Goal: Task Accomplishment & Management: Complete application form

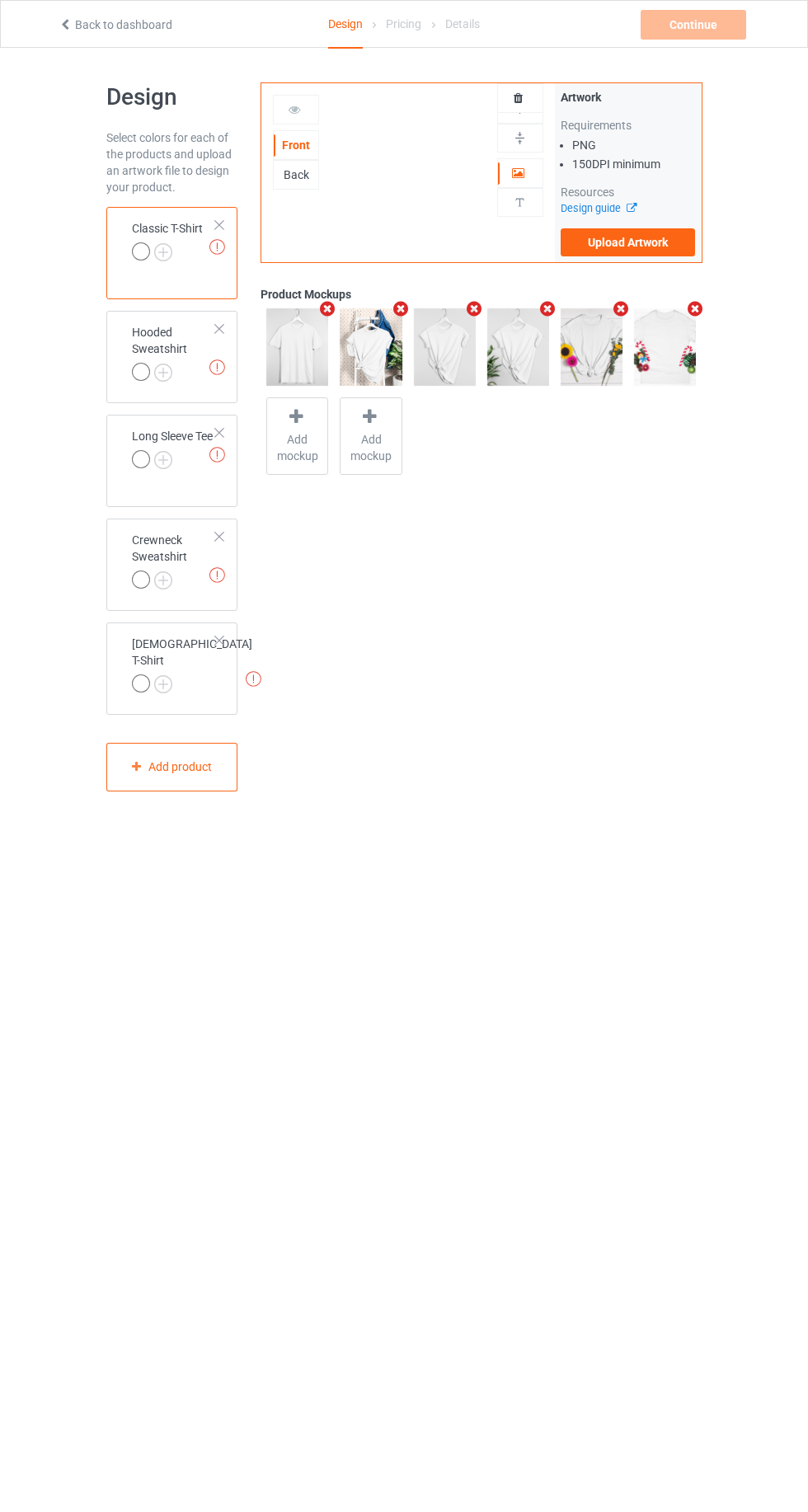
click at [62, 56] on div "Design Select colors for each of the products and upload an artwork file to des…" at bounding box center [404, 436] width 808 height 778
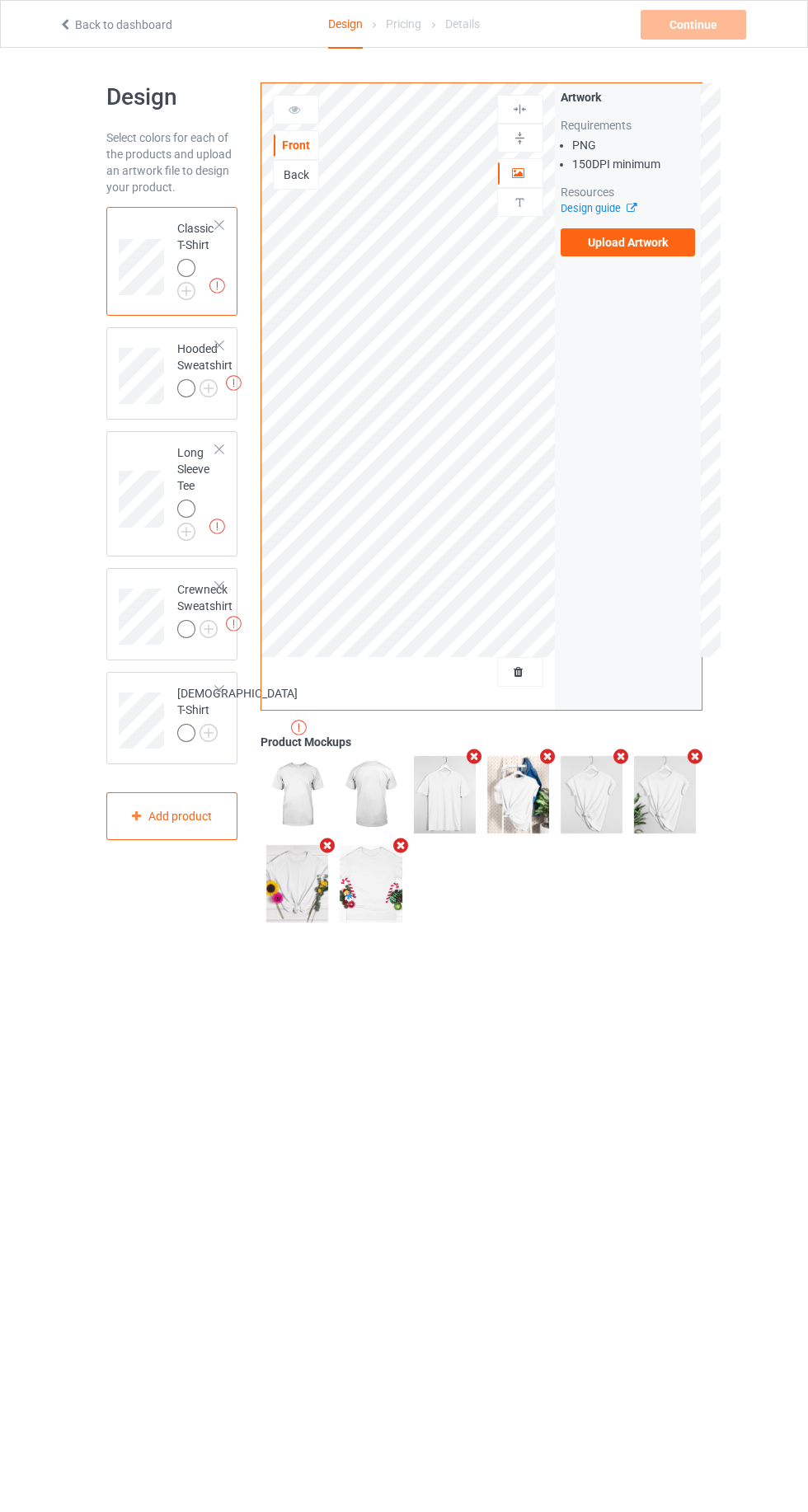
click at [637, 243] on label "Upload Artwork" at bounding box center [628, 243] width 135 height 28
click at [0, 0] on input "Upload Artwork" at bounding box center [0, 0] width 0 height 0
click at [85, 25] on link "Back to dashboard" at bounding box center [115, 25] width 113 height 13
click at [76, 27] on link "Back to dashboard" at bounding box center [115, 25] width 113 height 13
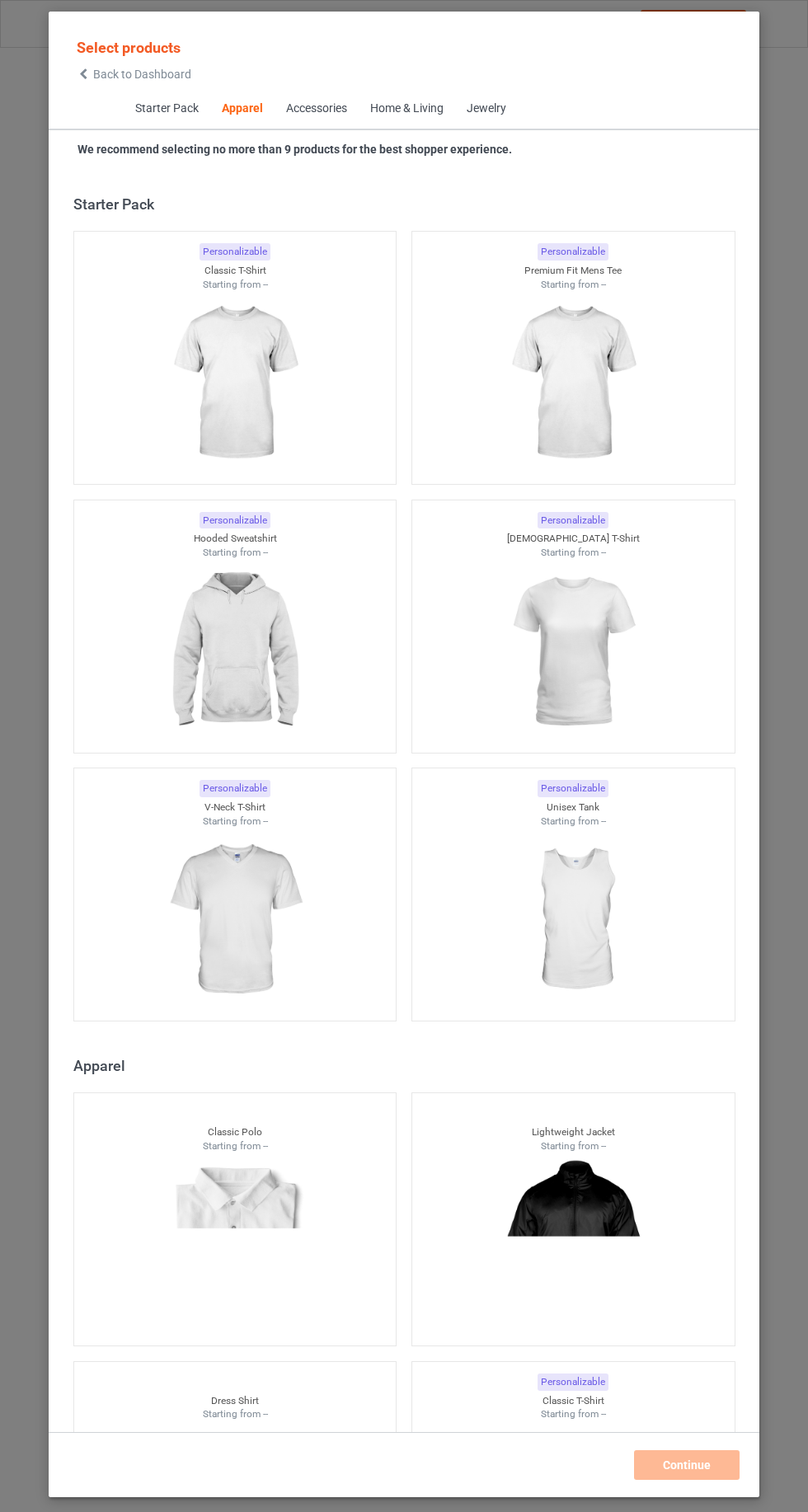
scroll to position [882, 0]
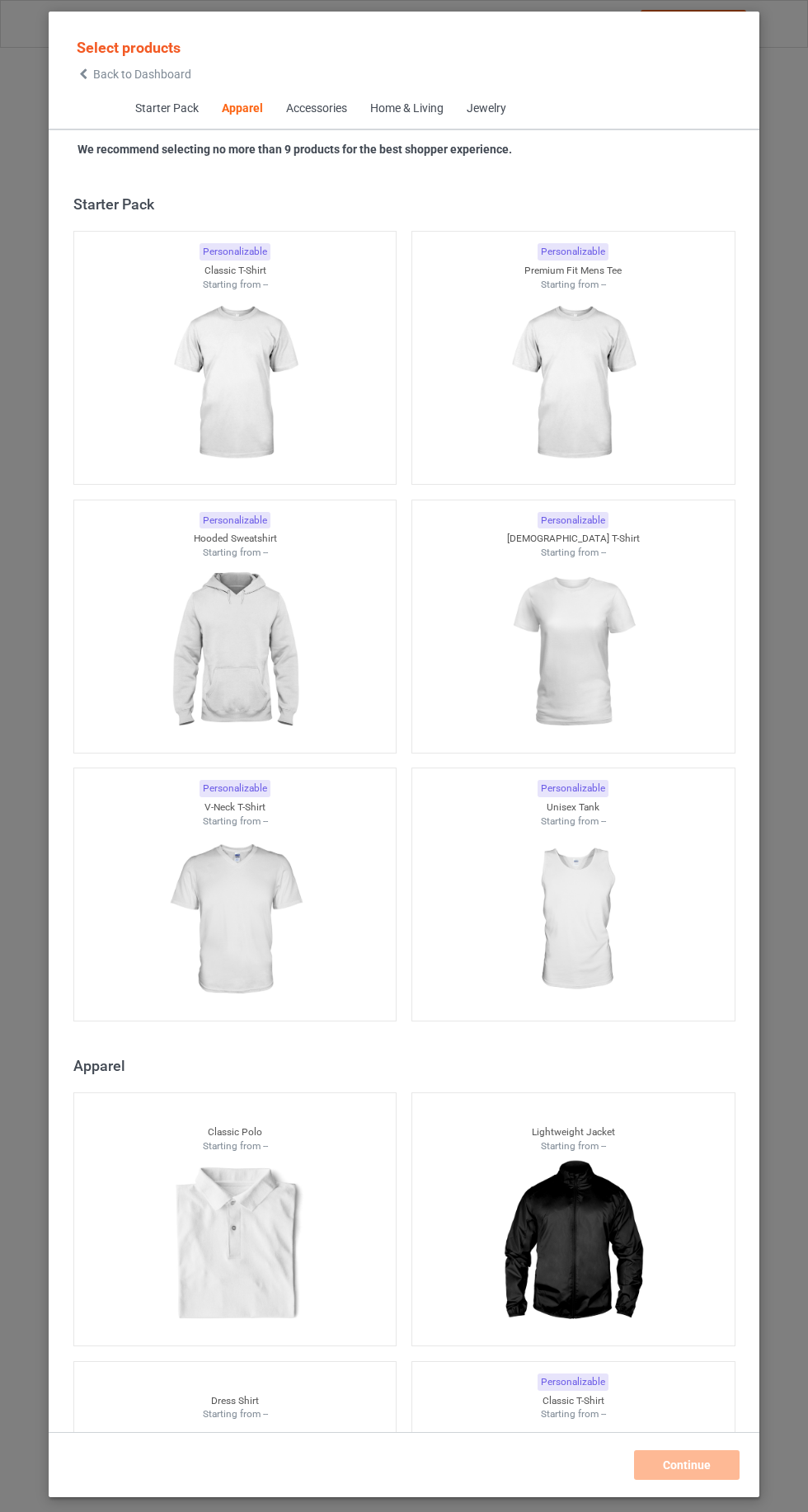
scroll to position [882, 0]
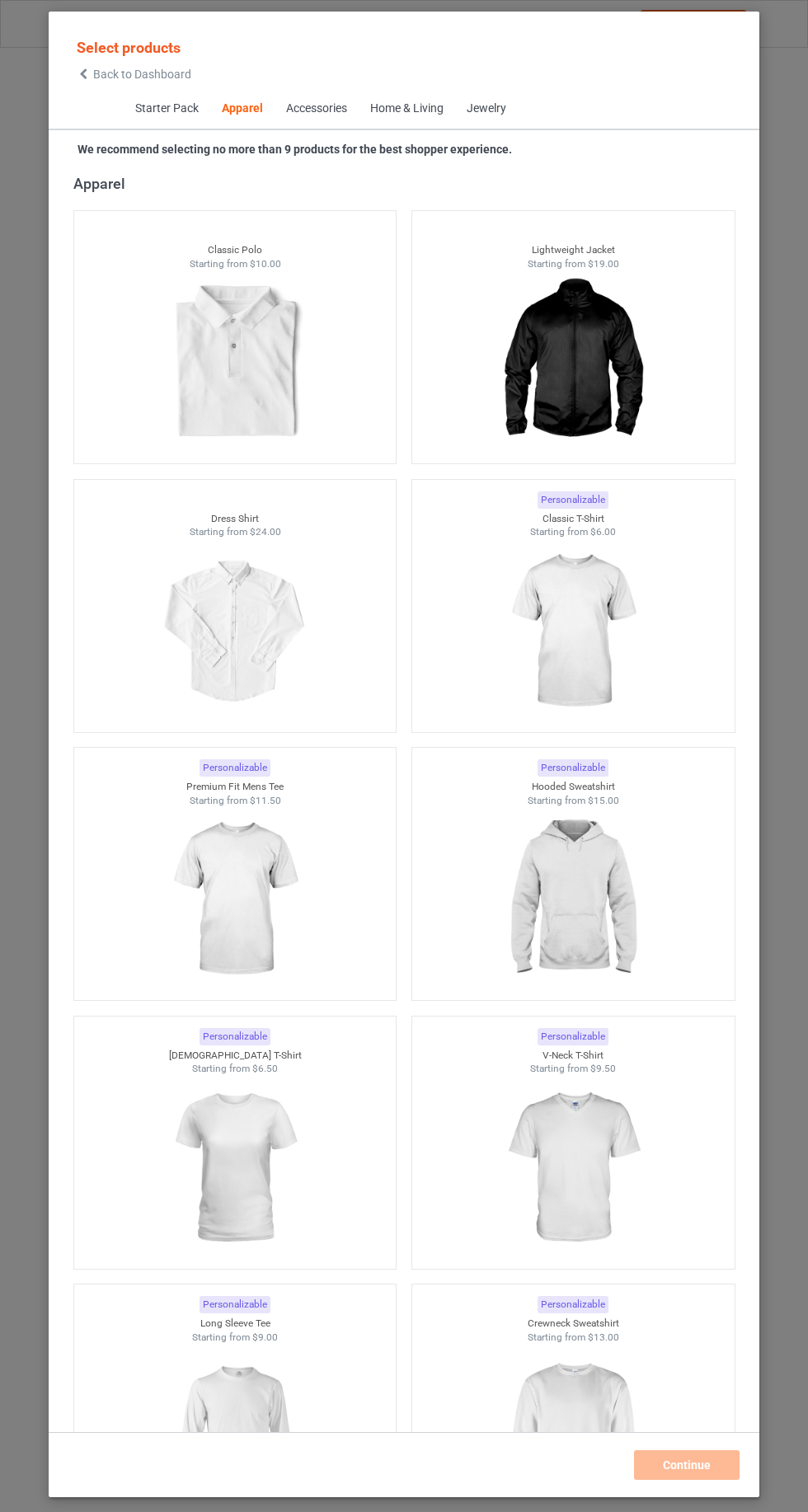
click at [84, 73] on icon at bounding box center [84, 74] width 14 height 11
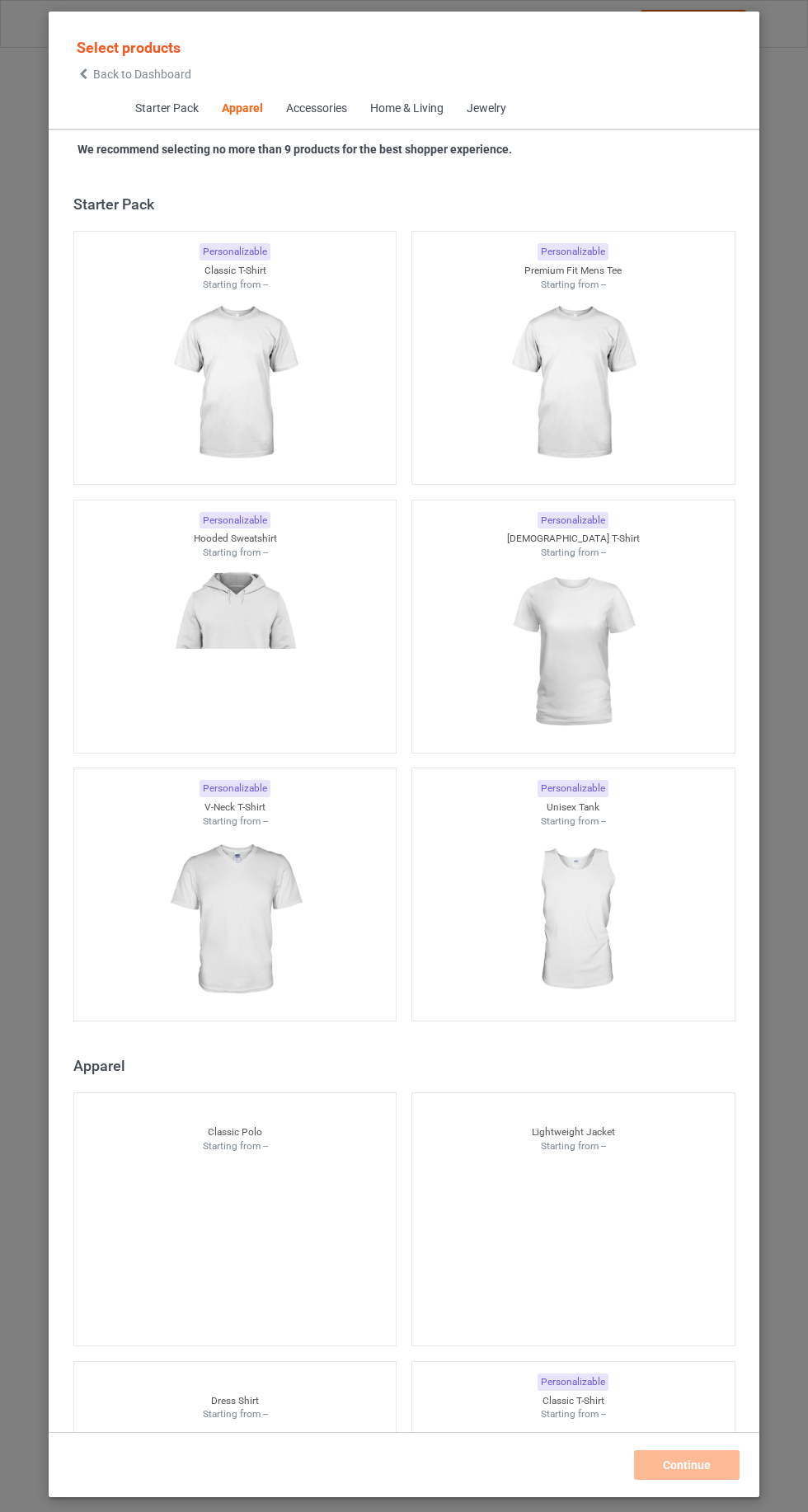
scroll to position [882, 0]
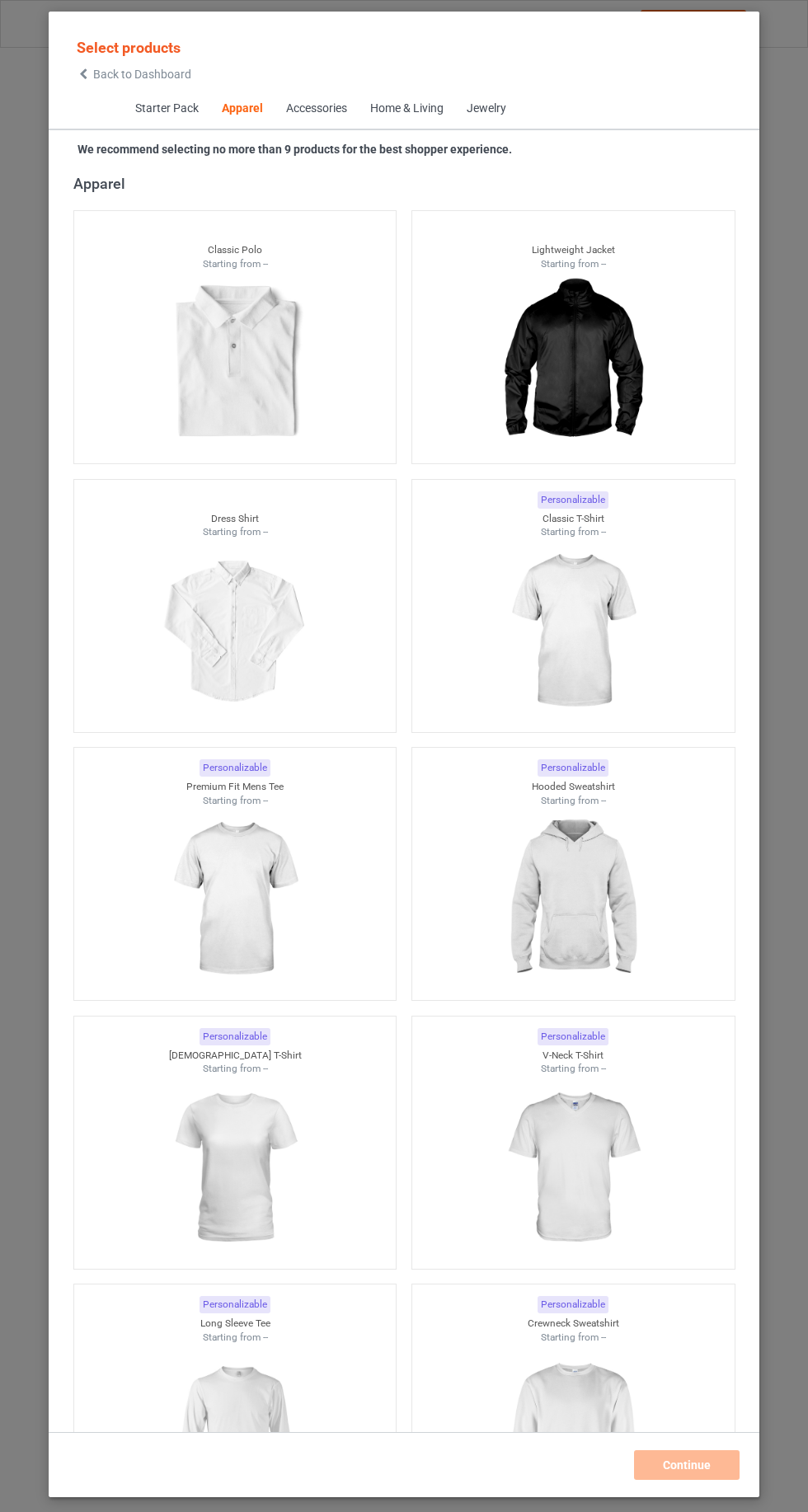
click at [635, 671] on img at bounding box center [572, 632] width 148 height 185
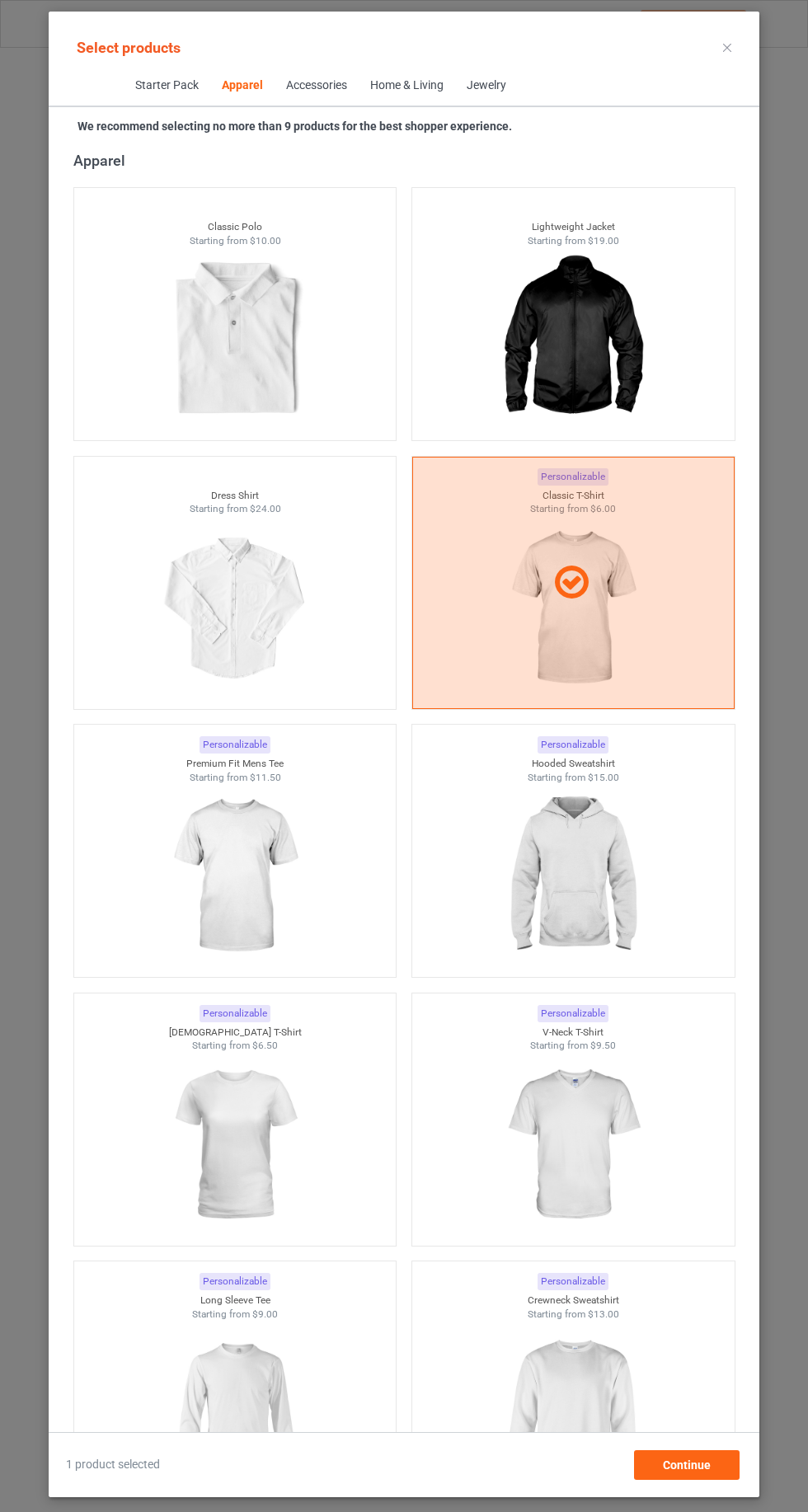
scroll to position [1233, 0]
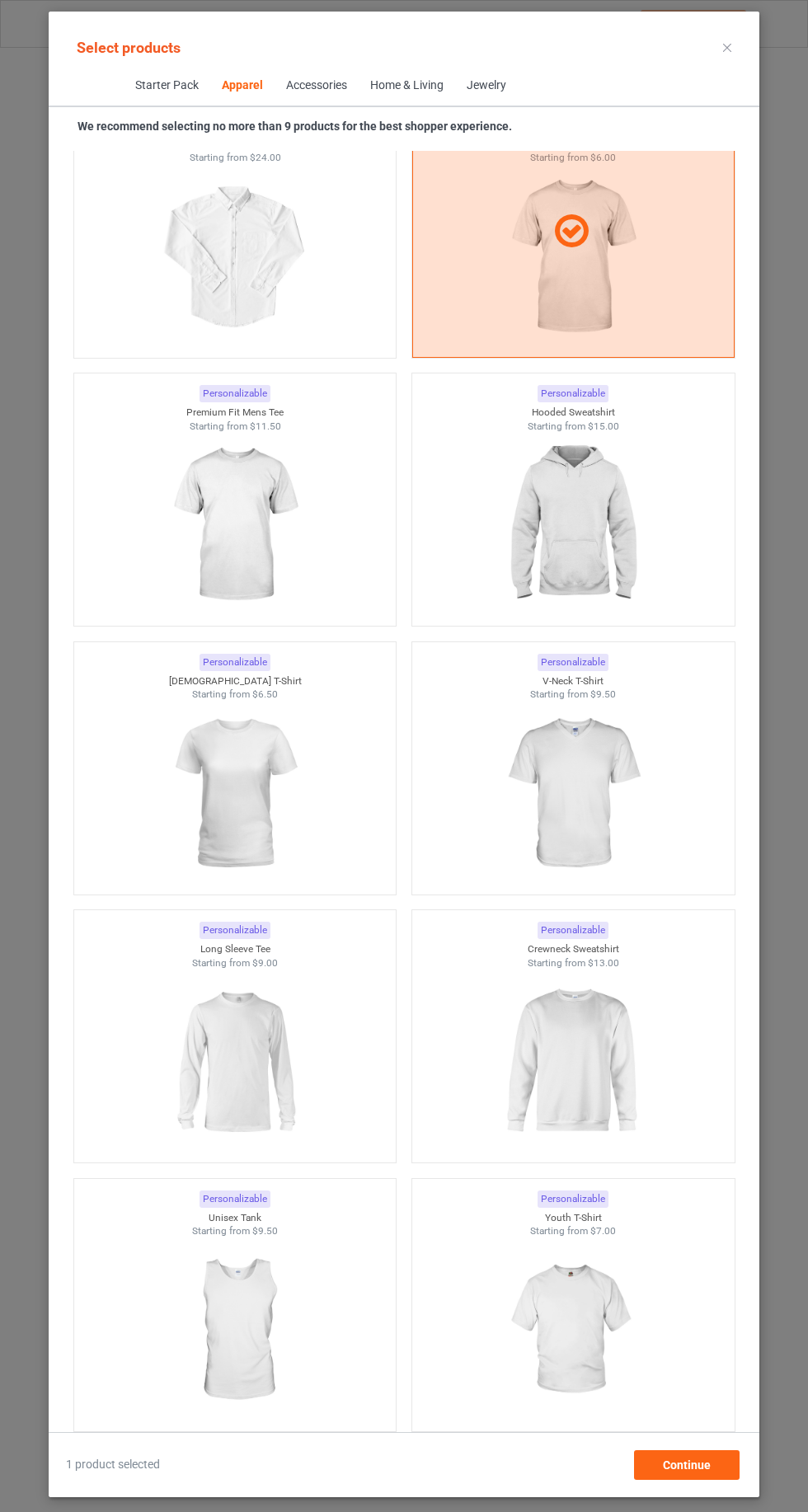
click at [602, 1042] on img at bounding box center [572, 1062] width 148 height 185
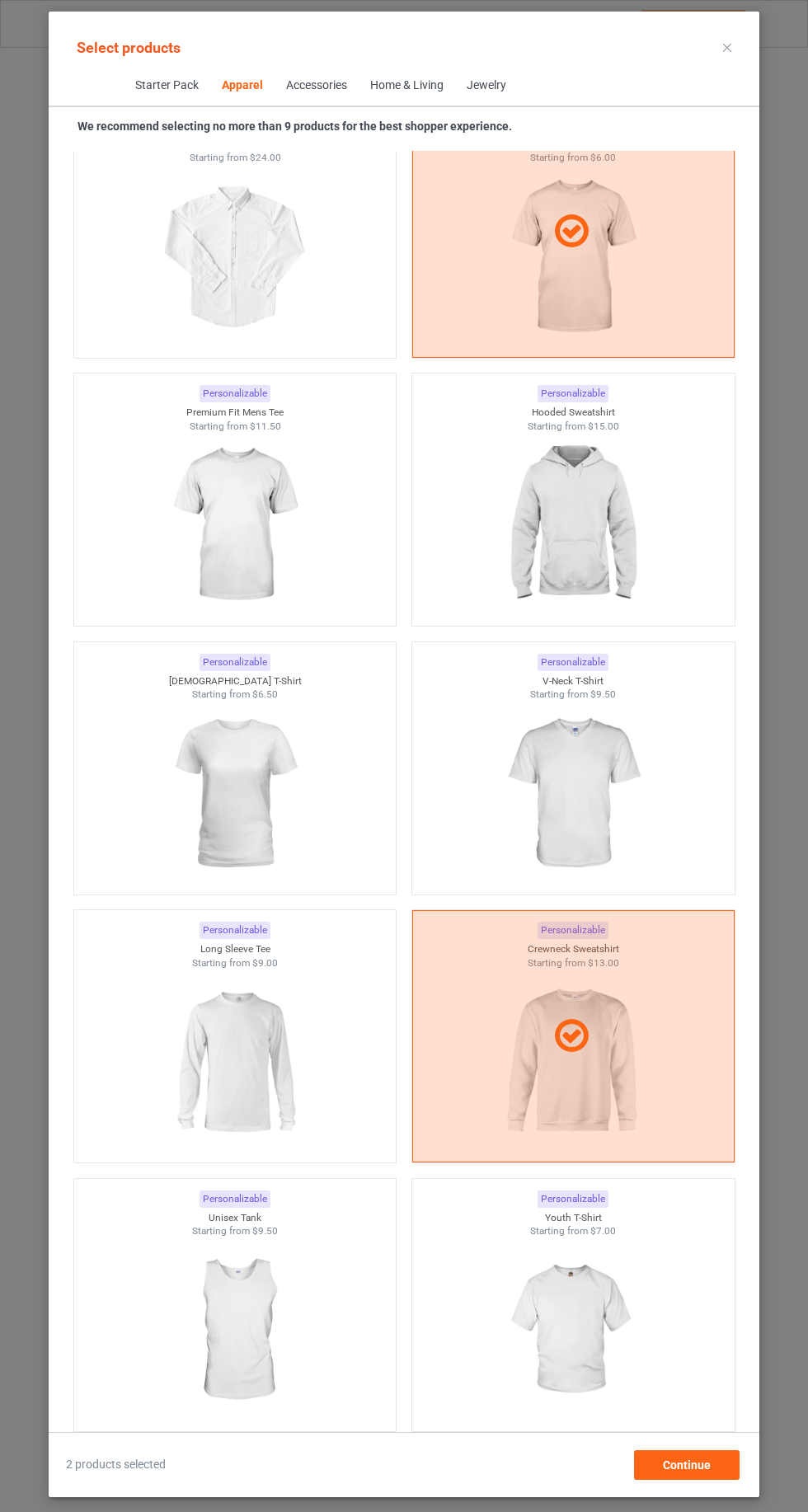
click at [190, 1032] on img at bounding box center [235, 1062] width 148 height 185
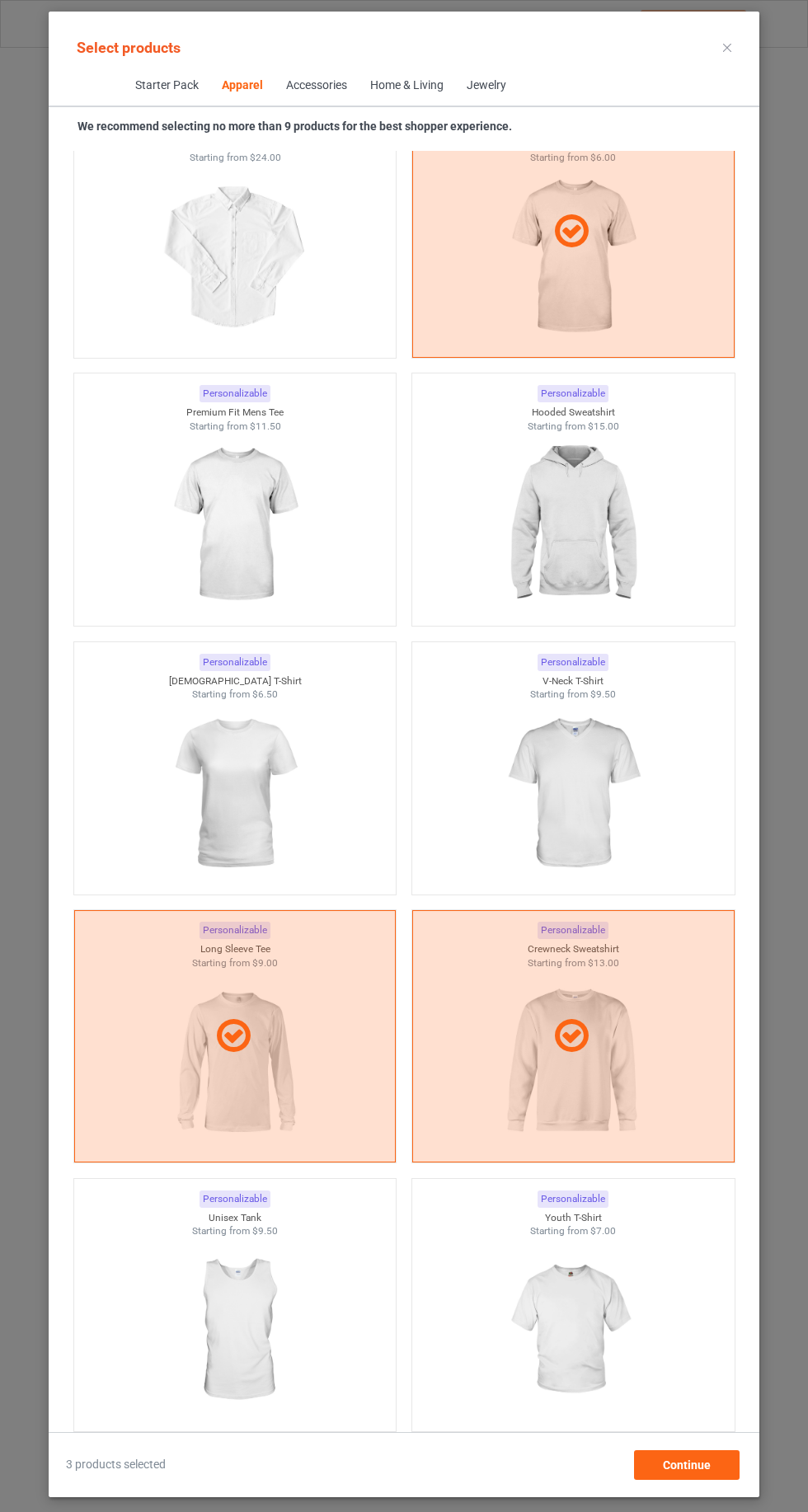
click at [646, 548] on img at bounding box center [572, 525] width 148 height 185
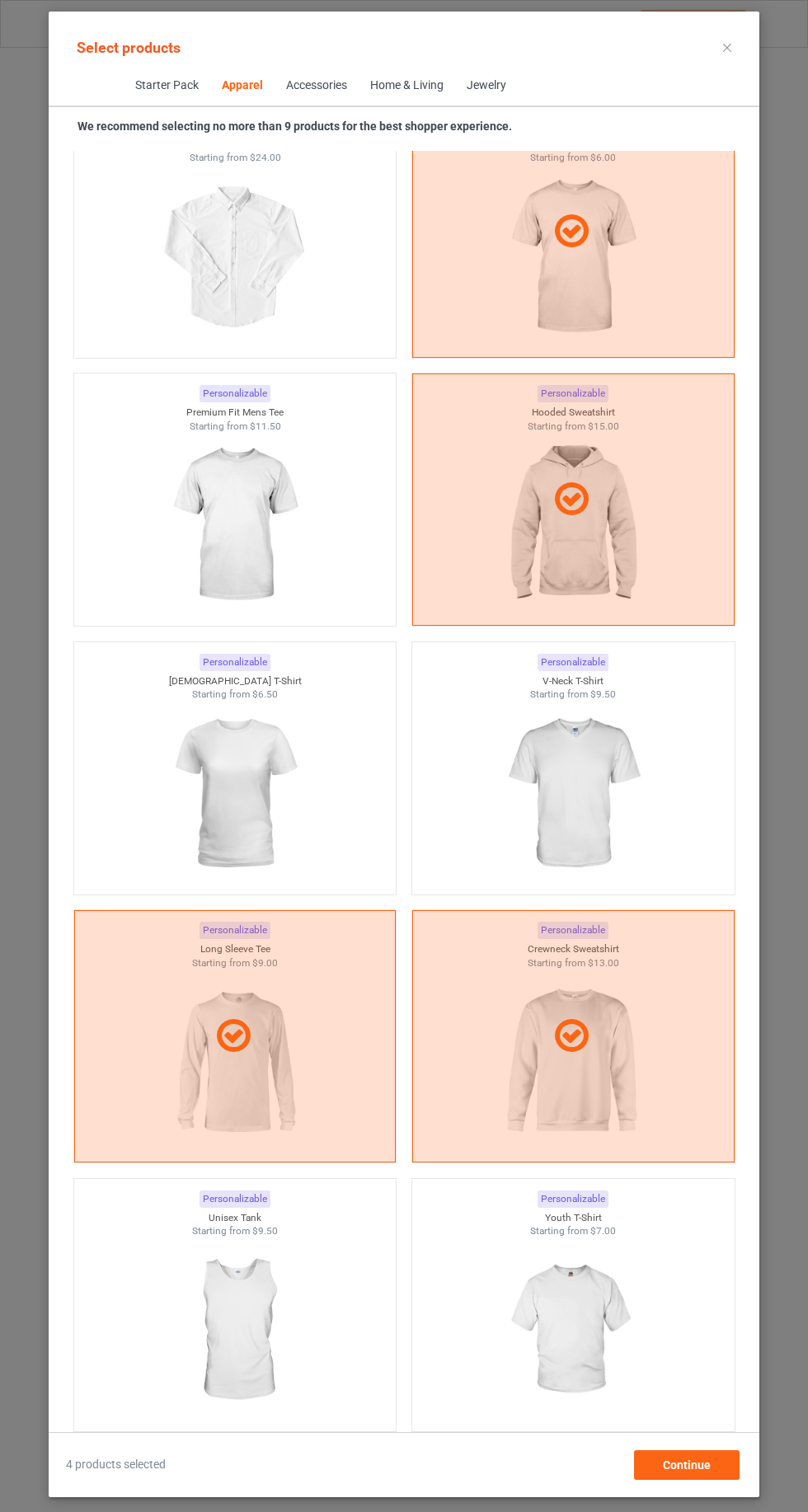
click at [175, 497] on img at bounding box center [235, 525] width 148 height 185
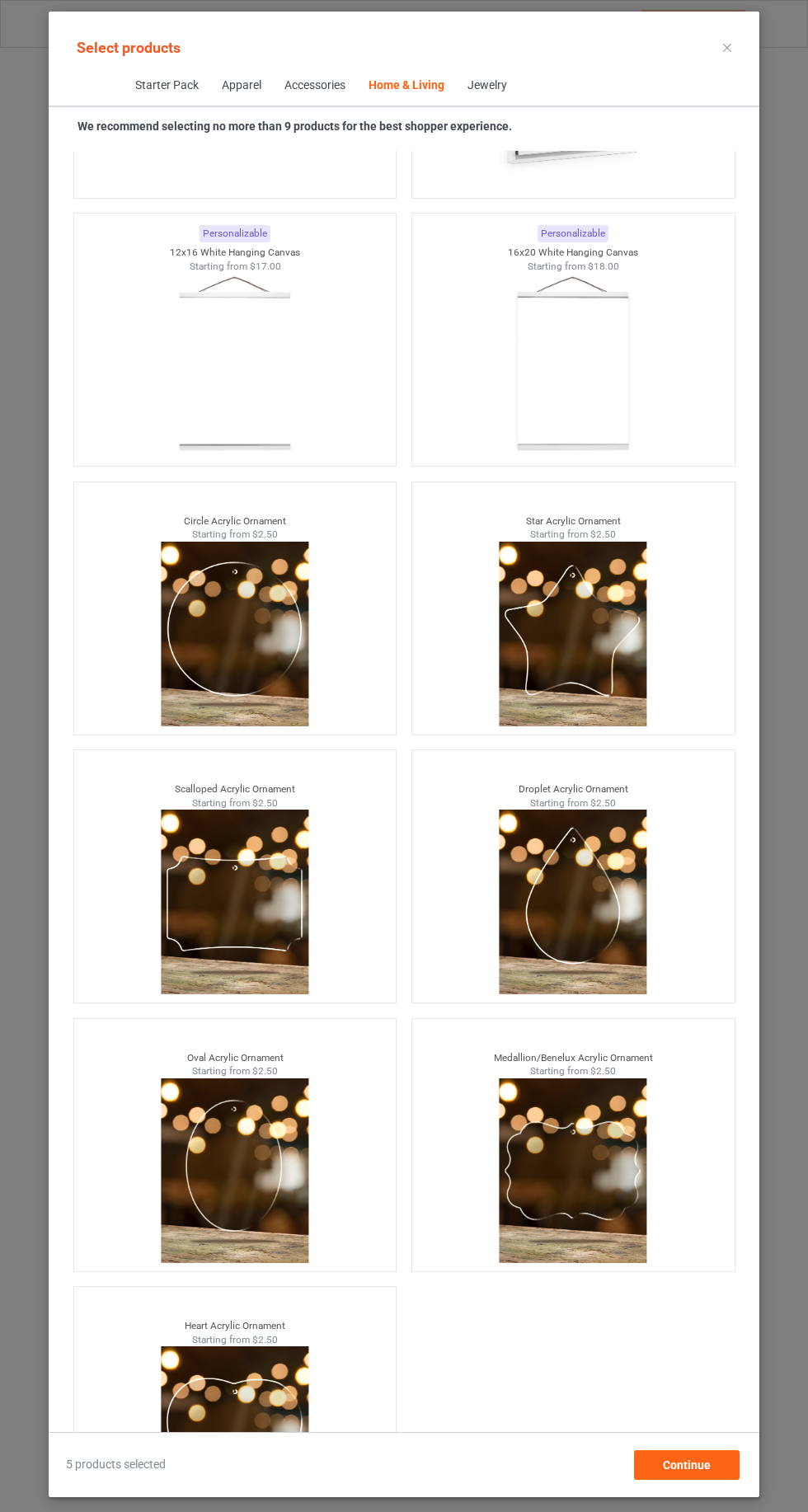
scroll to position [111, 0]
click at [707, 1459] on div "Continue" at bounding box center [687, 1465] width 106 height 30
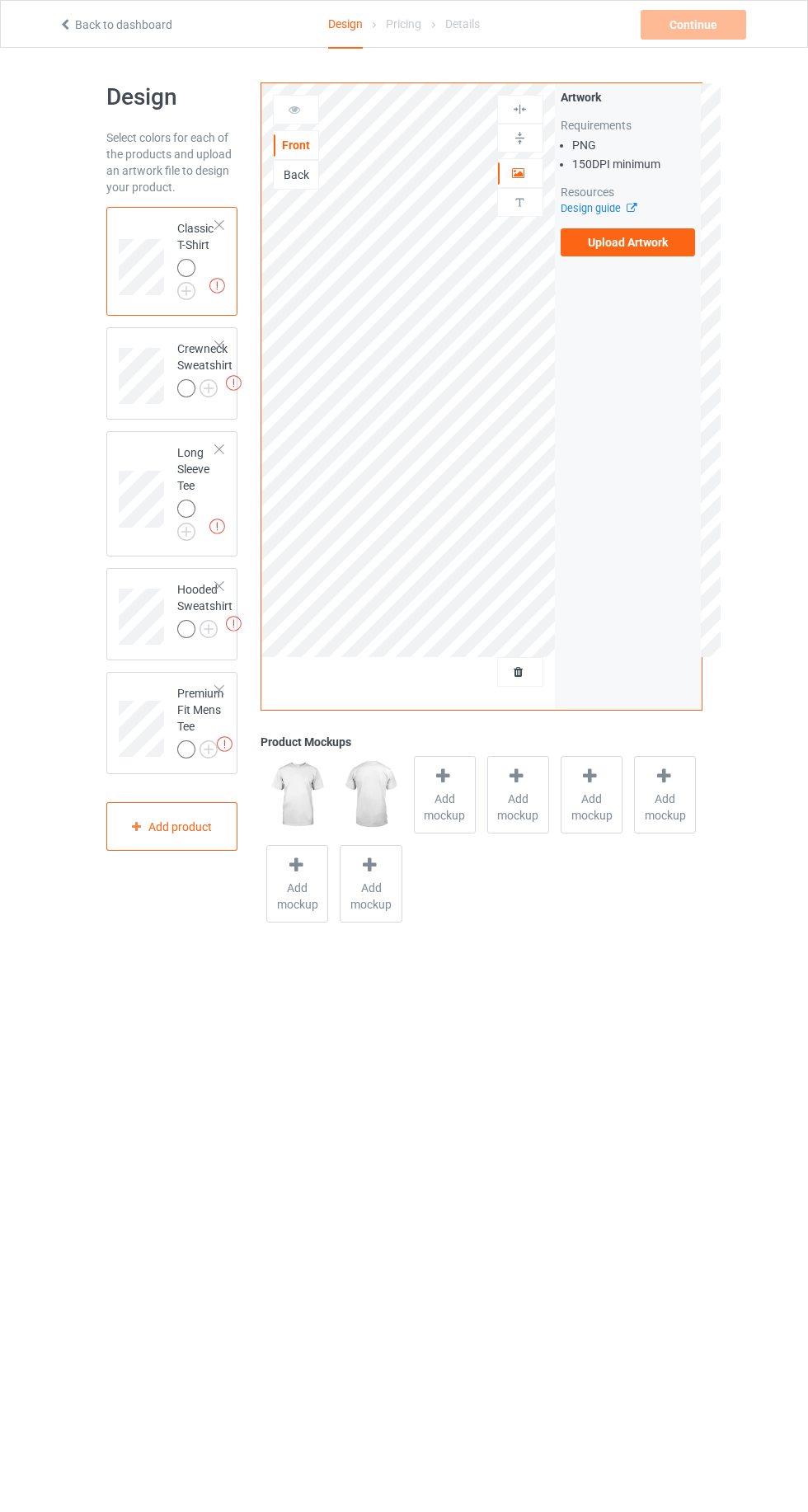
click at [445, 814] on span "Add mockup" at bounding box center [444, 807] width 60 height 33
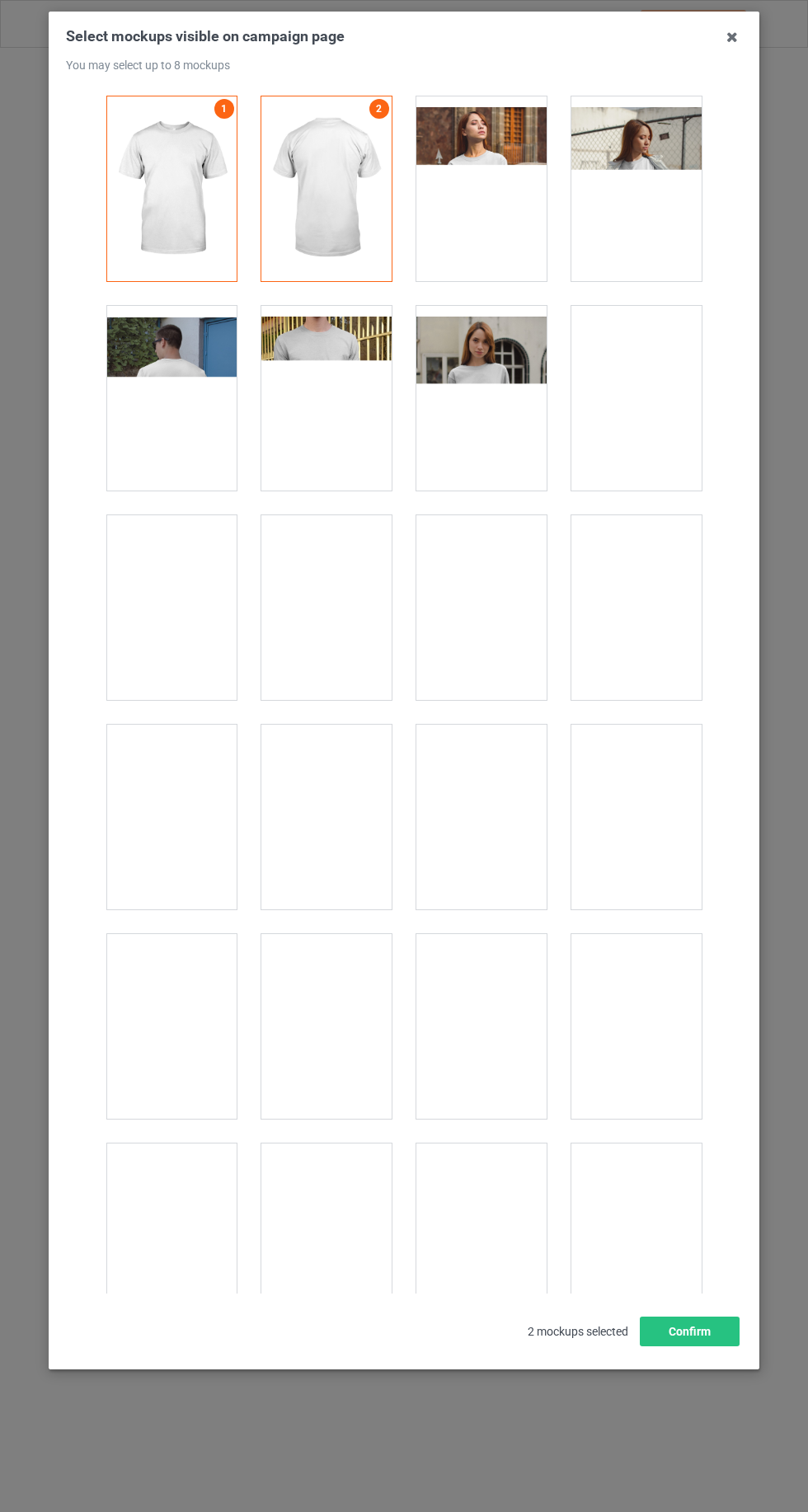
scroll to position [22728, 0]
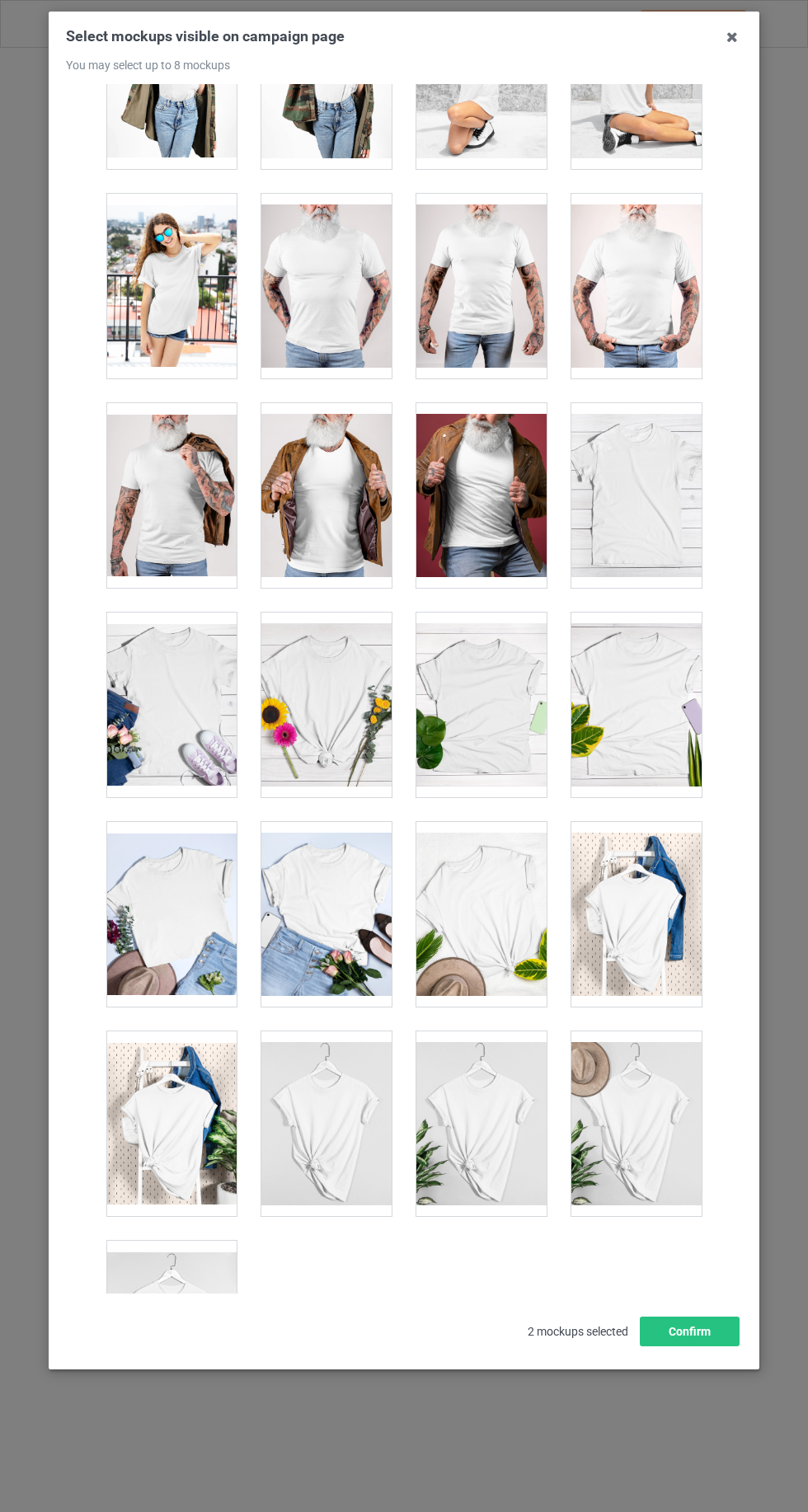
click at [483, 1085] on div at bounding box center [481, 1124] width 130 height 185
click at [692, 1067] on div at bounding box center [637, 1124] width 130 height 185
click at [117, 859] on div at bounding box center [171, 915] width 130 height 185
click at [510, 868] on div at bounding box center [481, 915] width 130 height 185
click at [151, 1259] on div at bounding box center [171, 1333] width 130 height 185
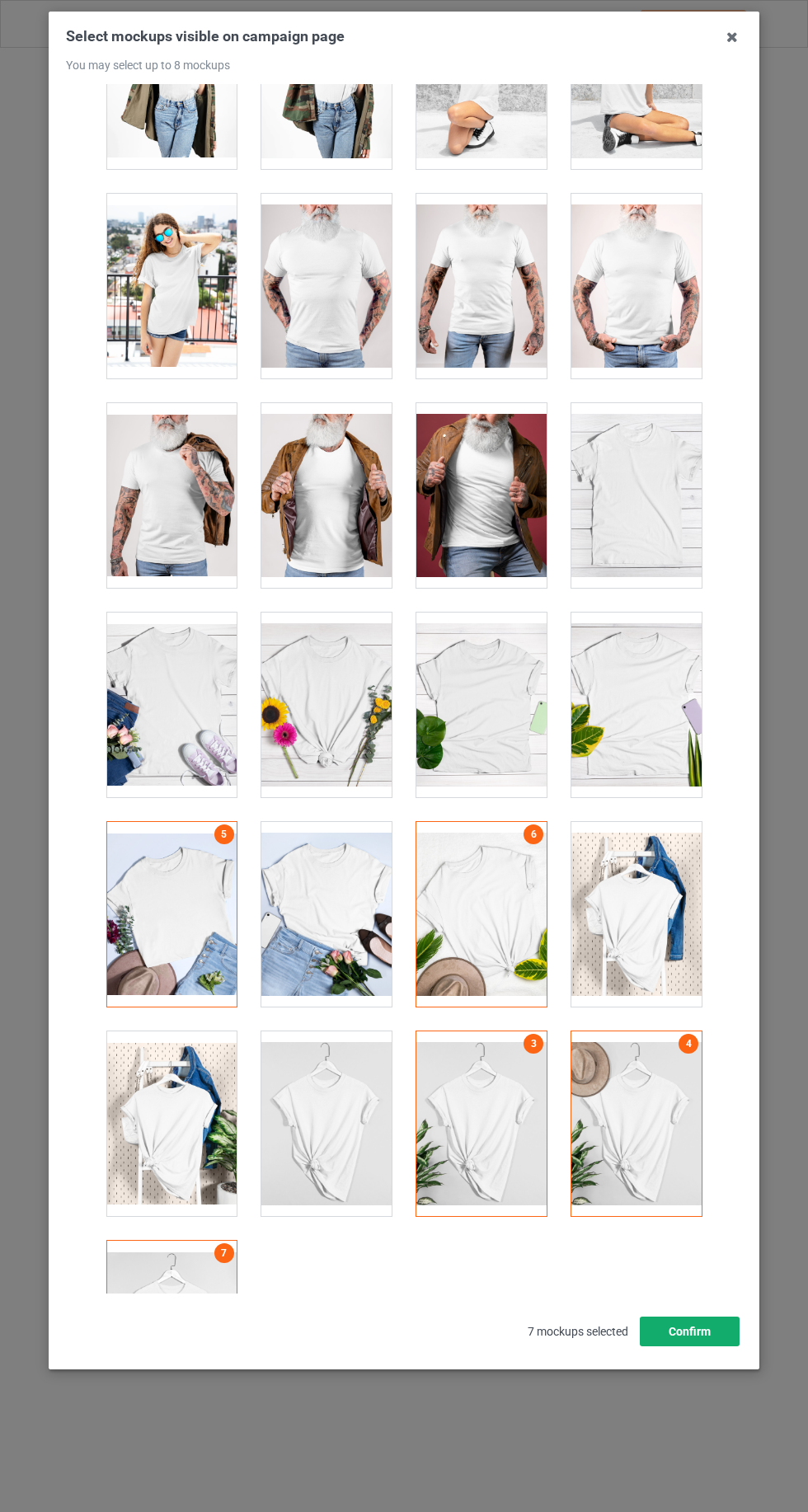
click at [720, 1347] on button "Confirm" at bounding box center [688, 1332] width 99 height 30
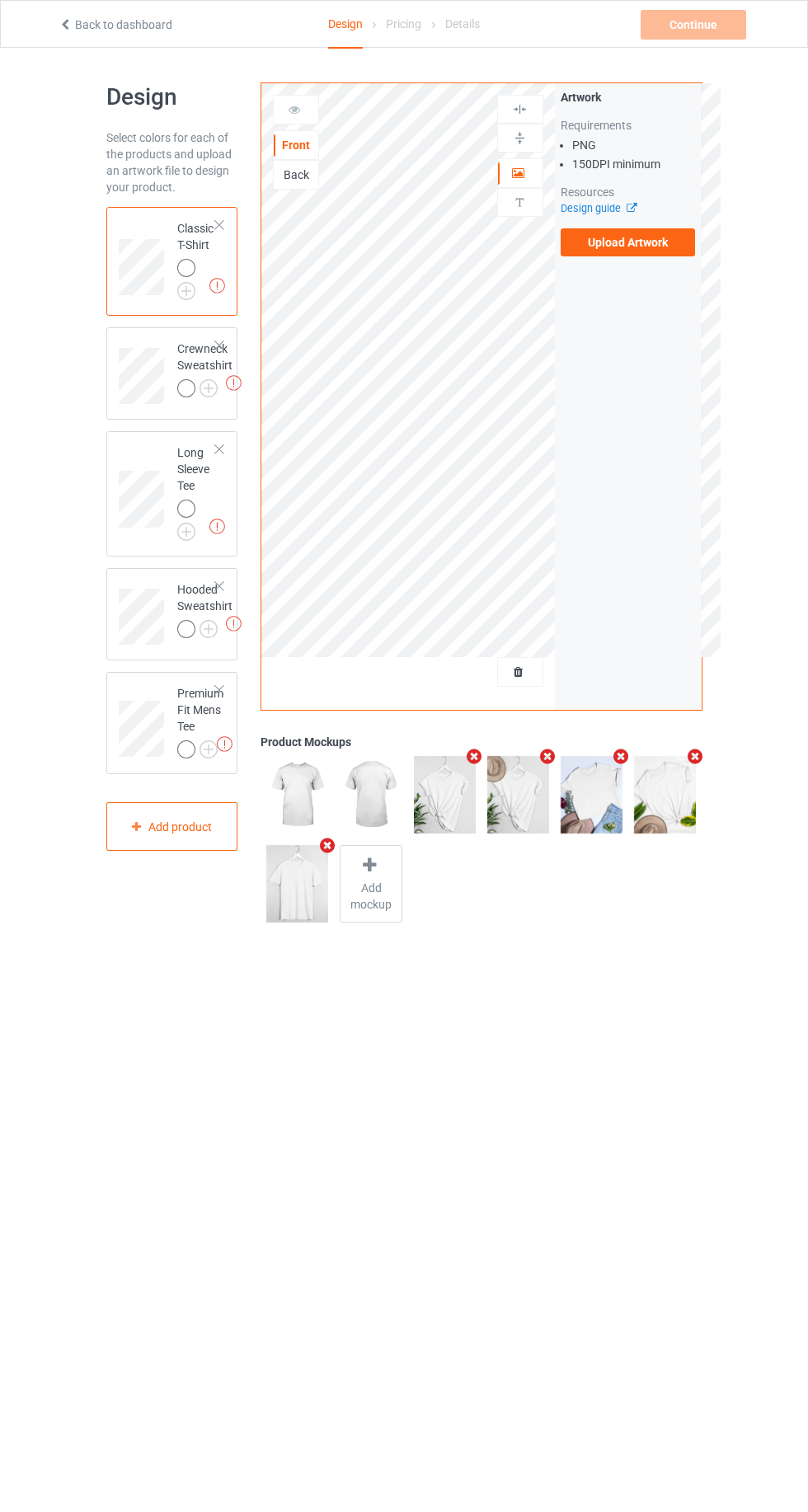
click at [0, 0] on img at bounding box center [0, 0] width 0 height 0
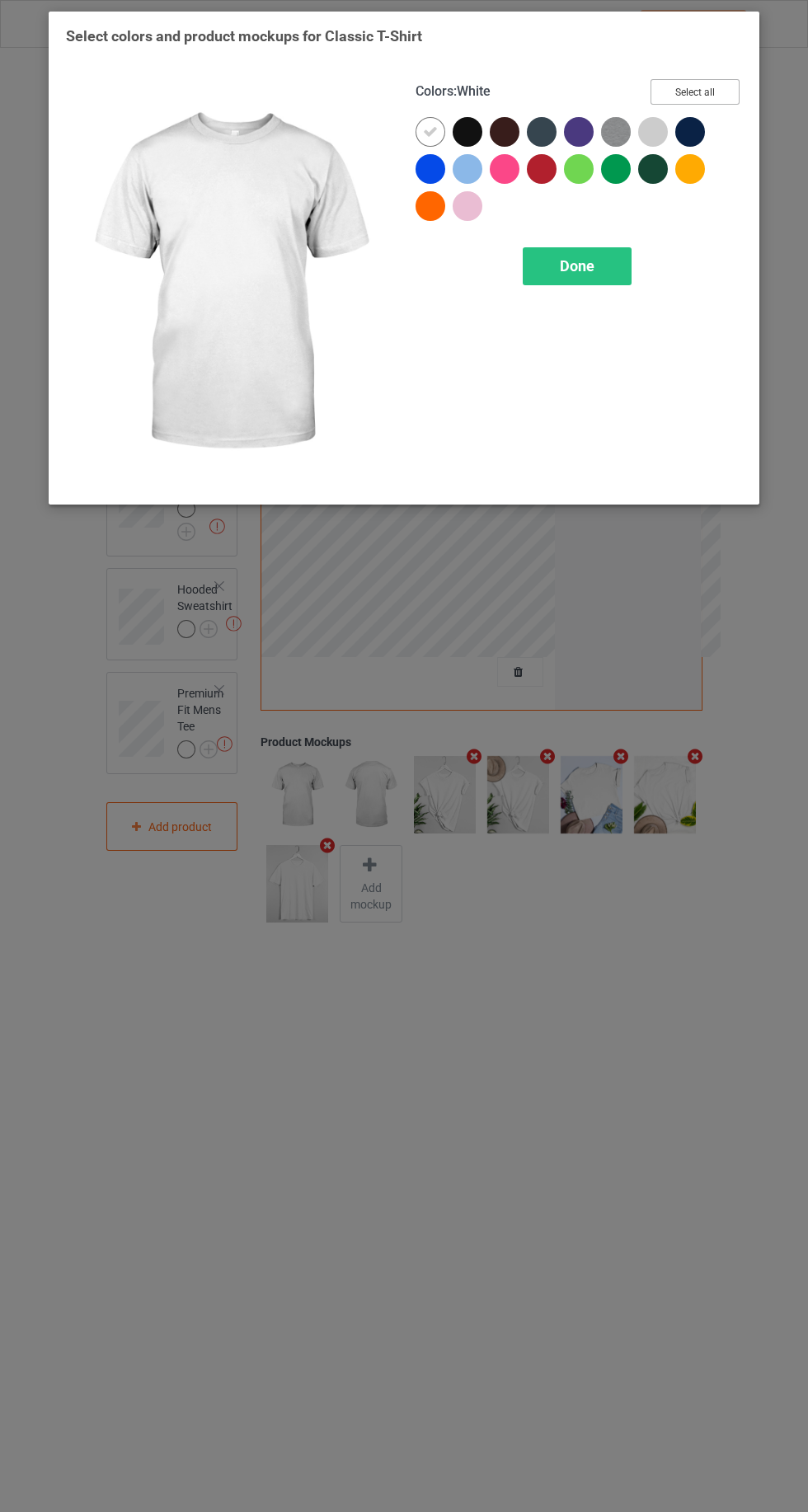
click at [717, 81] on button "Select all" at bounding box center [695, 91] width 89 height 26
click at [422, 127] on div at bounding box center [430, 132] width 30 height 30
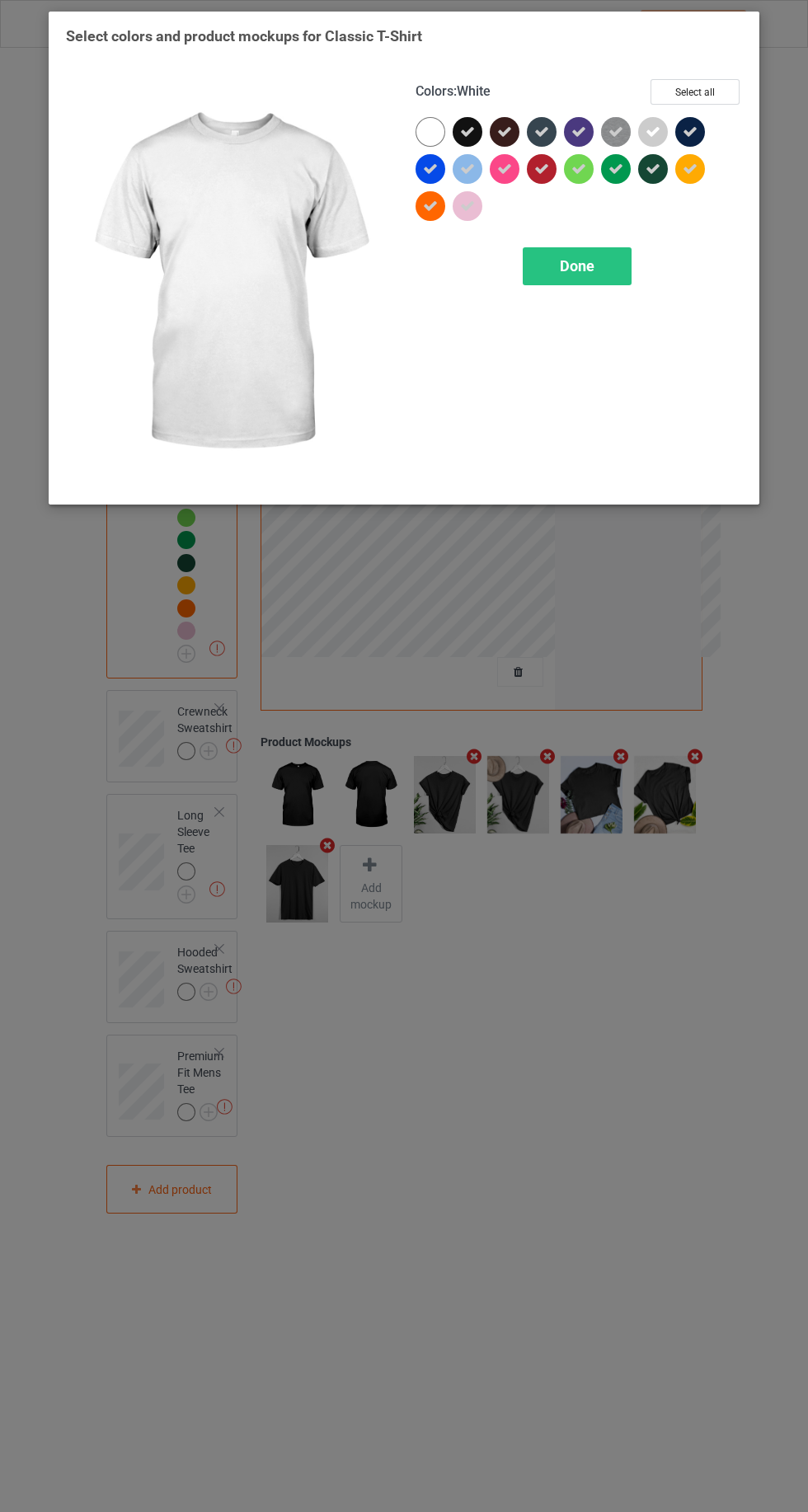
click at [467, 205] on icon at bounding box center [467, 206] width 15 height 15
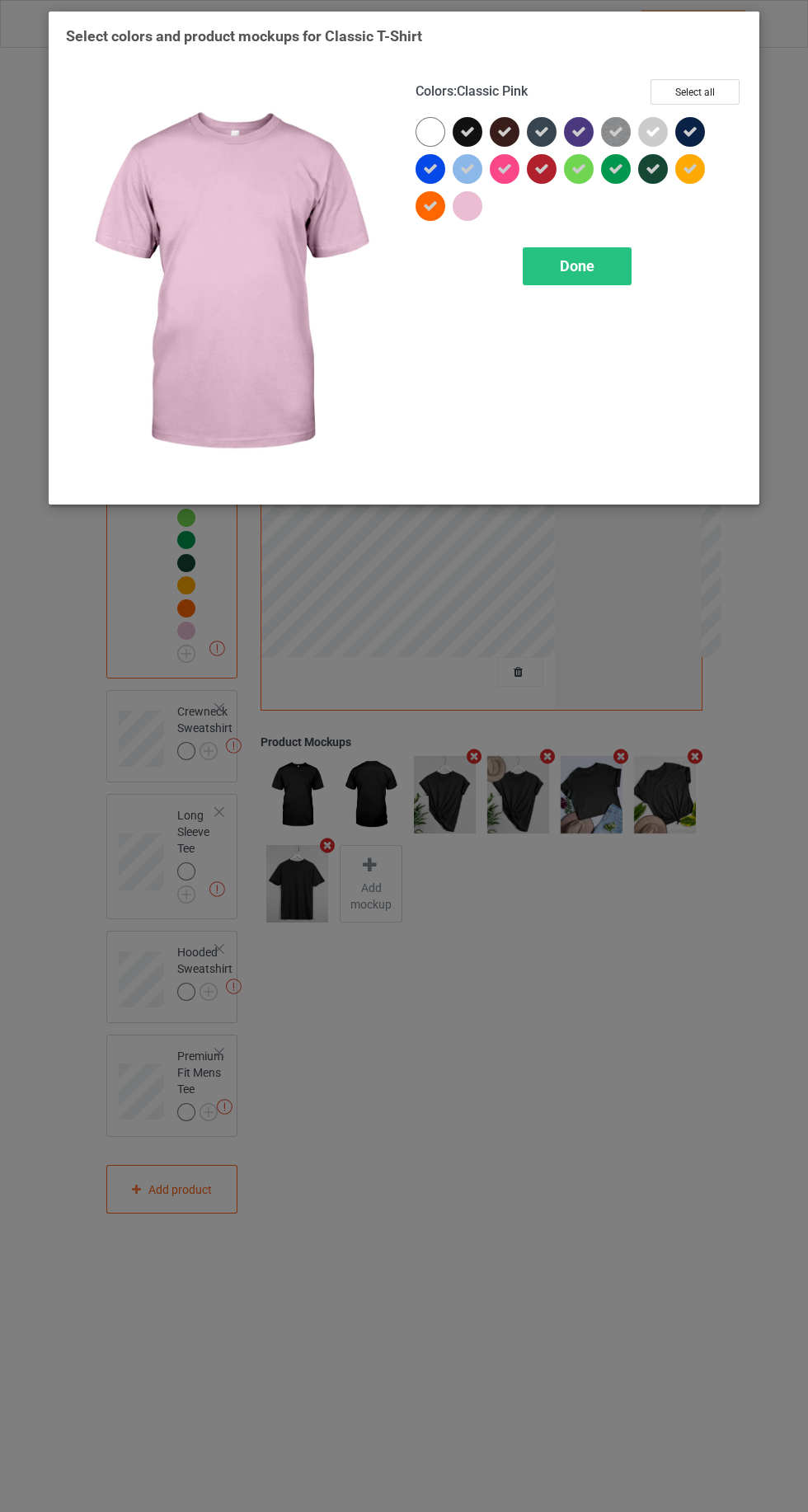
click at [569, 274] on div "Done" at bounding box center [577, 266] width 109 height 38
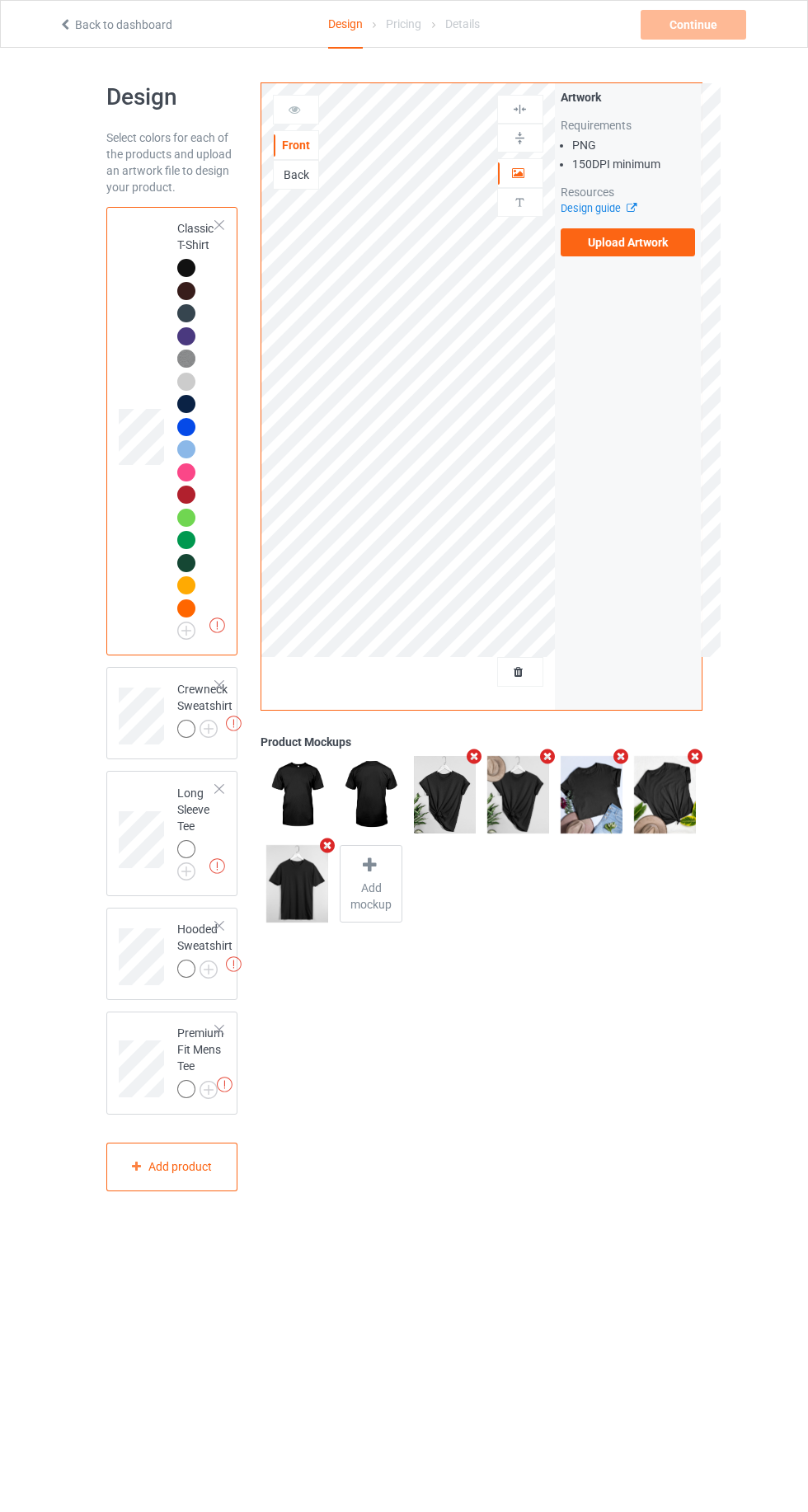
click at [0, 0] on img at bounding box center [0, 0] width 0 height 0
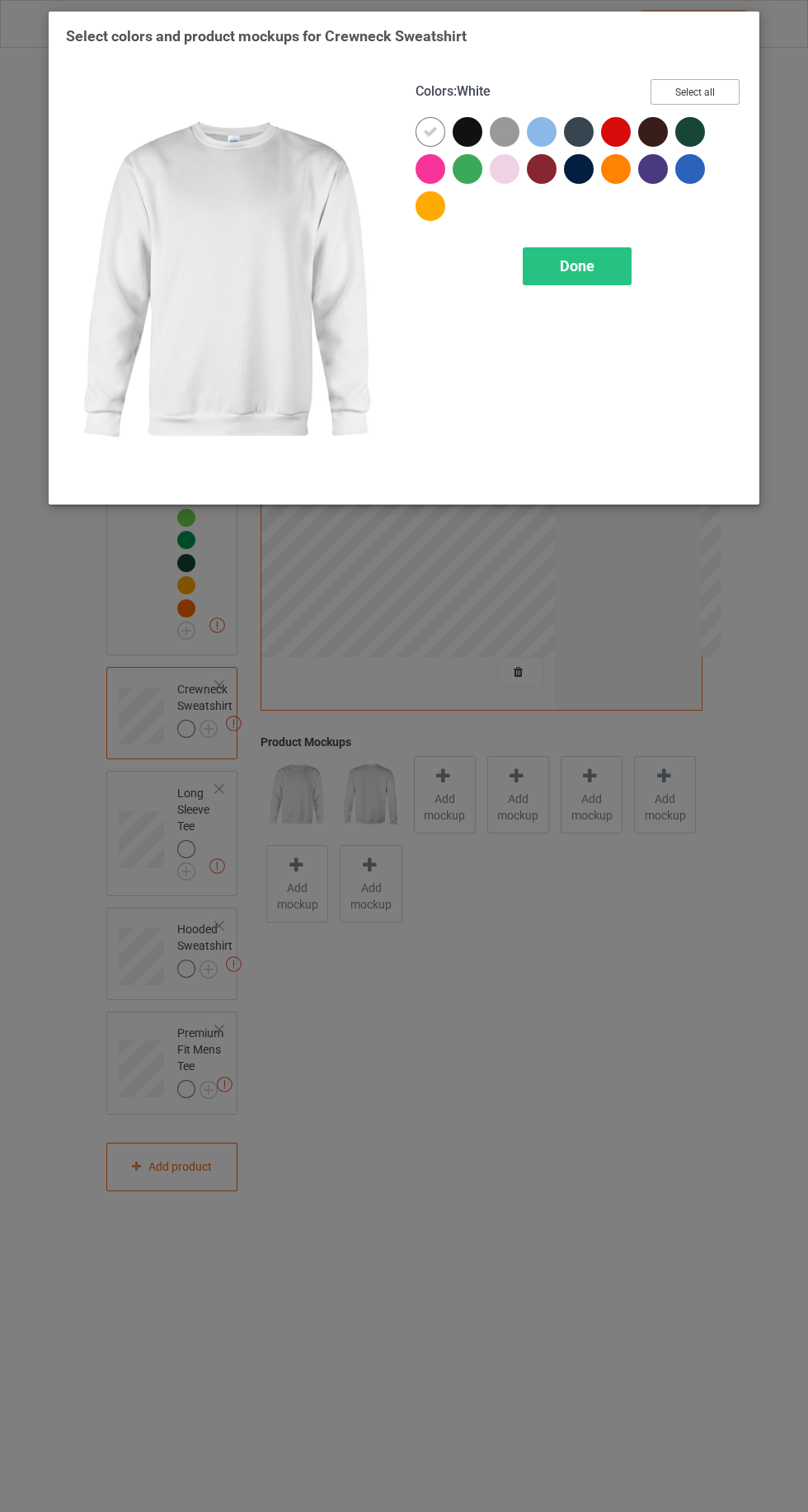
click at [697, 79] on button "Select all" at bounding box center [695, 91] width 89 height 26
click at [423, 131] on icon at bounding box center [430, 132] width 15 height 15
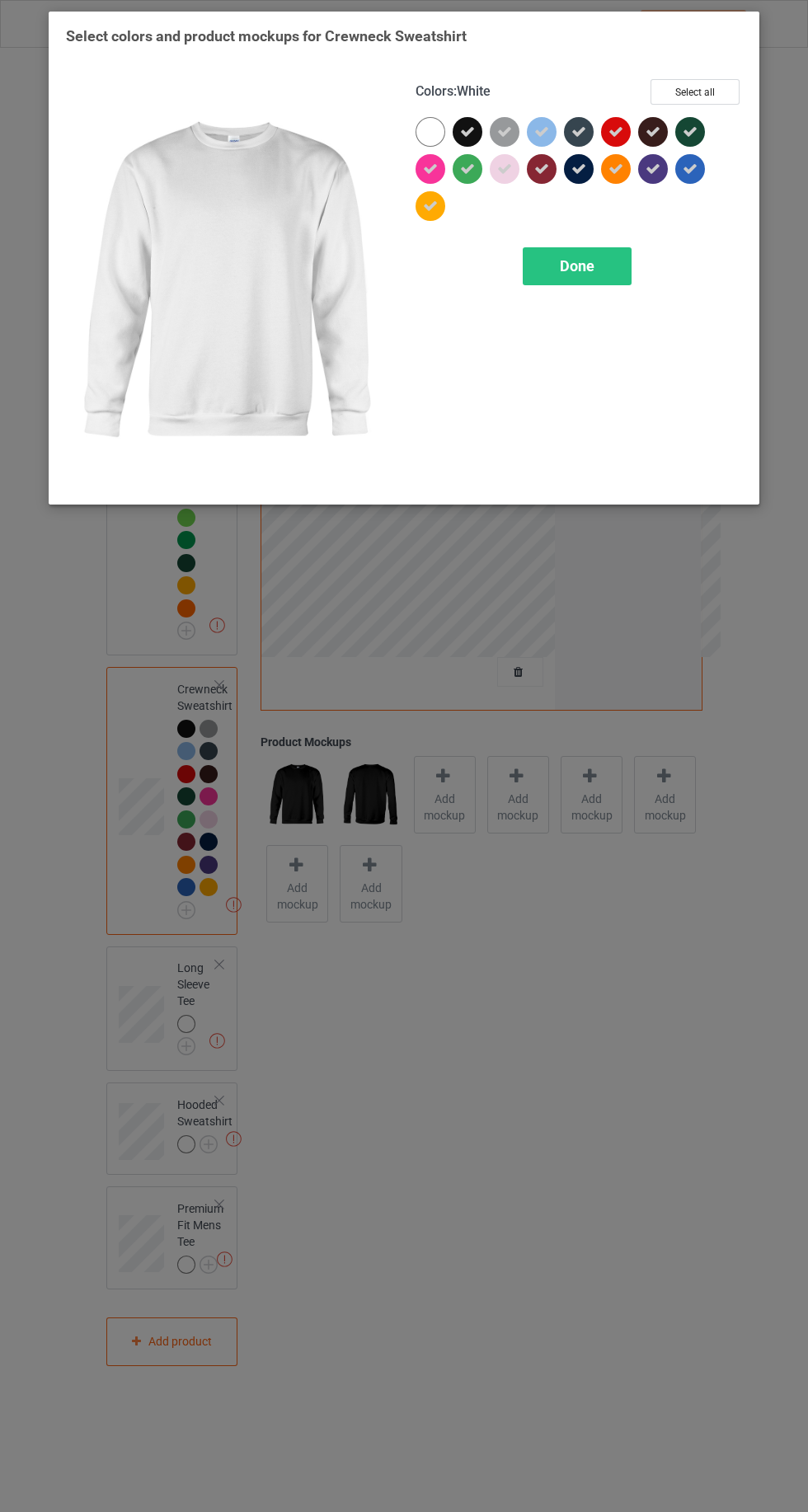
click at [573, 265] on span "Done" at bounding box center [576, 266] width 34 height 18
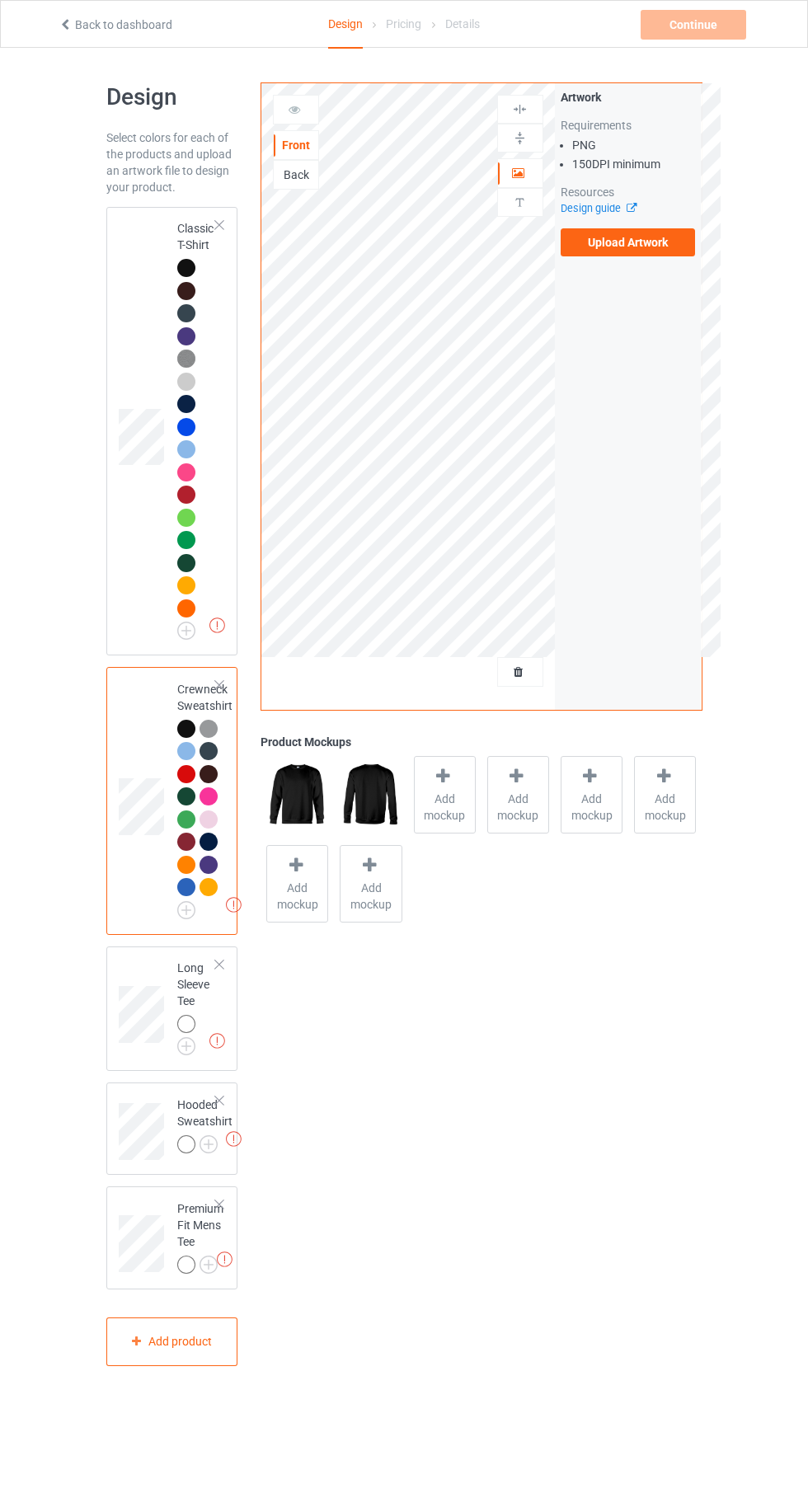
click at [0, 0] on img at bounding box center [0, 0] width 0 height 0
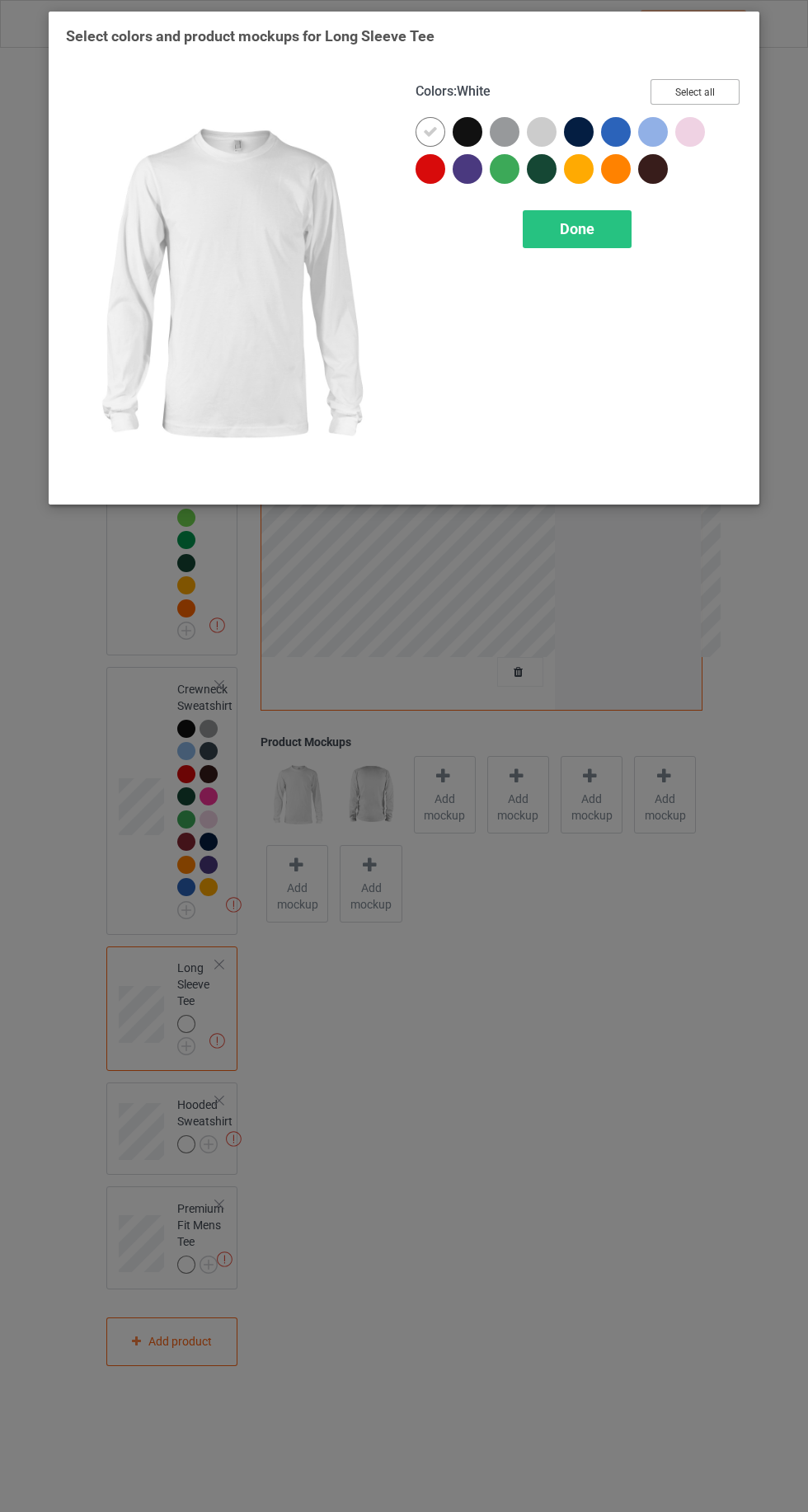
click at [695, 91] on button "Select all" at bounding box center [695, 91] width 89 height 26
click at [429, 131] on icon at bounding box center [430, 132] width 15 height 15
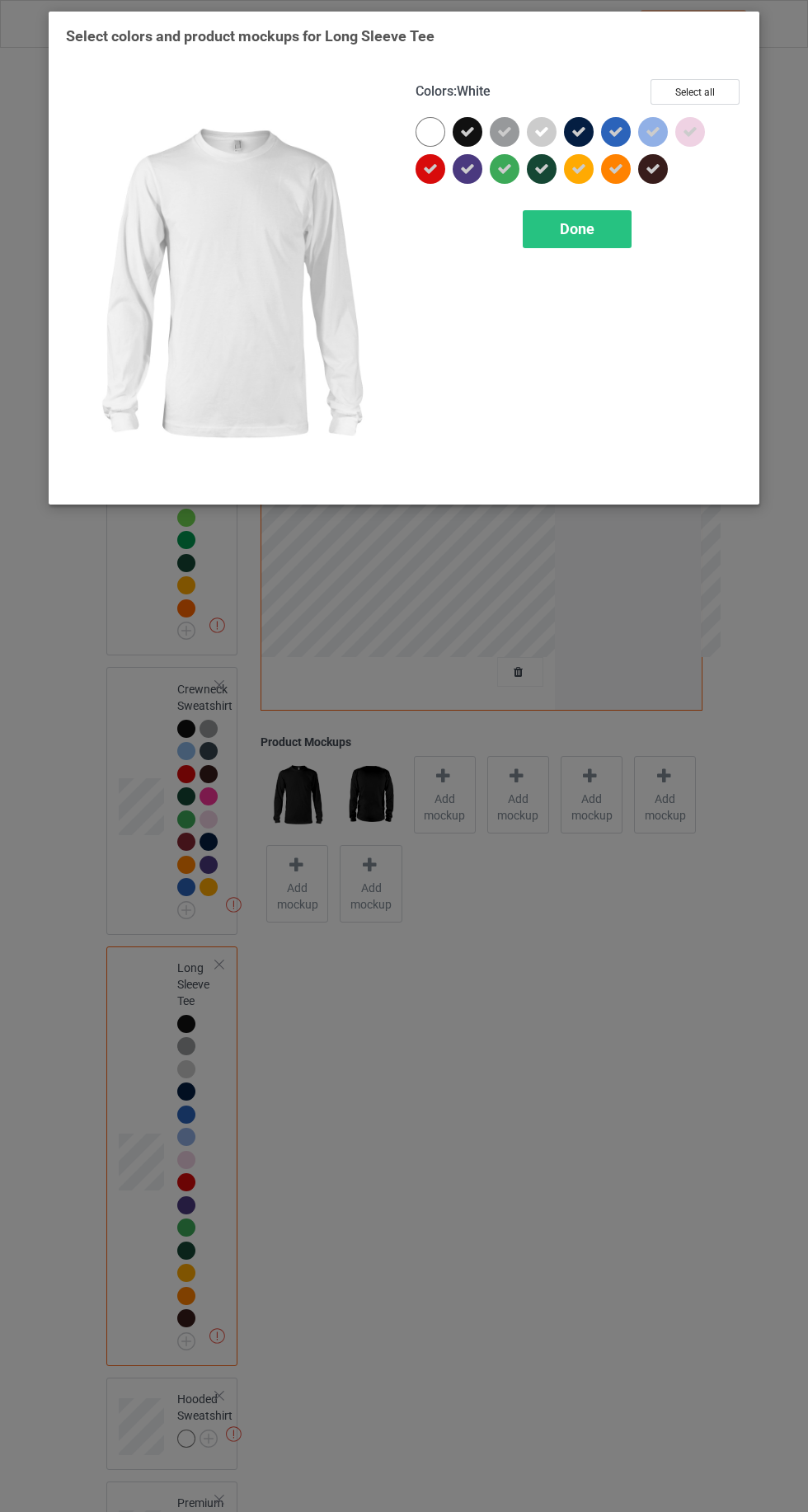
click at [542, 131] on icon at bounding box center [541, 132] width 15 height 15
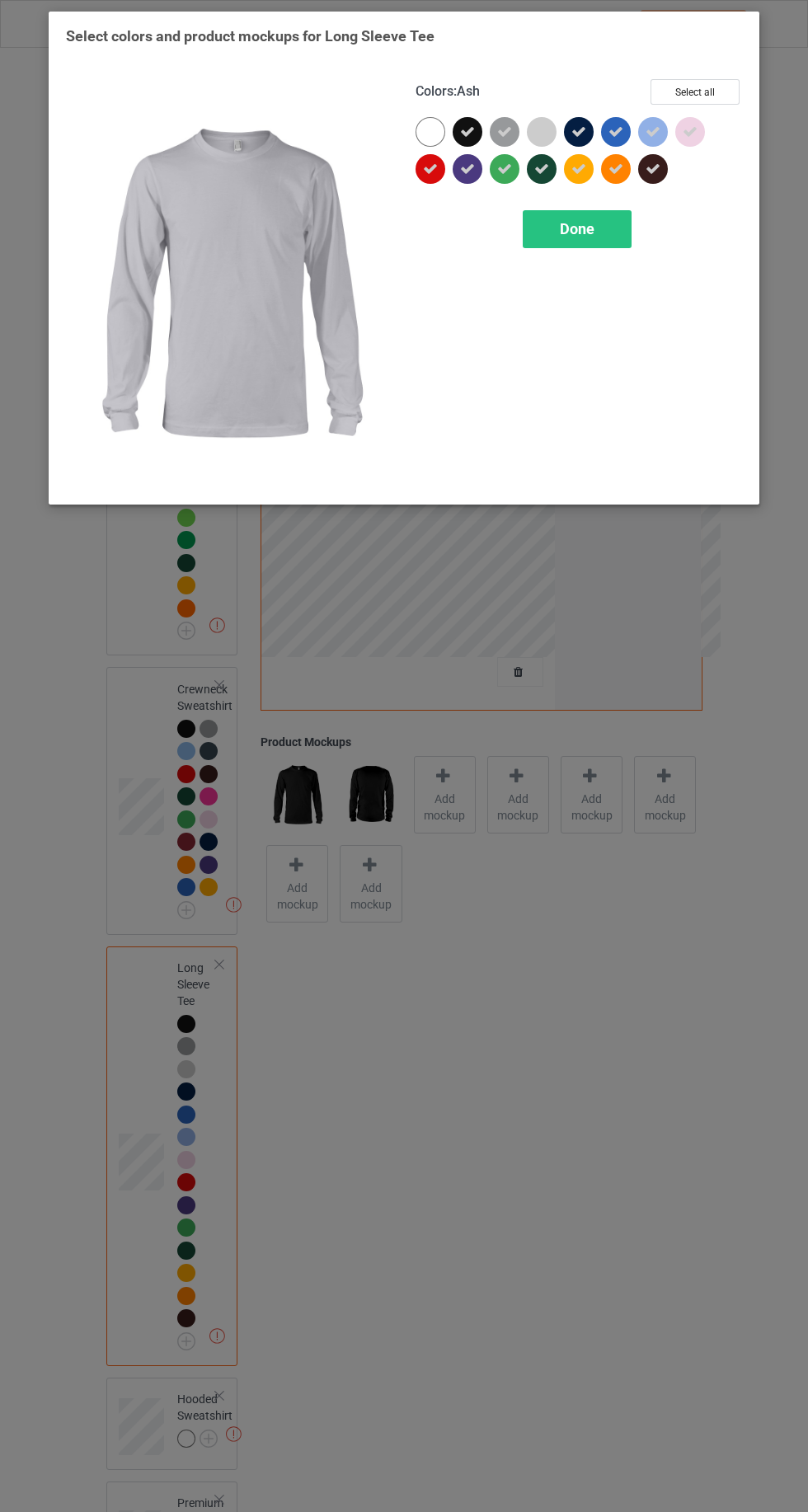
click at [505, 131] on icon at bounding box center [504, 132] width 15 height 15
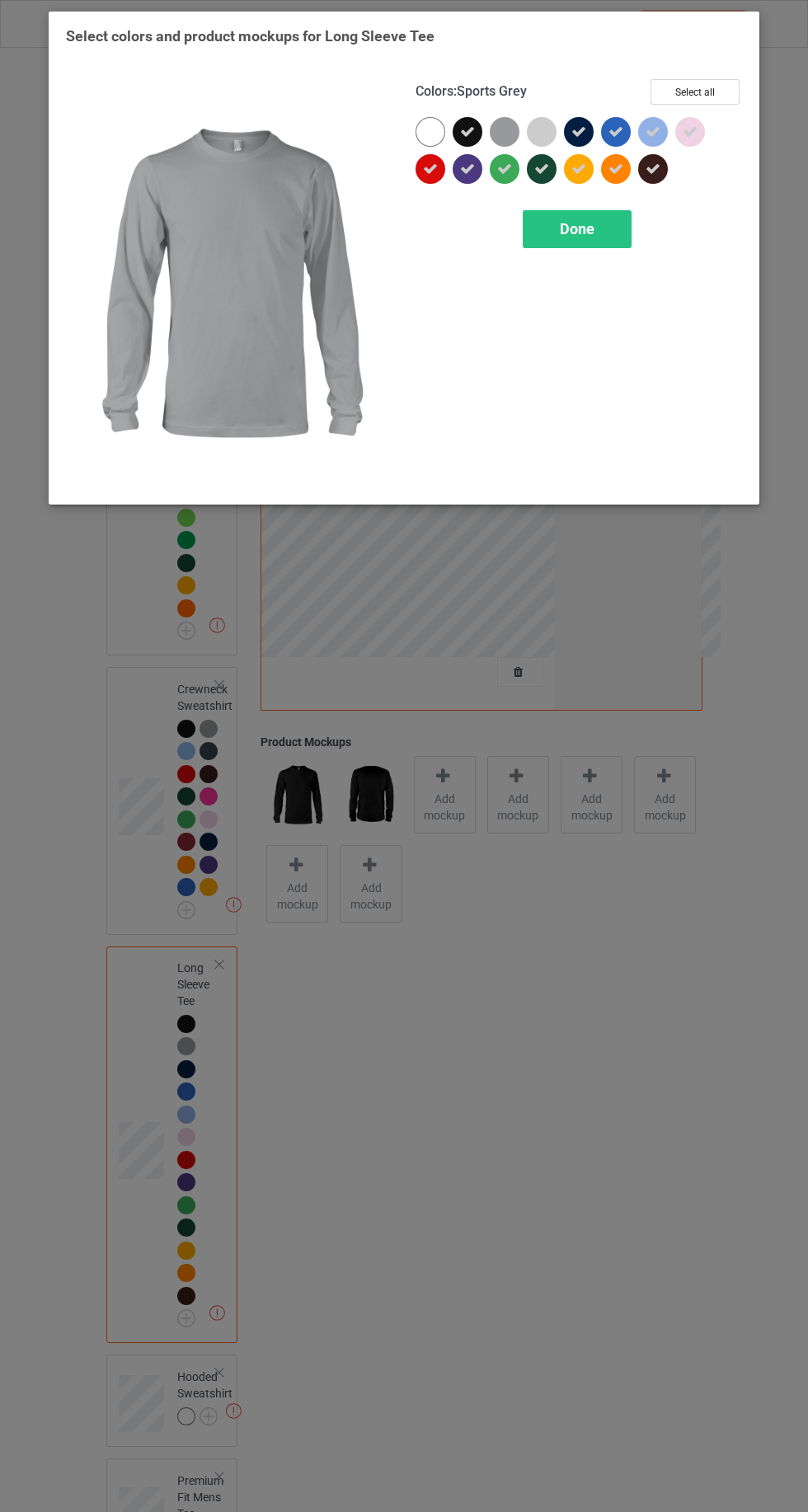
click at [590, 239] on div "Done" at bounding box center [577, 229] width 109 height 38
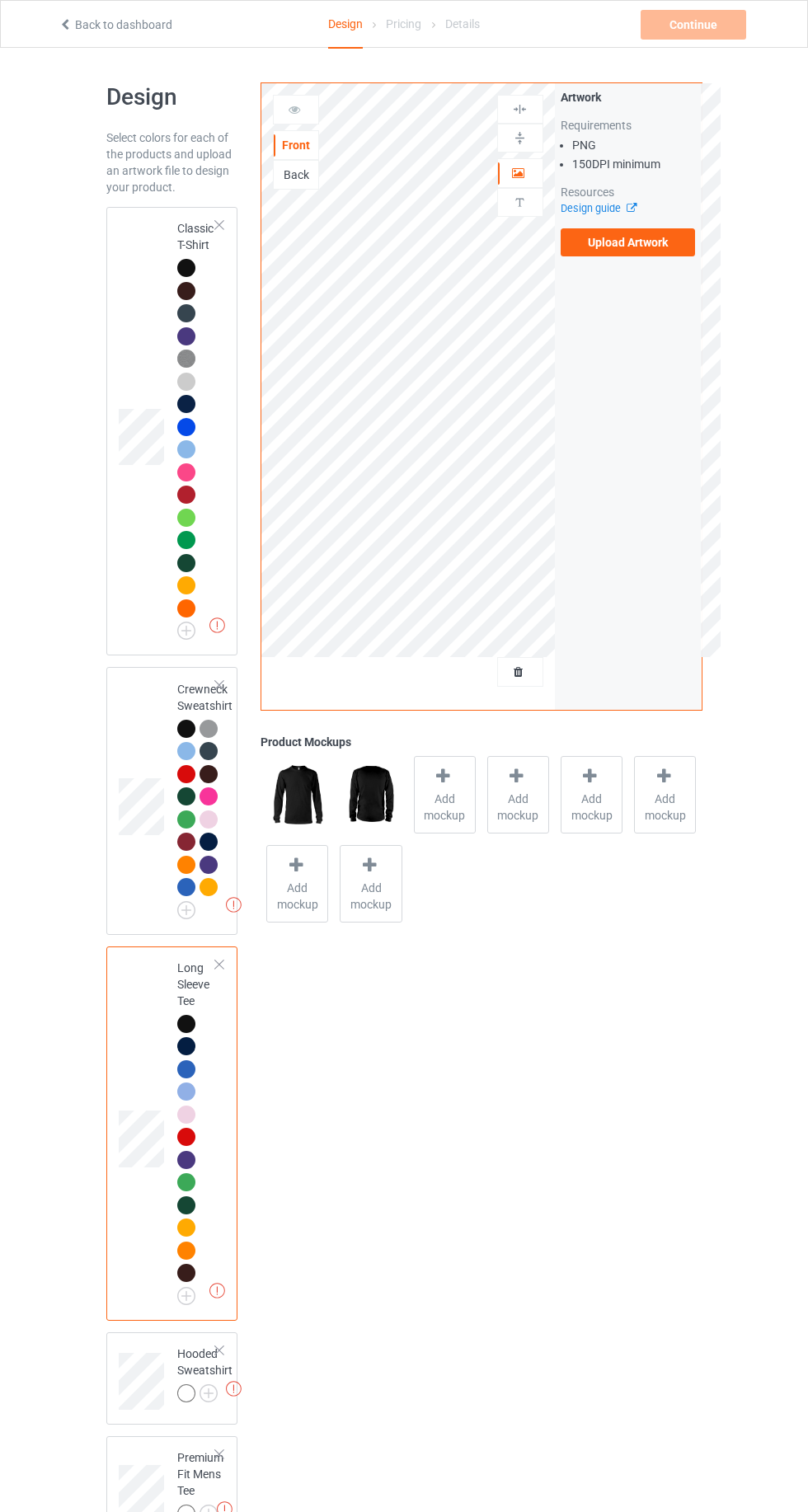
click at [0, 0] on img at bounding box center [0, 0] width 0 height 0
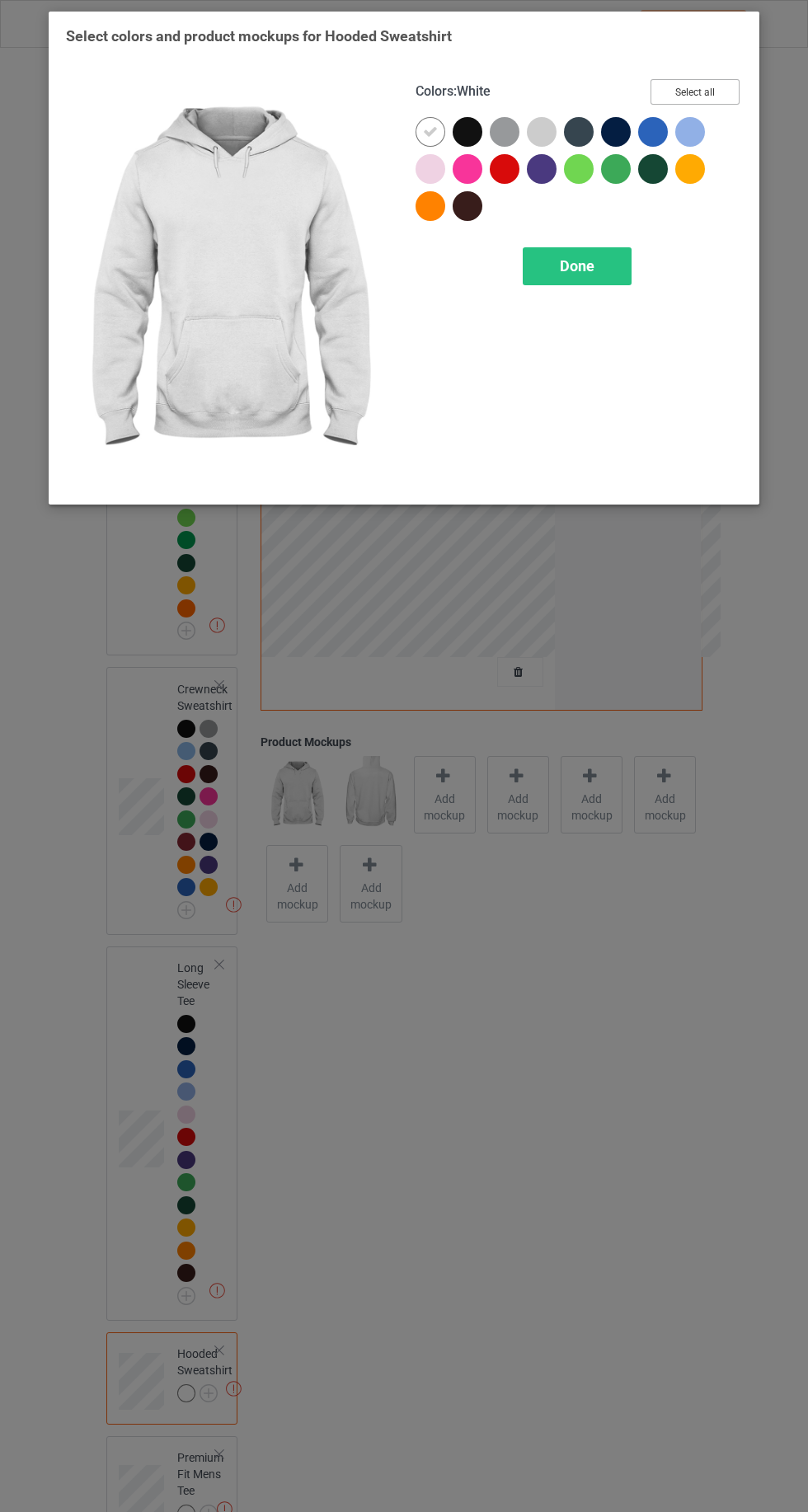
click at [708, 80] on button "Select all" at bounding box center [695, 91] width 89 height 26
click at [539, 131] on icon at bounding box center [541, 132] width 15 height 15
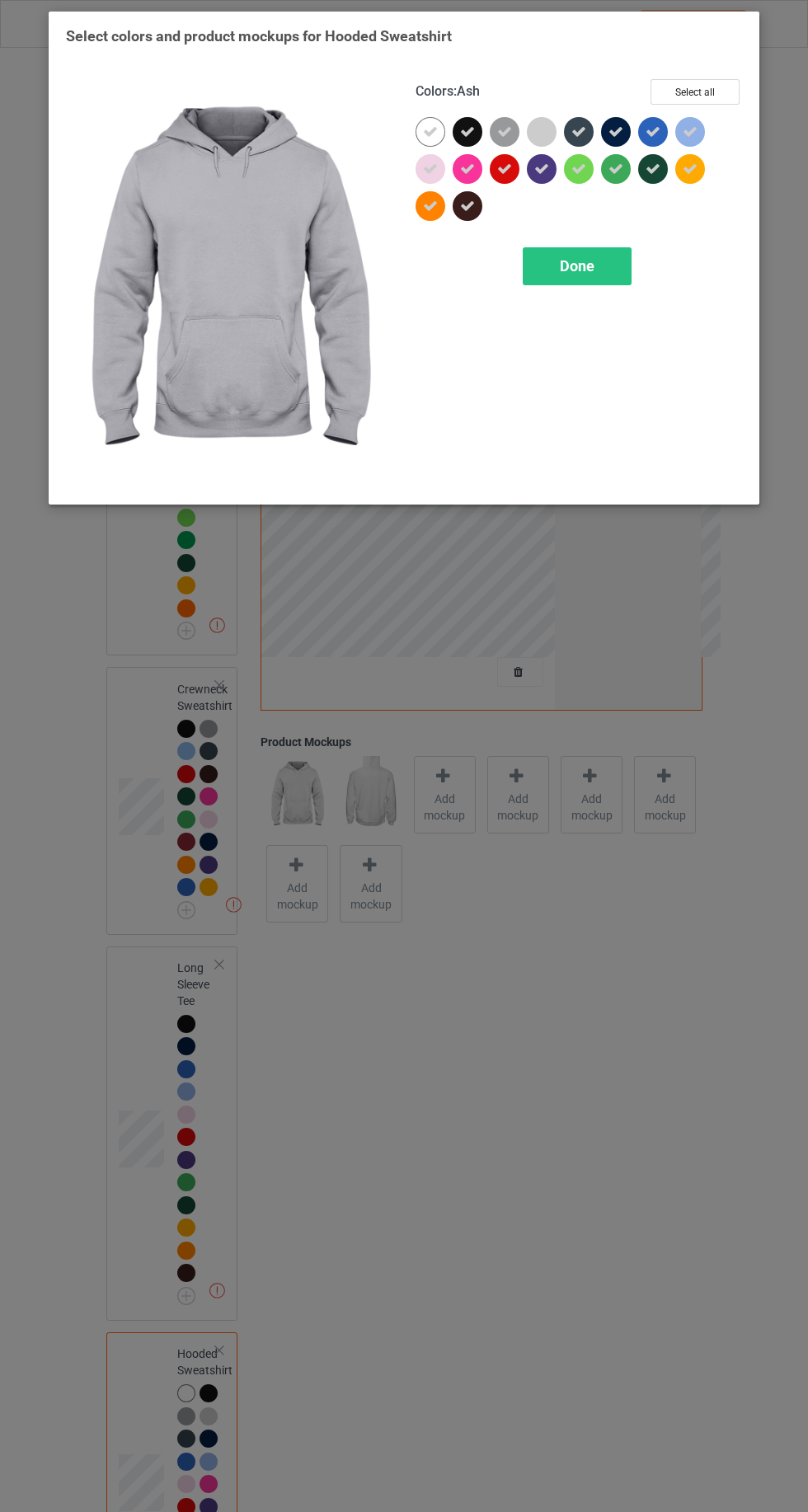
click at [508, 134] on icon at bounding box center [504, 132] width 15 height 15
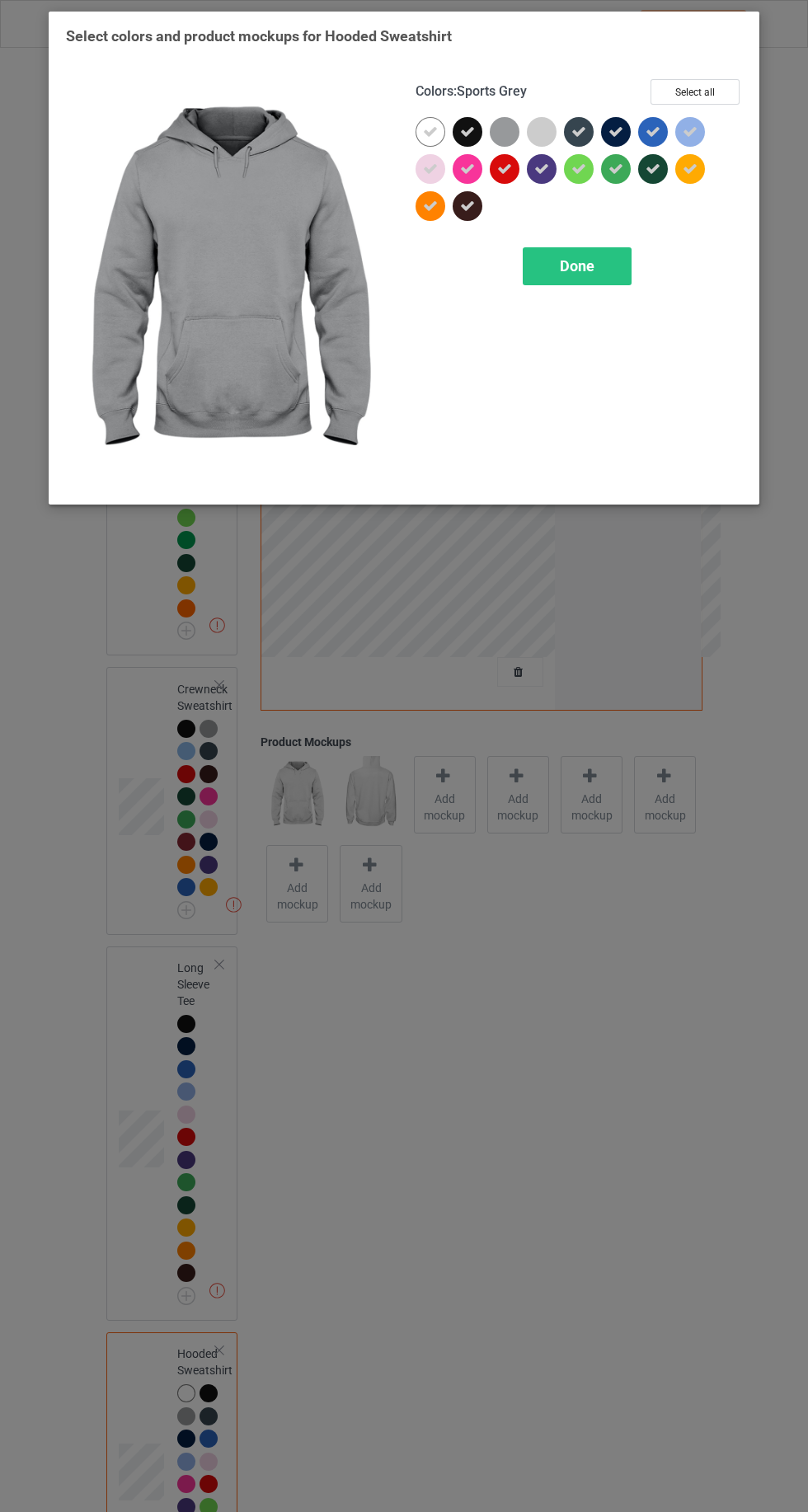
click at [429, 129] on icon at bounding box center [430, 132] width 15 height 15
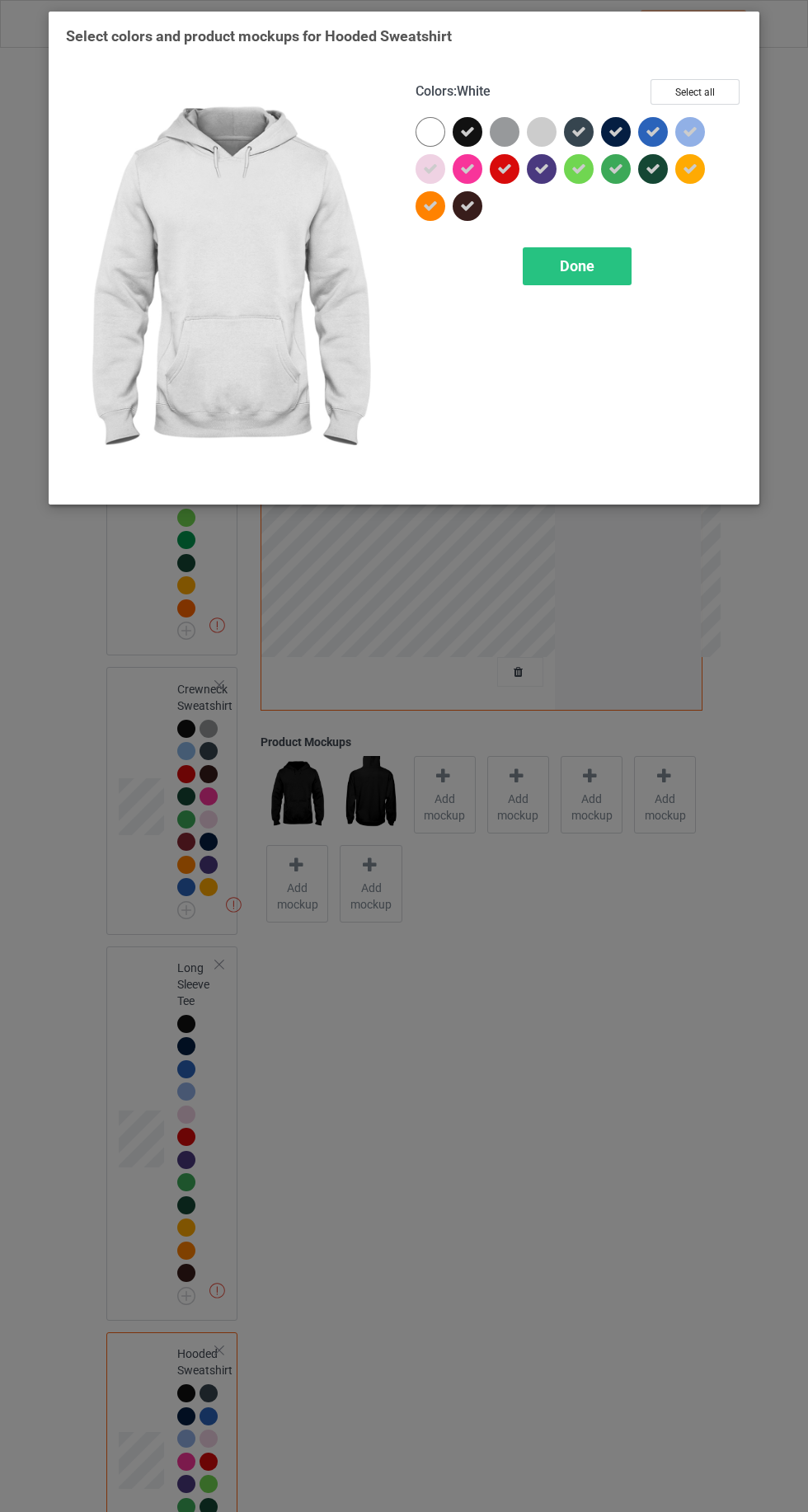
click at [586, 310] on div "Colors : White Select all Done" at bounding box center [578, 283] width 349 height 431
click at [568, 256] on div "Done" at bounding box center [577, 266] width 109 height 38
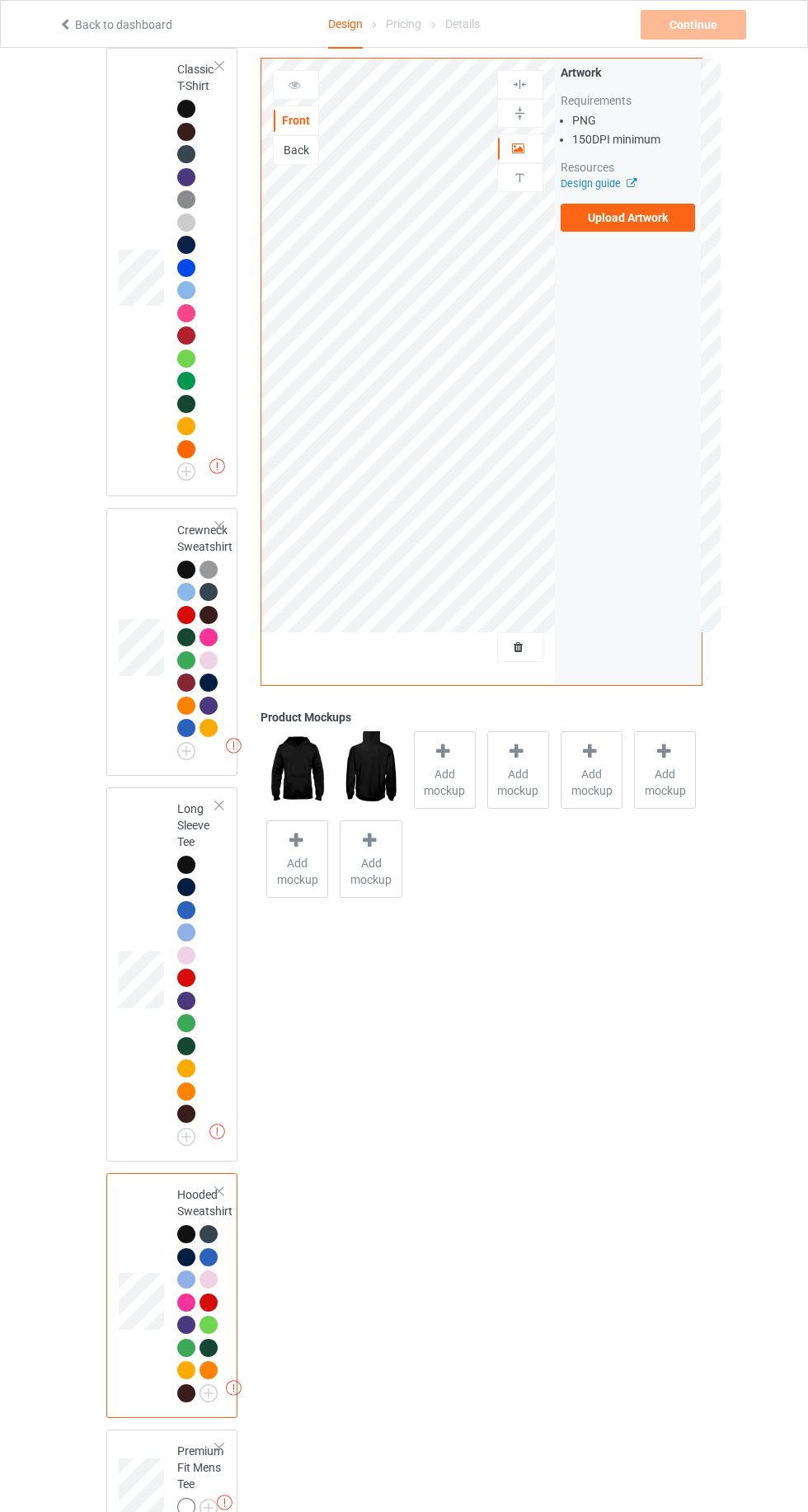
scroll to position [174, 0]
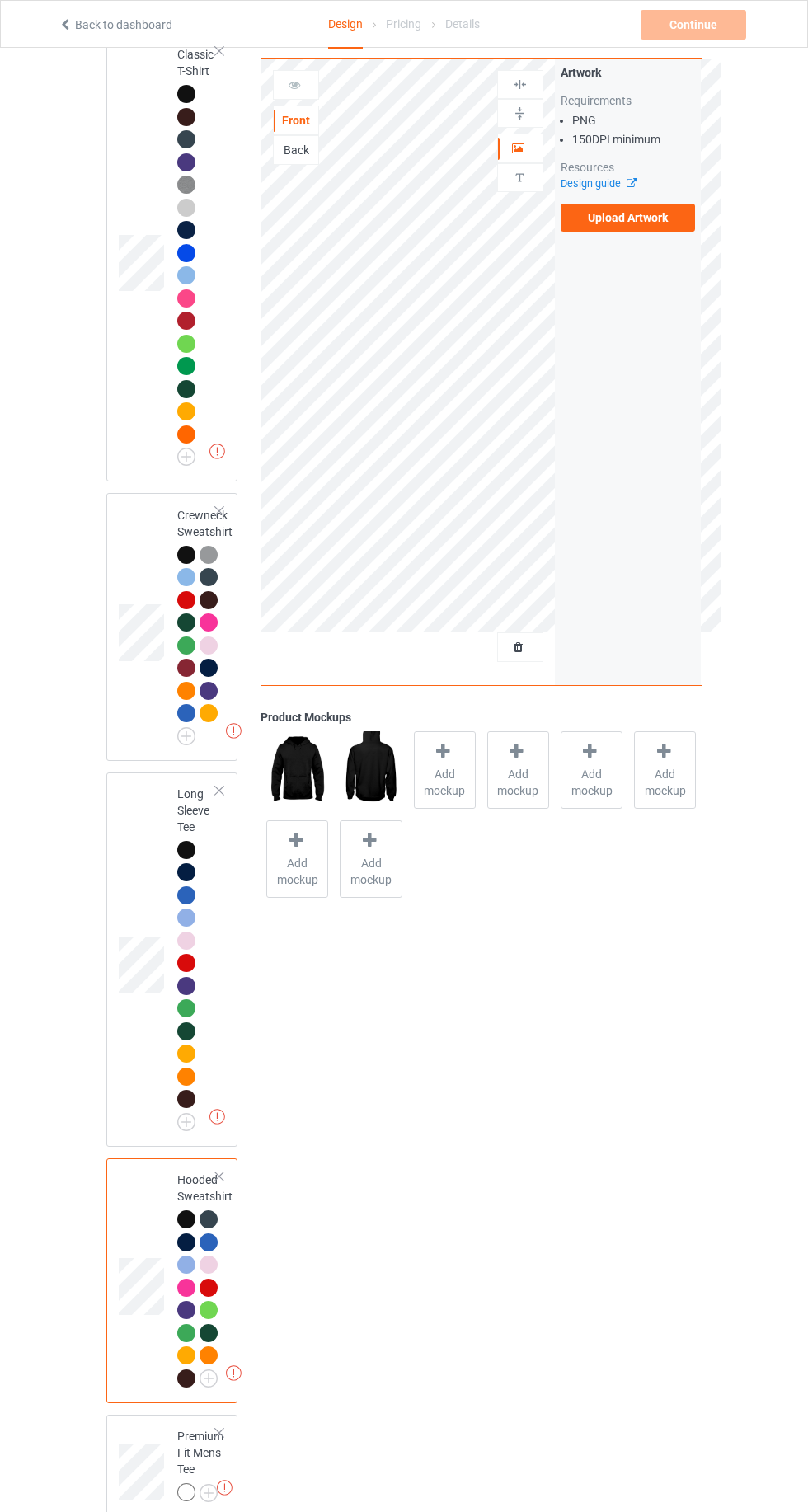
click at [217, 1492] on img at bounding box center [225, 1487] width 16 height 16
click at [0, 0] on img at bounding box center [0, 0] width 0 height 0
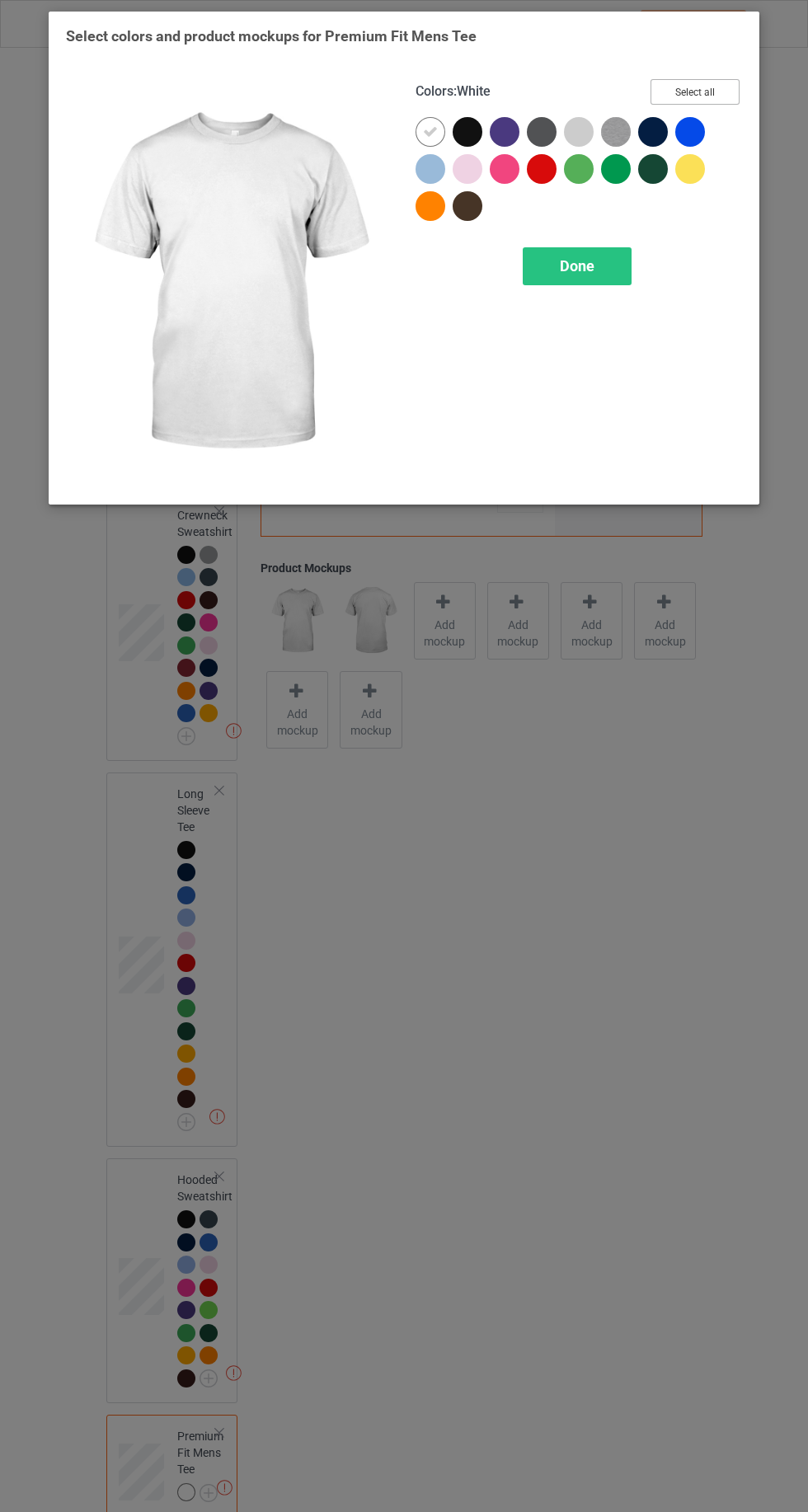
click at [707, 85] on button "Select all" at bounding box center [695, 91] width 89 height 26
click at [428, 125] on icon at bounding box center [430, 132] width 15 height 15
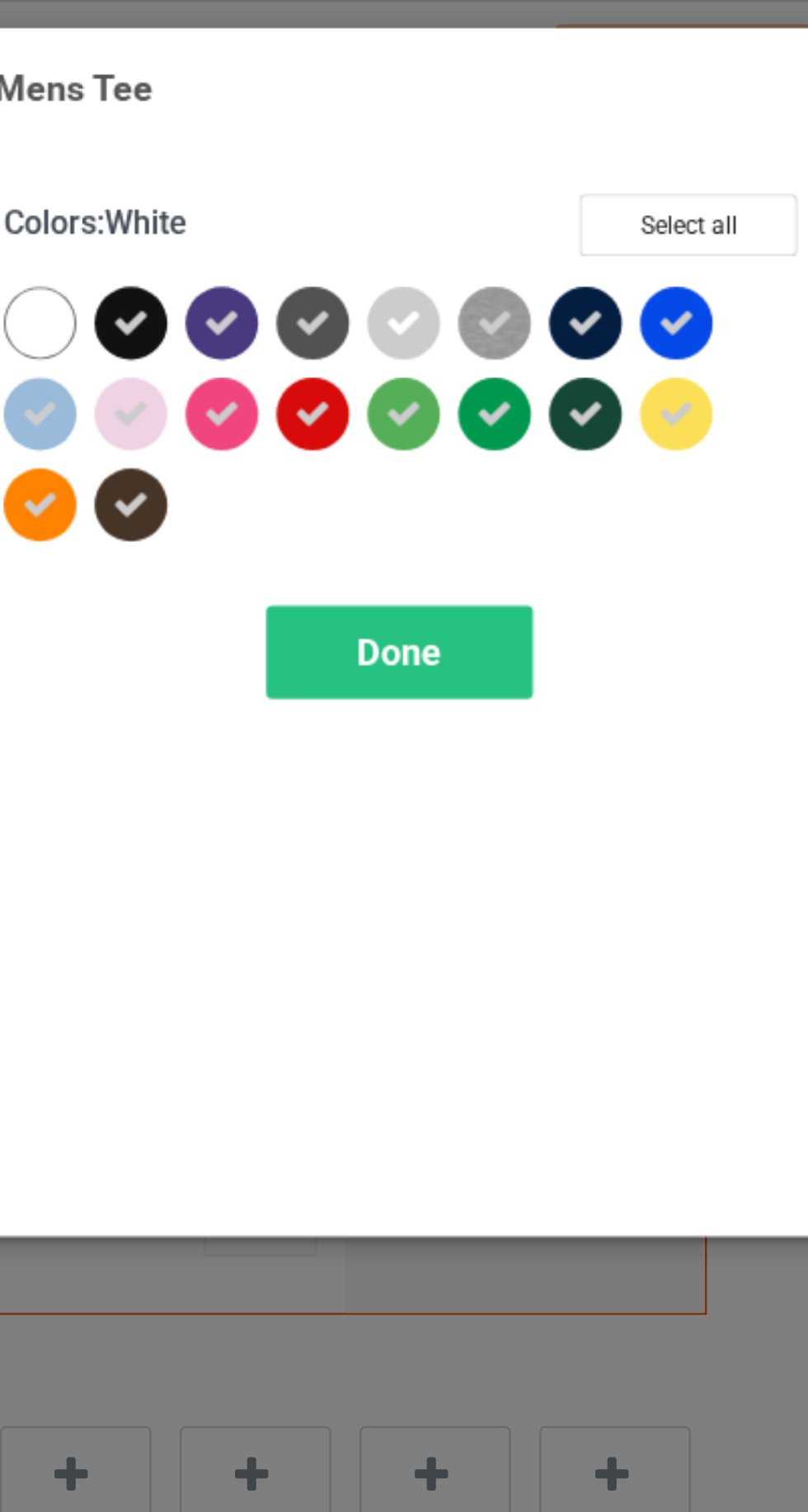
click at [555, 132] on div at bounding box center [542, 132] width 30 height 30
click at [605, 138] on img at bounding box center [615, 132] width 30 height 30
click at [573, 148] on div at bounding box center [582, 135] width 37 height 37
click at [563, 281] on div "Done" at bounding box center [577, 266] width 109 height 38
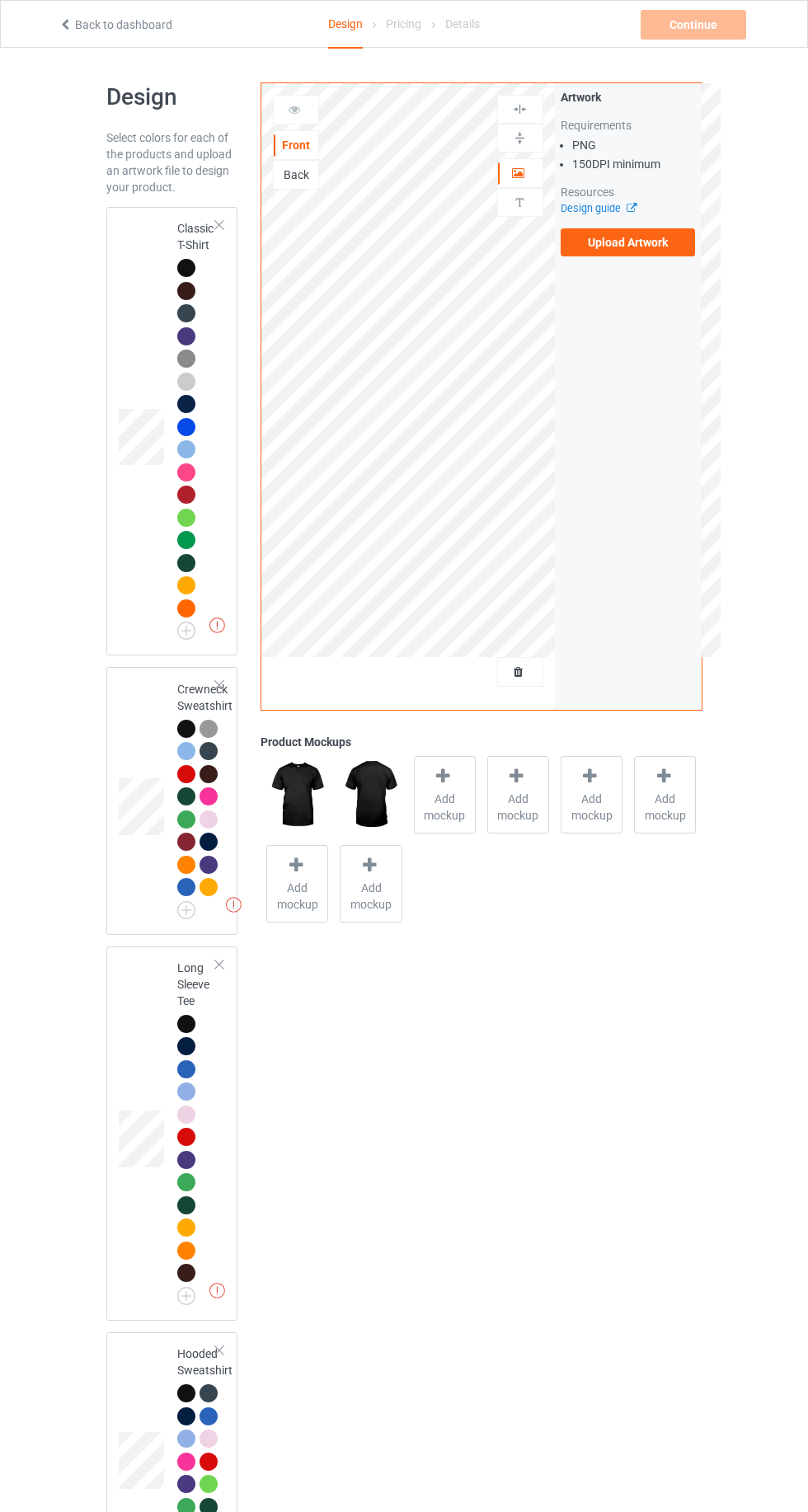
click at [113, 332] on div "Missing artworks Classic T-Shirt" at bounding box center [172, 431] width 132 height 449
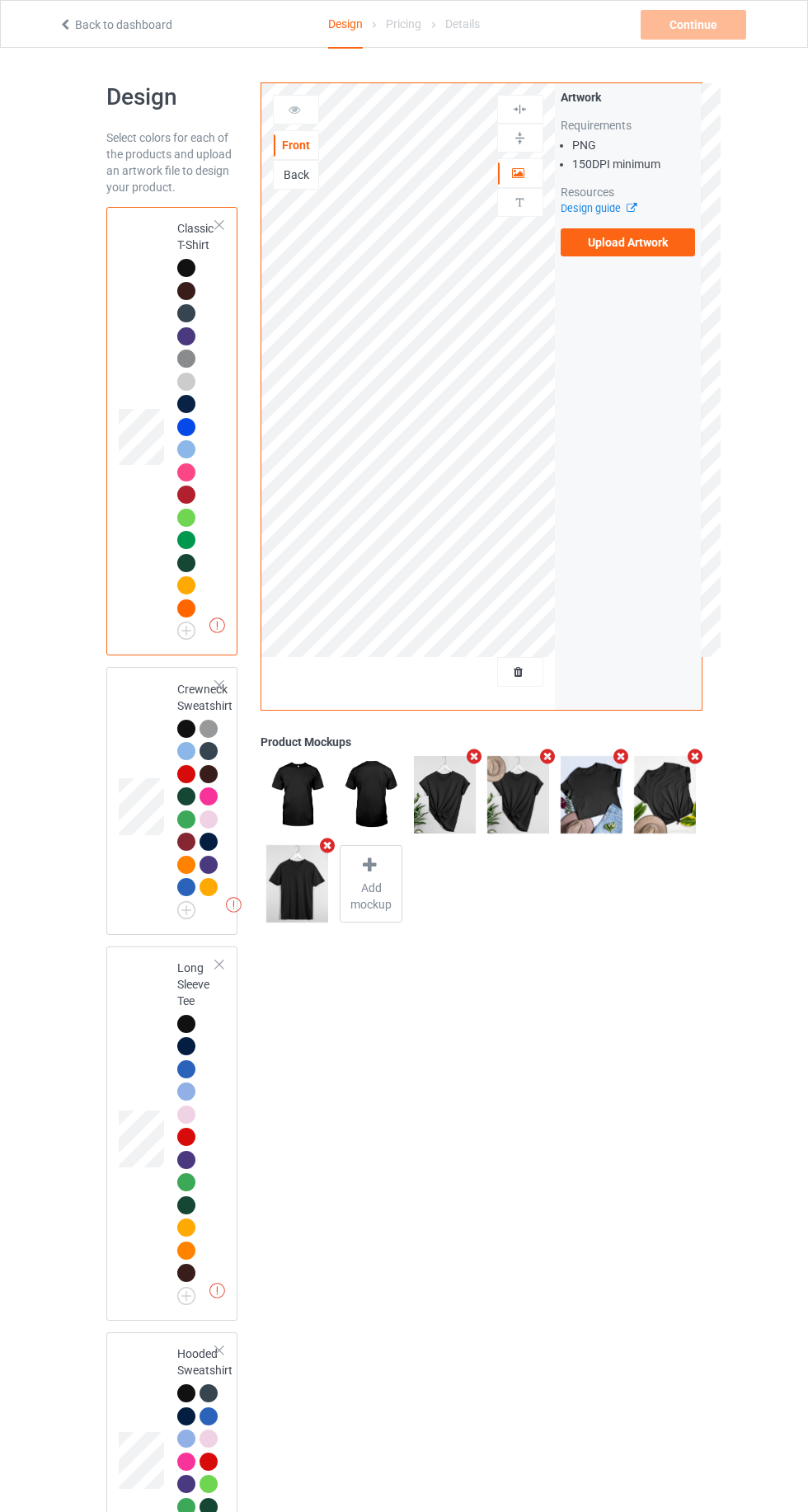
click at [671, 242] on label "Upload Artwork" at bounding box center [628, 243] width 135 height 28
click at [0, 0] on input "Upload Artwork" at bounding box center [0, 0] width 0 height 0
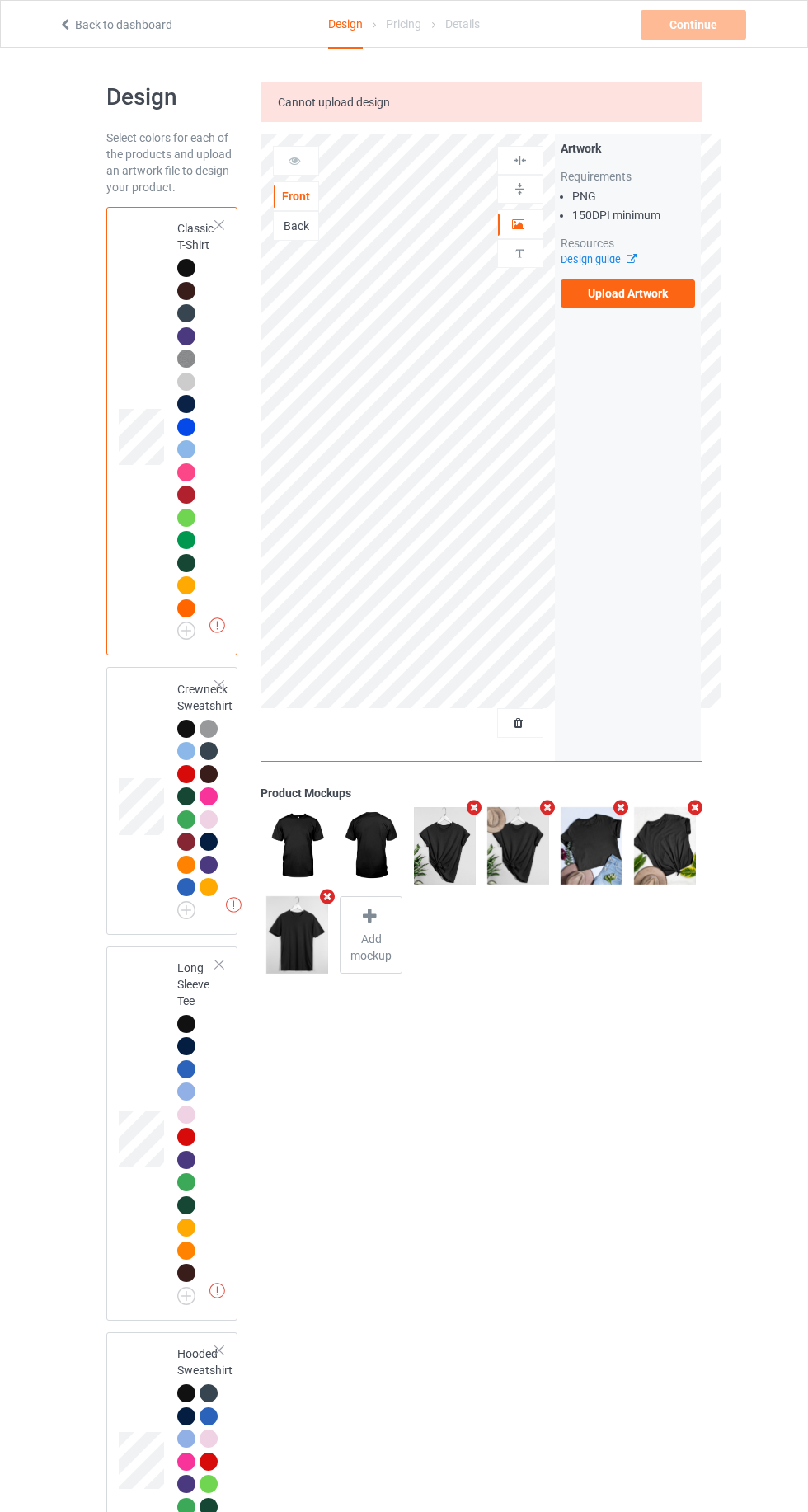
click at [586, 259] on link "Design guide" at bounding box center [597, 259] width 75 height 12
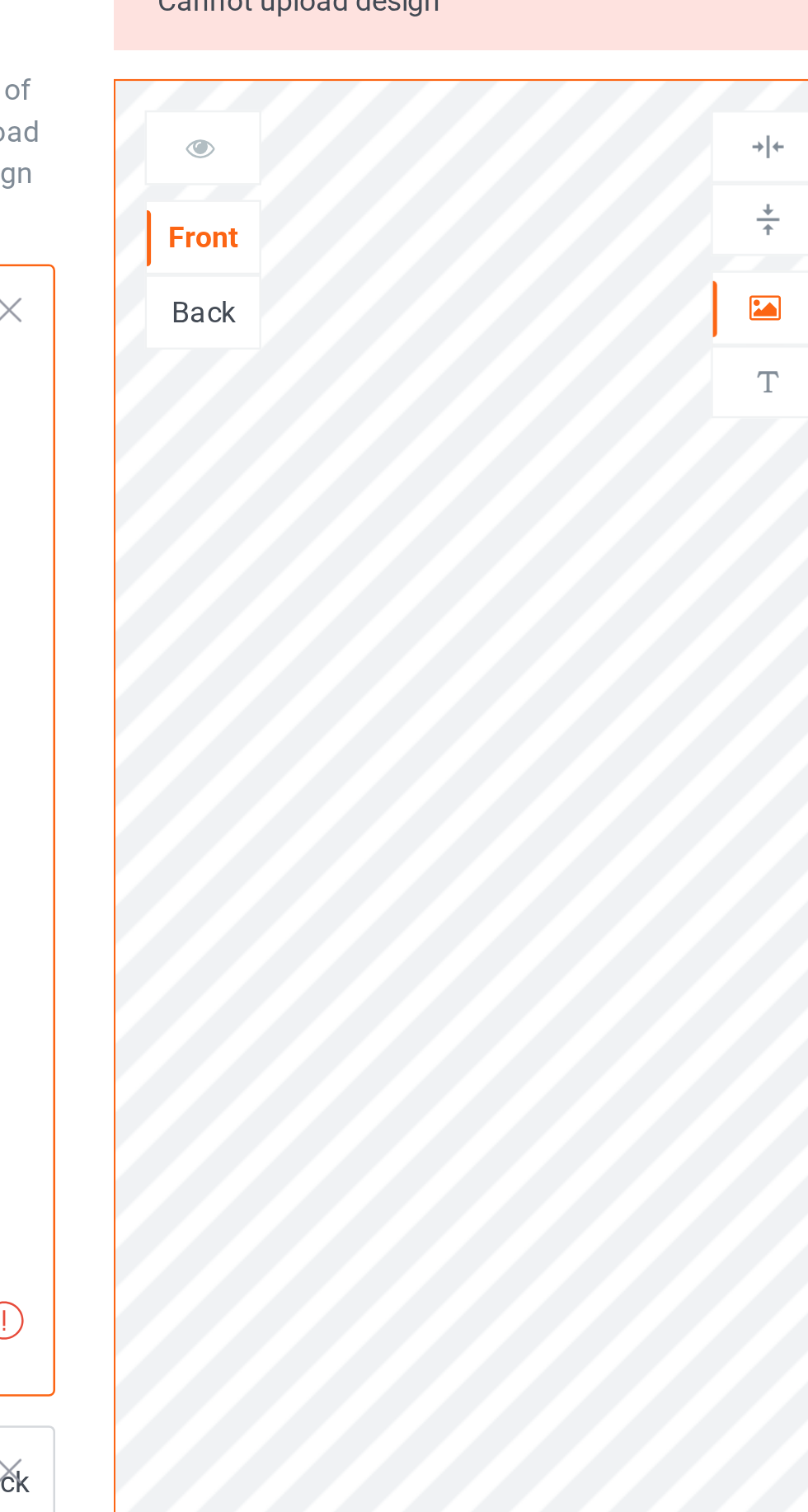
scroll to position [15, 0]
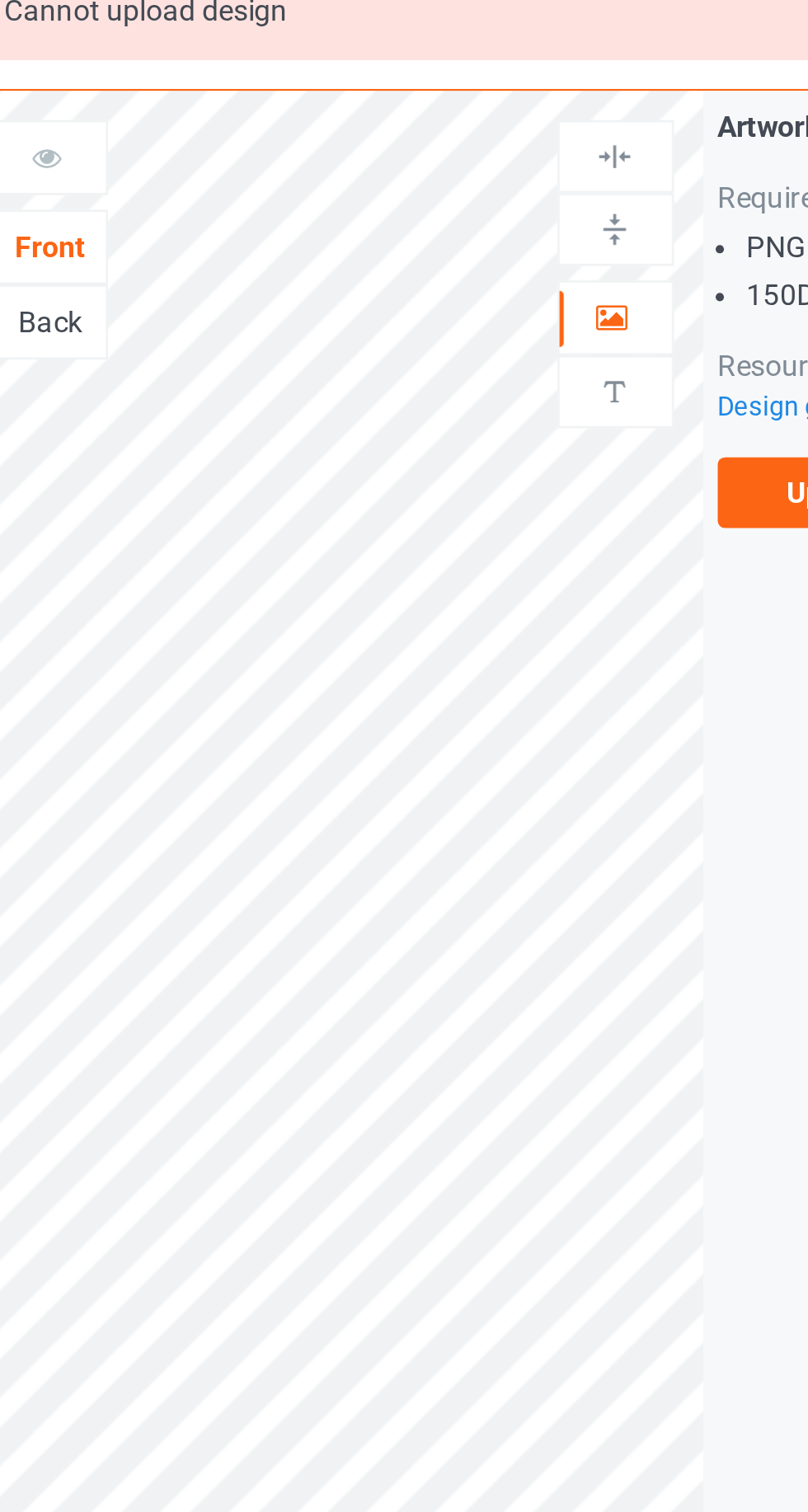
click at [576, 244] on link "Design guide" at bounding box center [597, 245] width 75 height 12
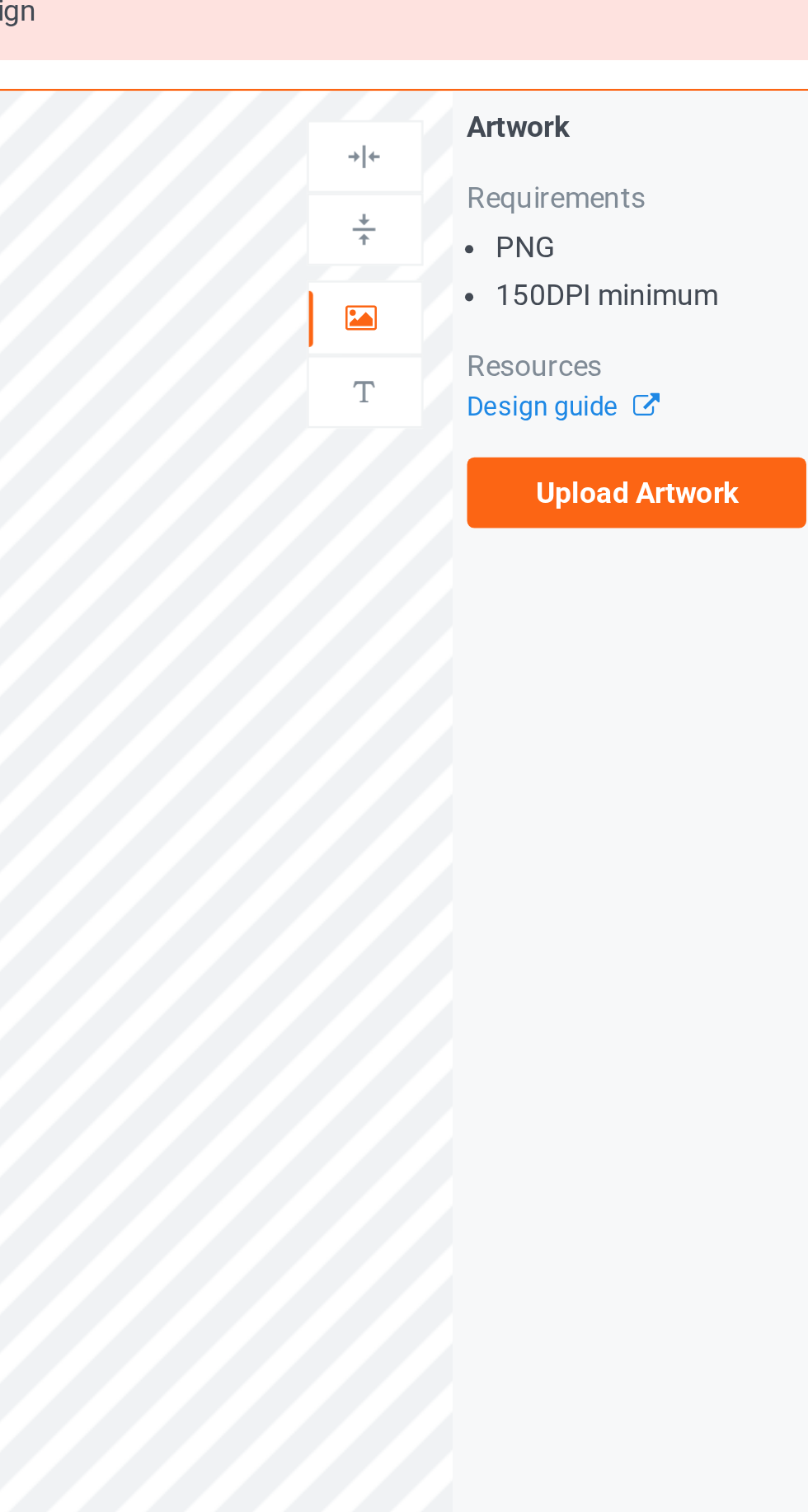
click at [651, 283] on label "Upload Artwork" at bounding box center [628, 279] width 135 height 28
click at [0, 0] on input "Upload Artwork" at bounding box center [0, 0] width 0 height 0
click at [661, 278] on label "Upload Artwork" at bounding box center [628, 279] width 135 height 28
click at [0, 0] on input "Upload Artwork" at bounding box center [0, 0] width 0 height 0
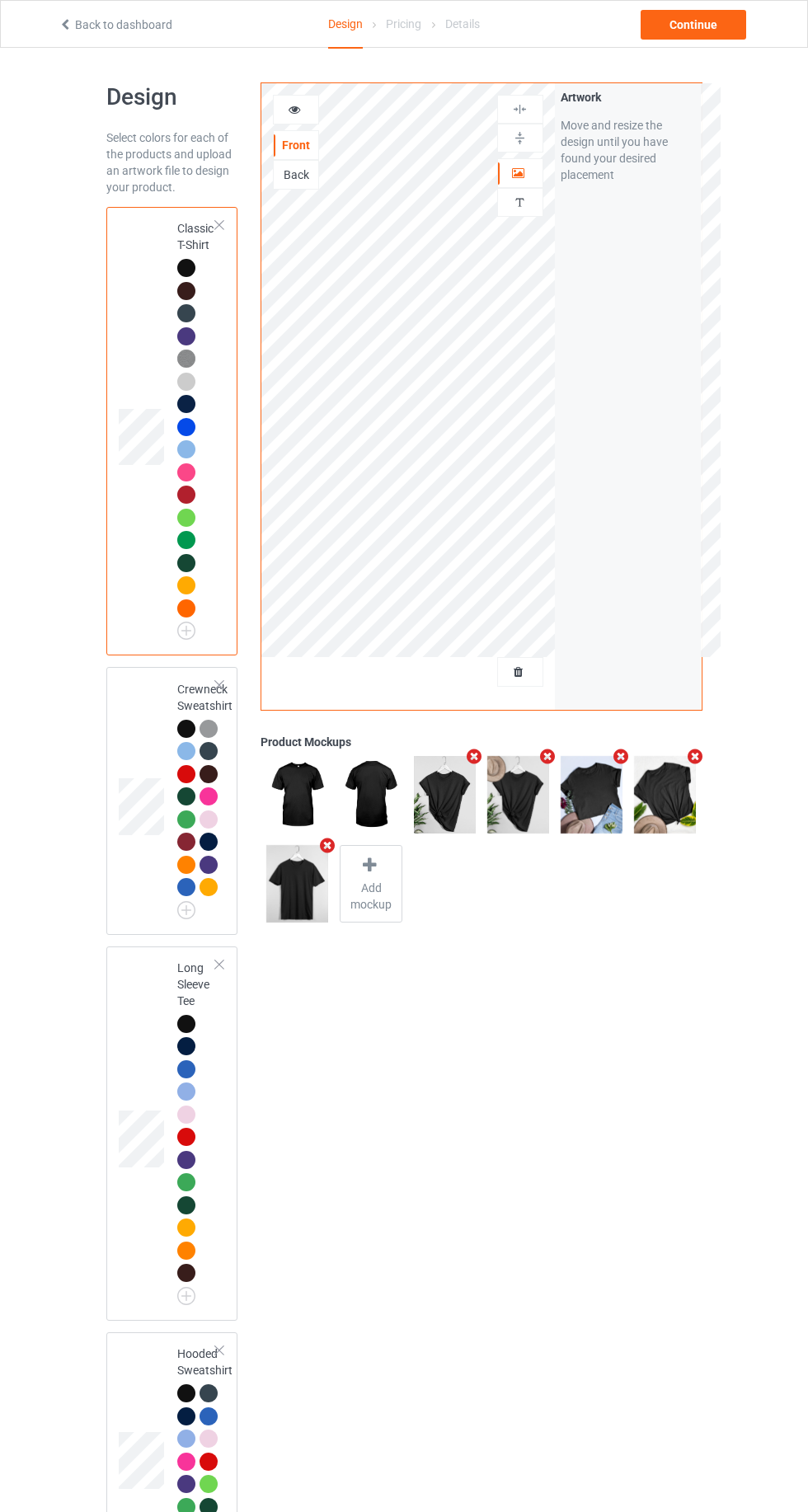
click at [314, 112] on div at bounding box center [295, 109] width 45 height 17
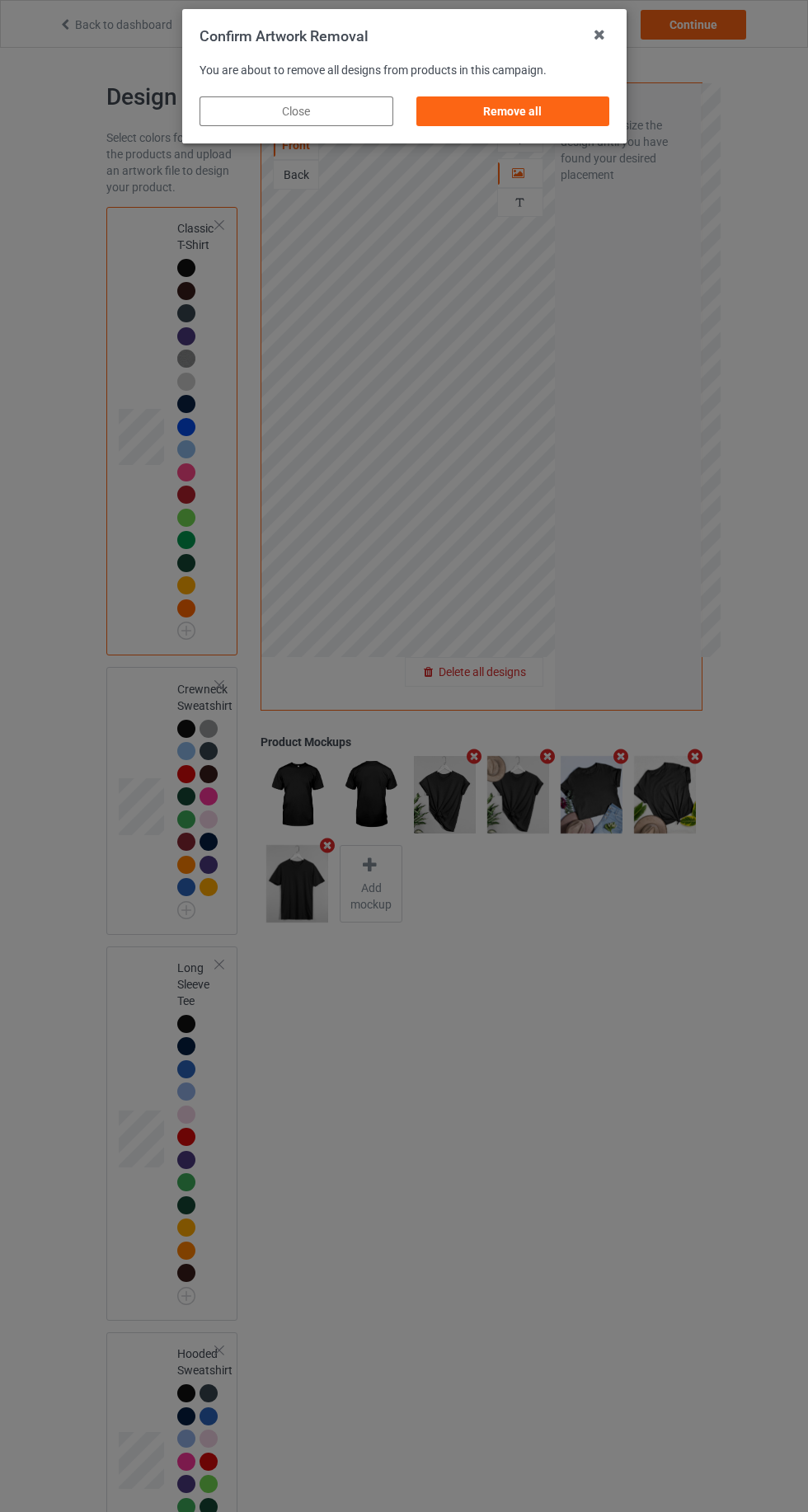
click at [489, 100] on div "Remove all" at bounding box center [512, 112] width 193 height 30
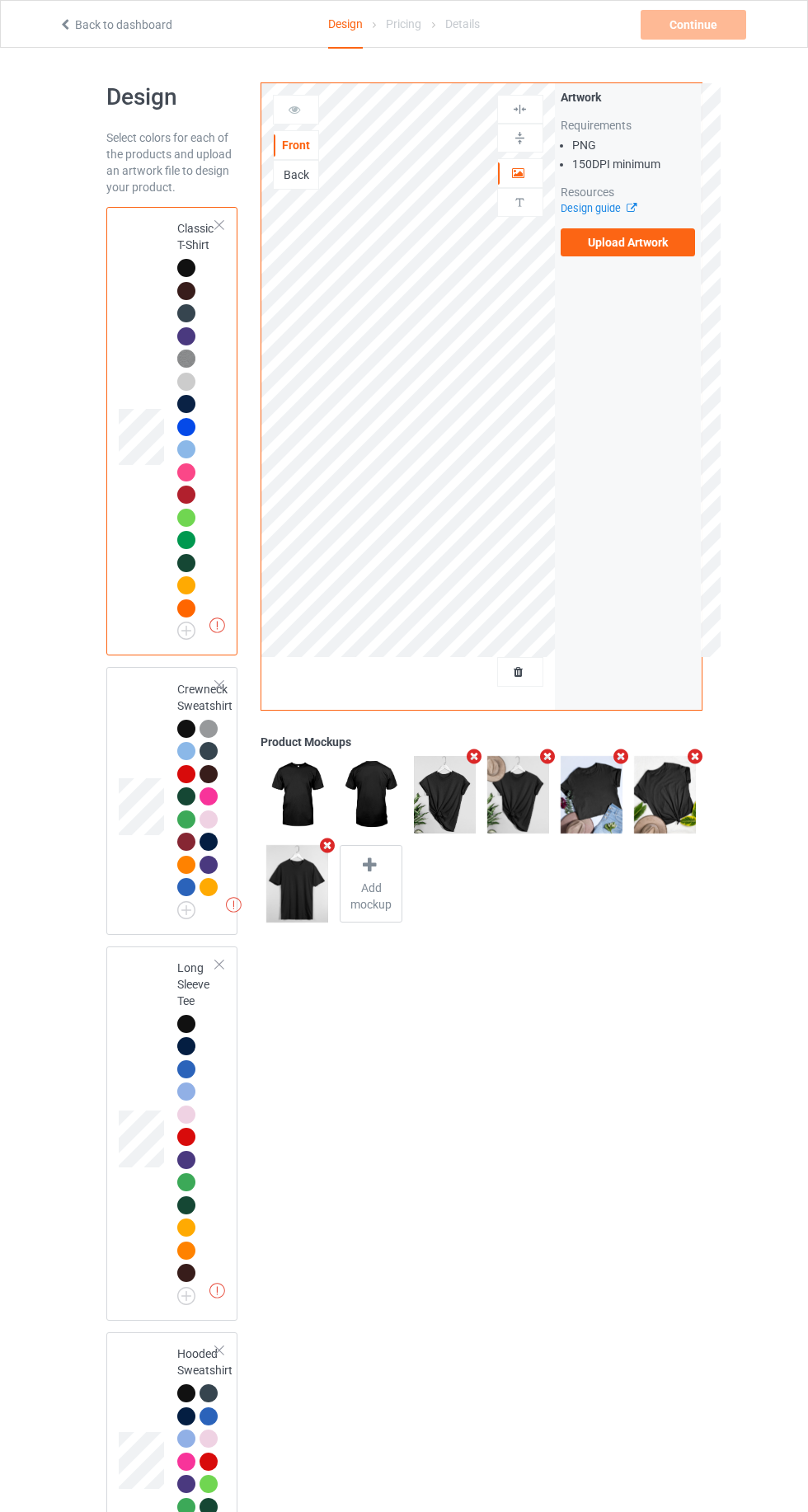
click at [617, 244] on label "Upload Artwork" at bounding box center [628, 243] width 135 height 28
click at [0, 0] on input "Upload Artwork" at bounding box center [0, 0] width 0 height 0
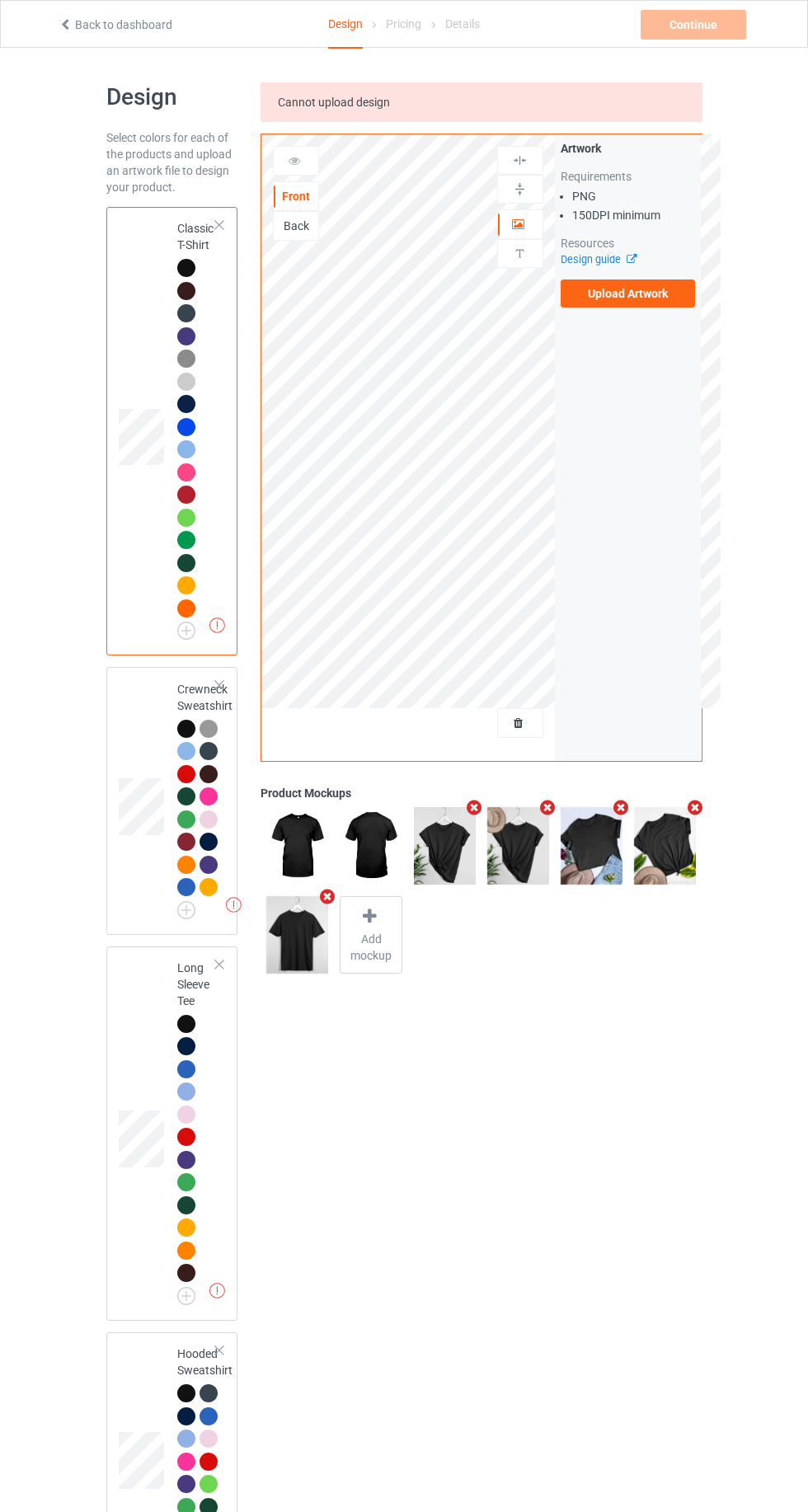
click at [677, 297] on label "Upload Artwork" at bounding box center [628, 294] width 135 height 28
click at [0, 0] on input "Upload Artwork" at bounding box center [0, 0] width 0 height 0
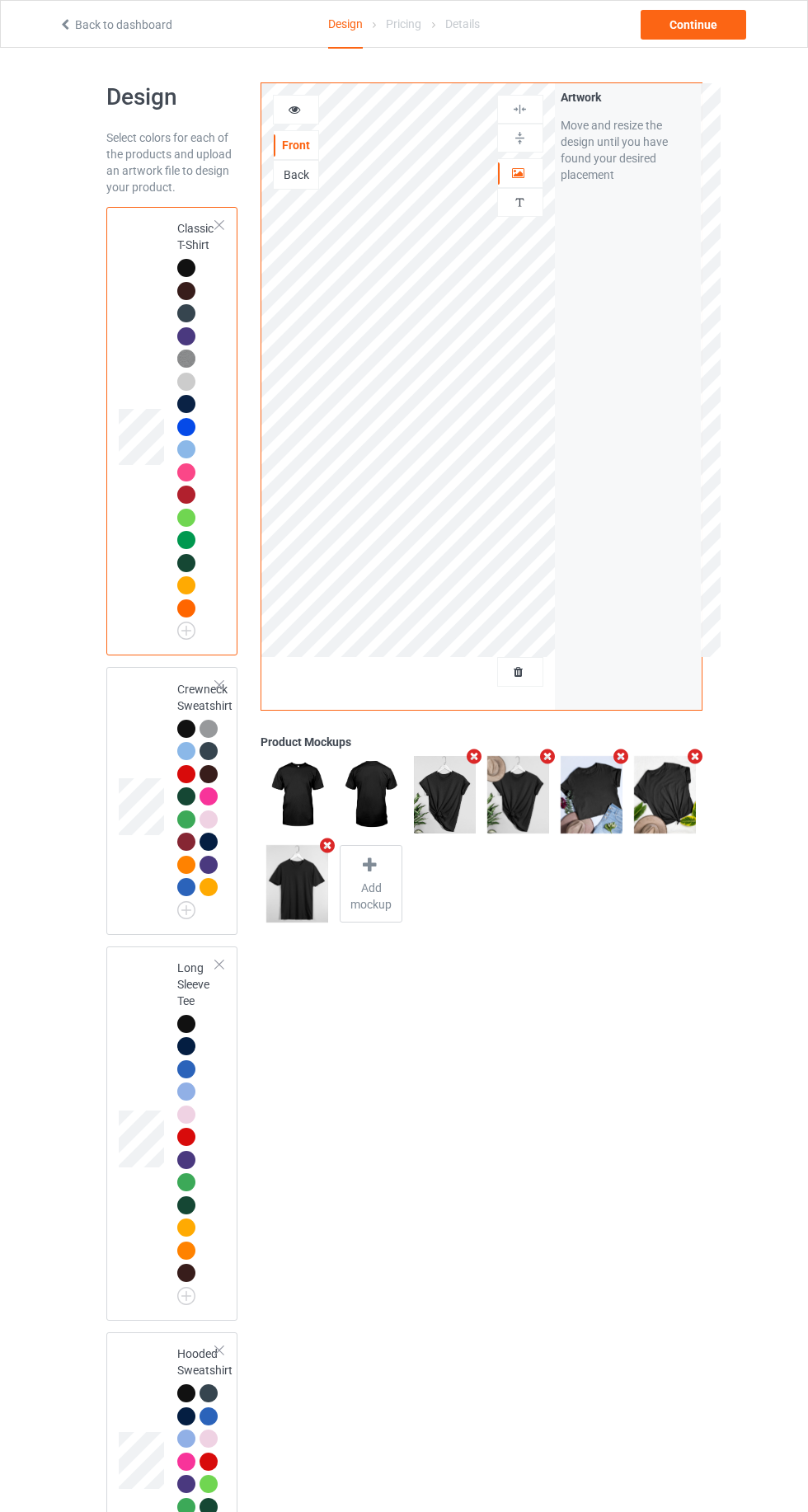
click at [284, 118] on div at bounding box center [295, 110] width 46 height 30
click at [295, 106] on icon at bounding box center [295, 106] width 14 height 11
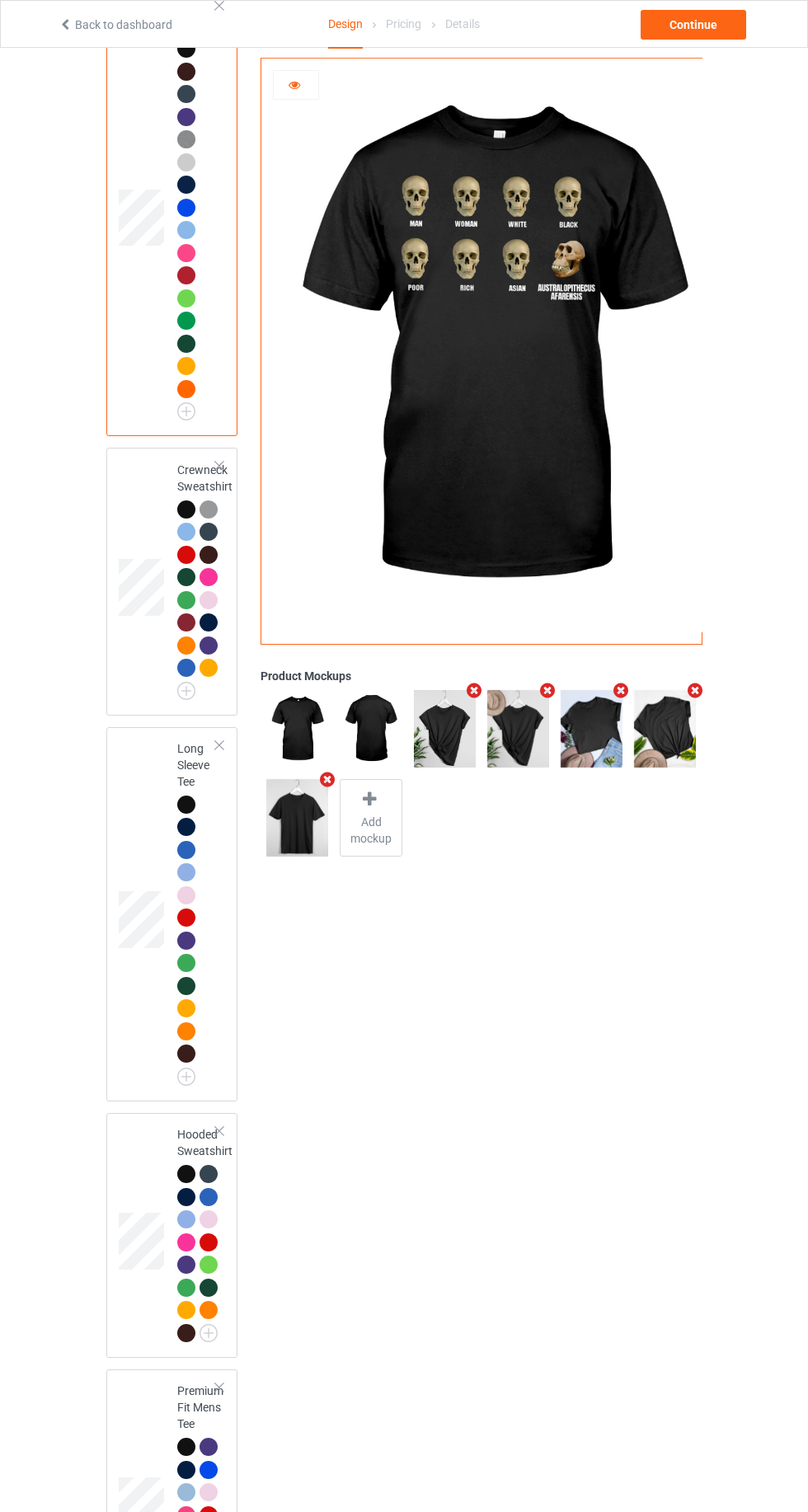
scroll to position [285, 0]
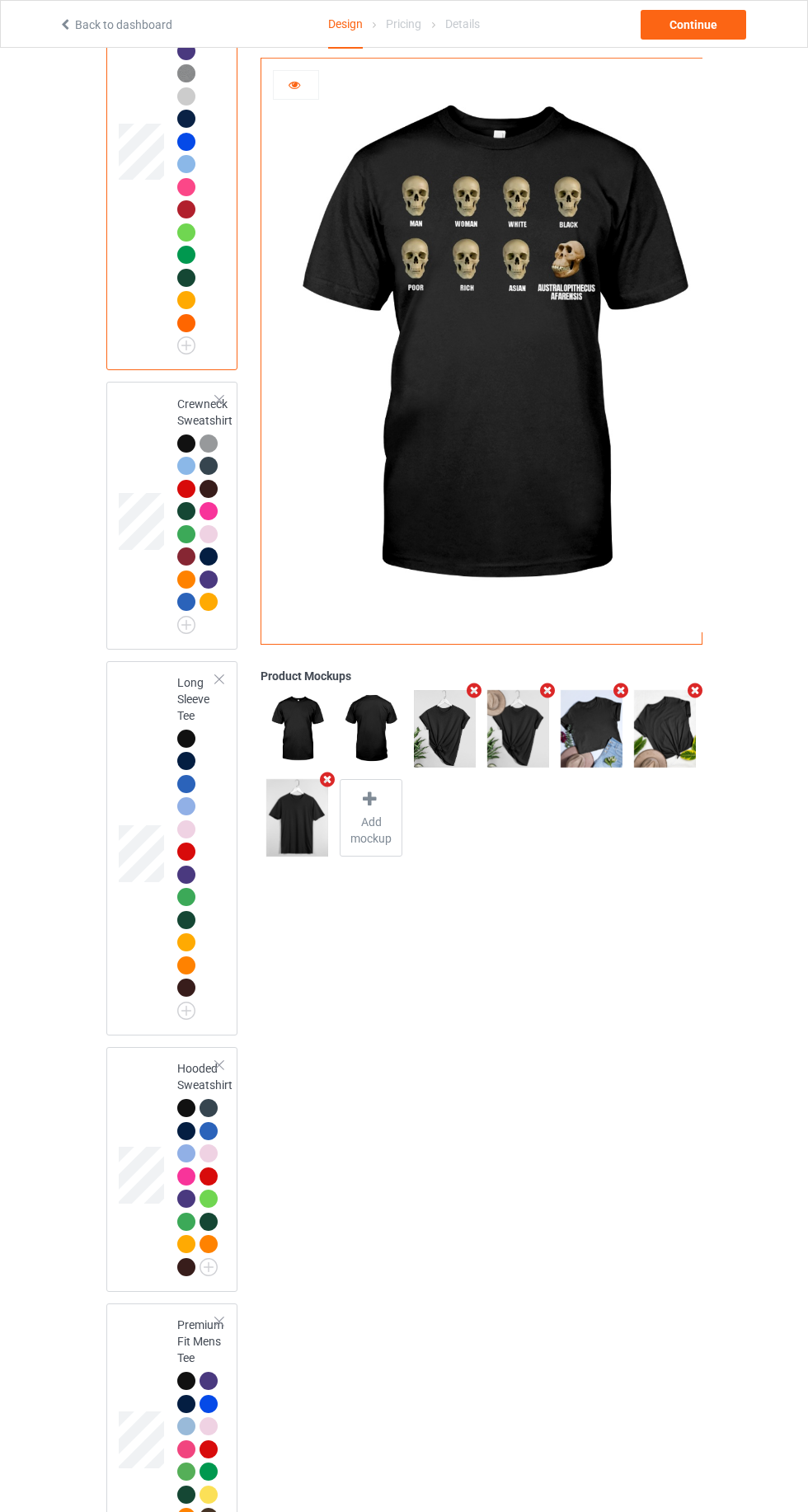
click at [109, 1107] on div "Hooded Sweatshirt" at bounding box center [172, 1169] width 132 height 245
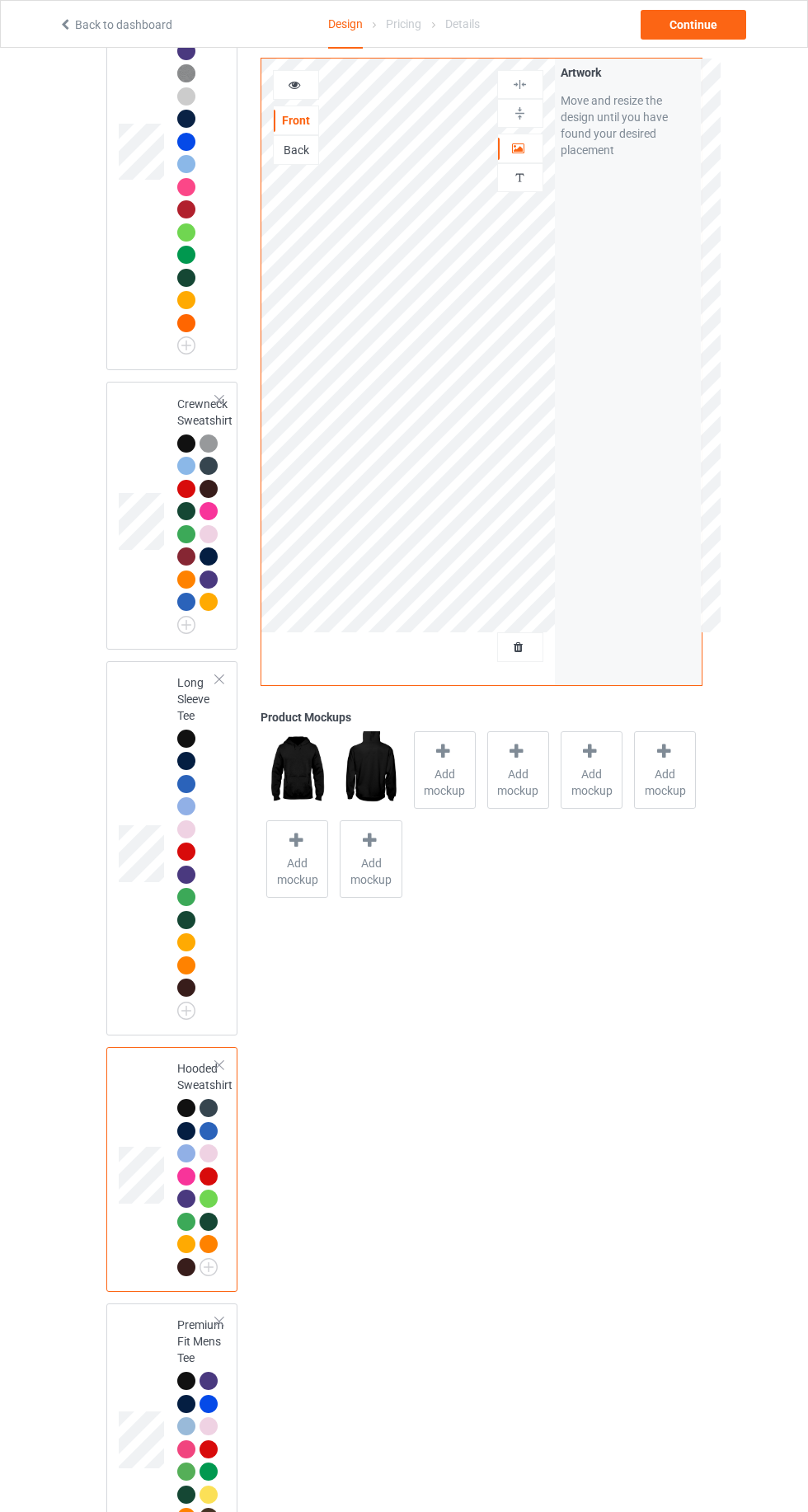
click at [295, 92] on div at bounding box center [295, 84] width 45 height 17
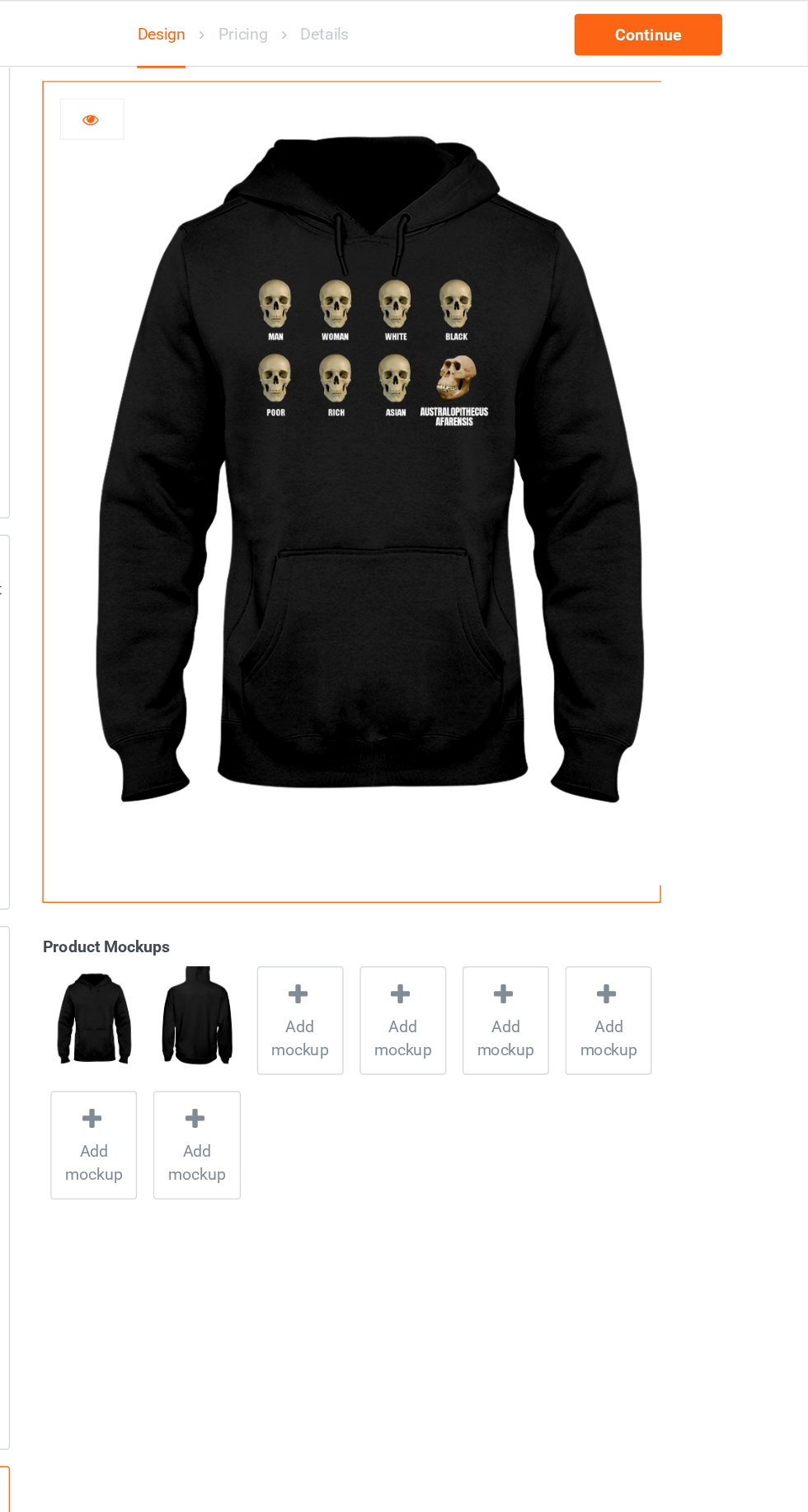
scroll to position [278, 0]
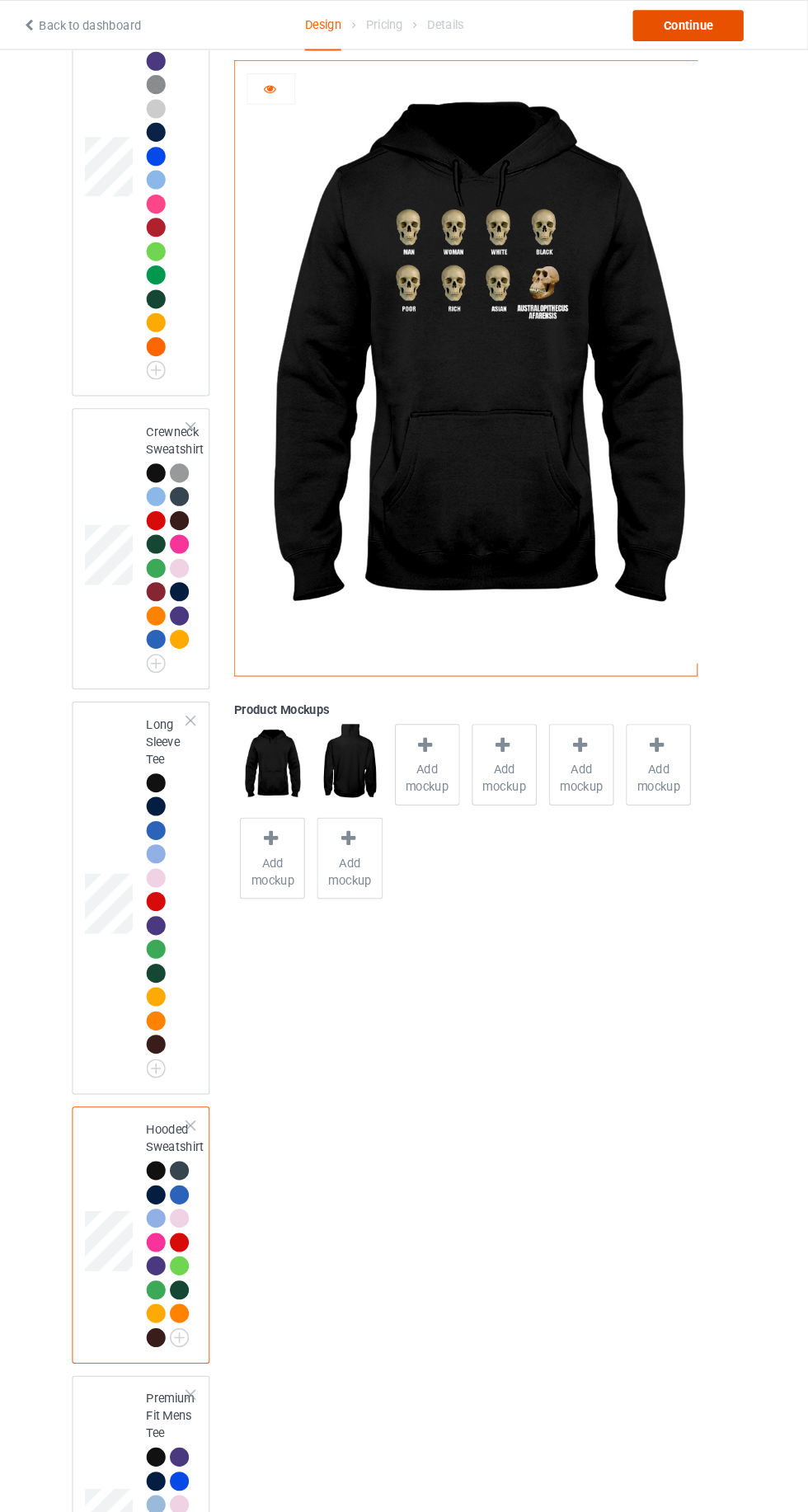
click at [673, 17] on div "Continue" at bounding box center [693, 25] width 106 height 30
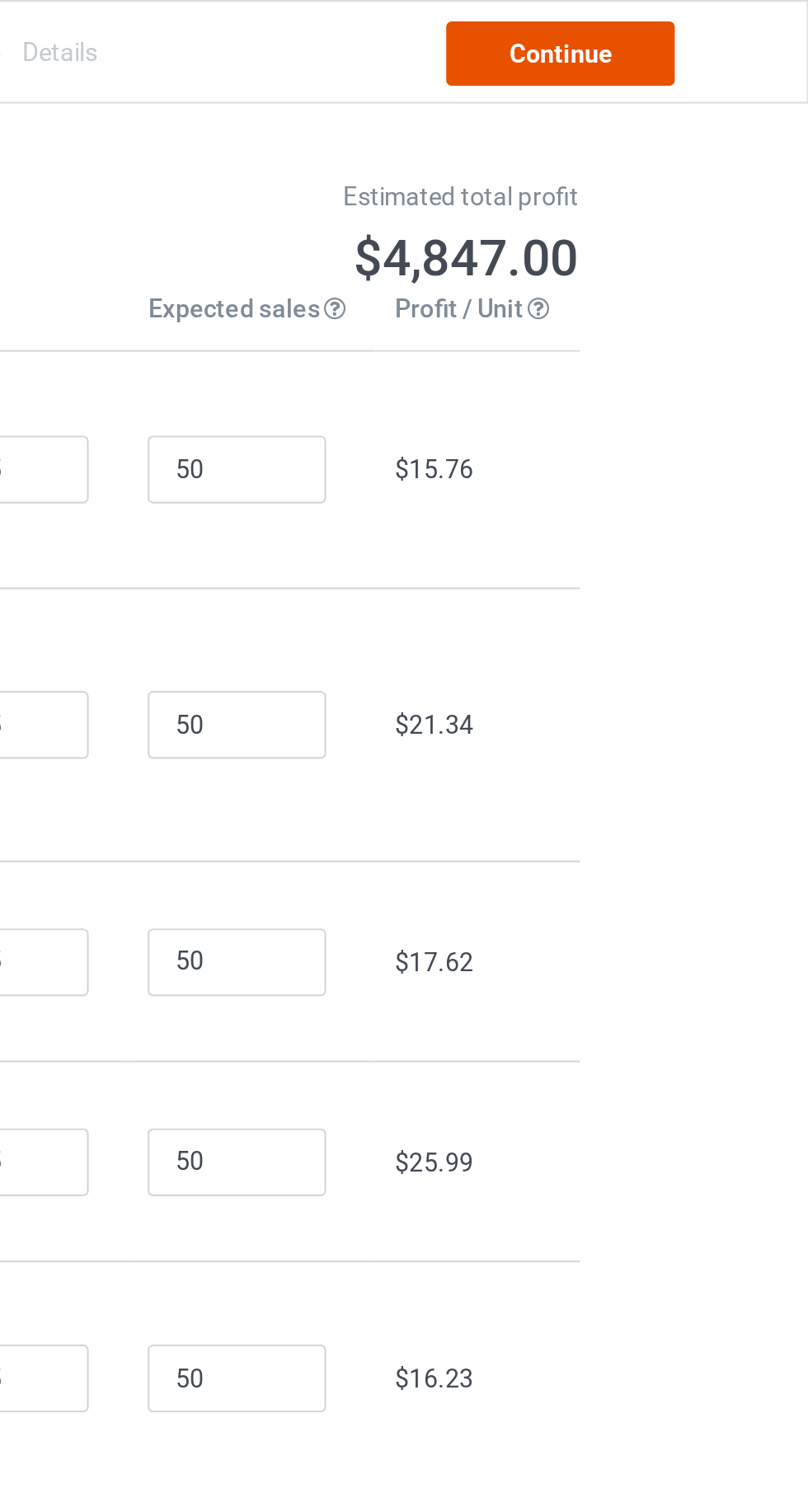
click at [688, 36] on link "Continue" at bounding box center [693, 25] width 106 height 30
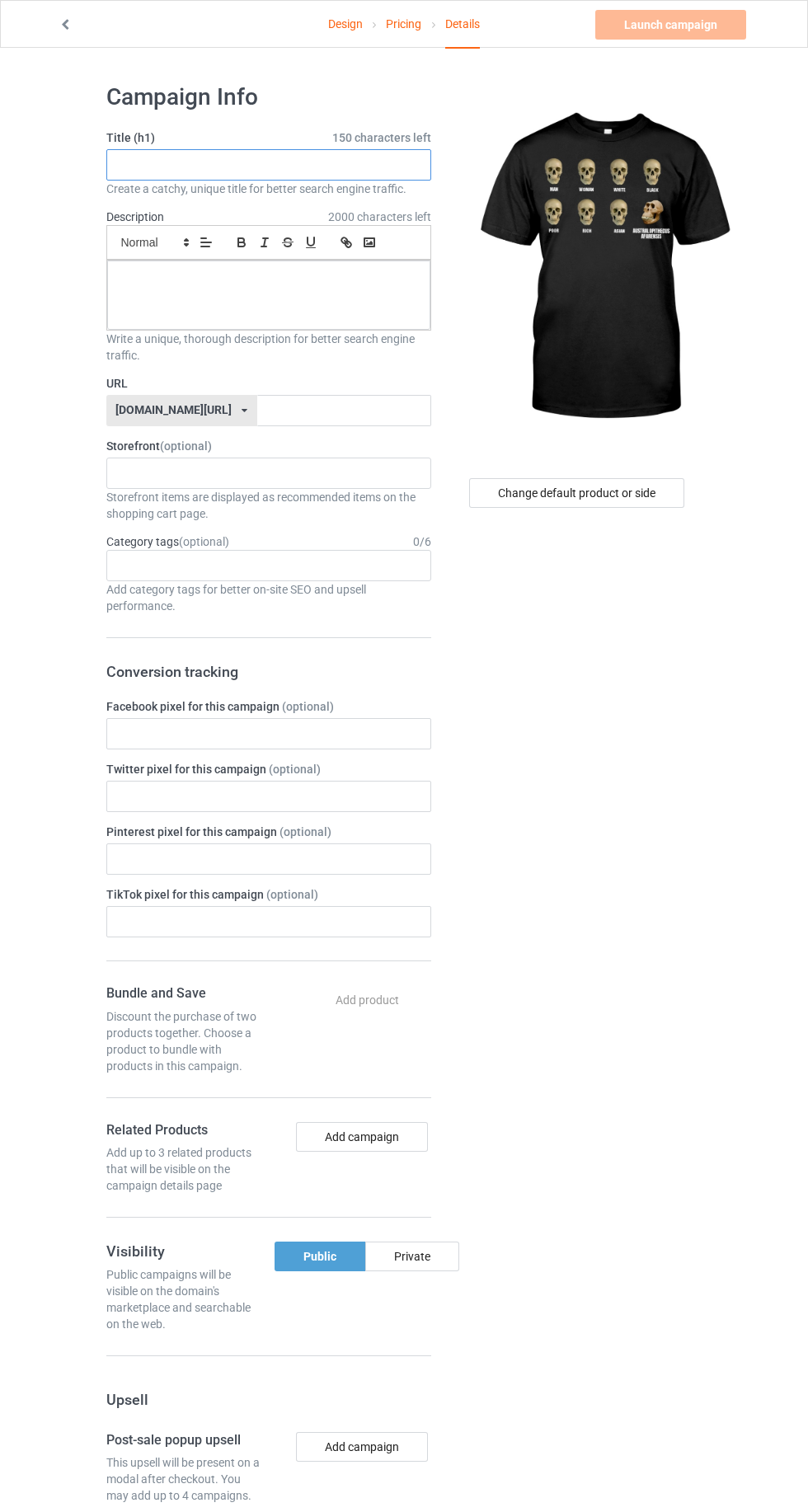
click at [145, 168] on input "text" at bounding box center [268, 165] width 324 height 32
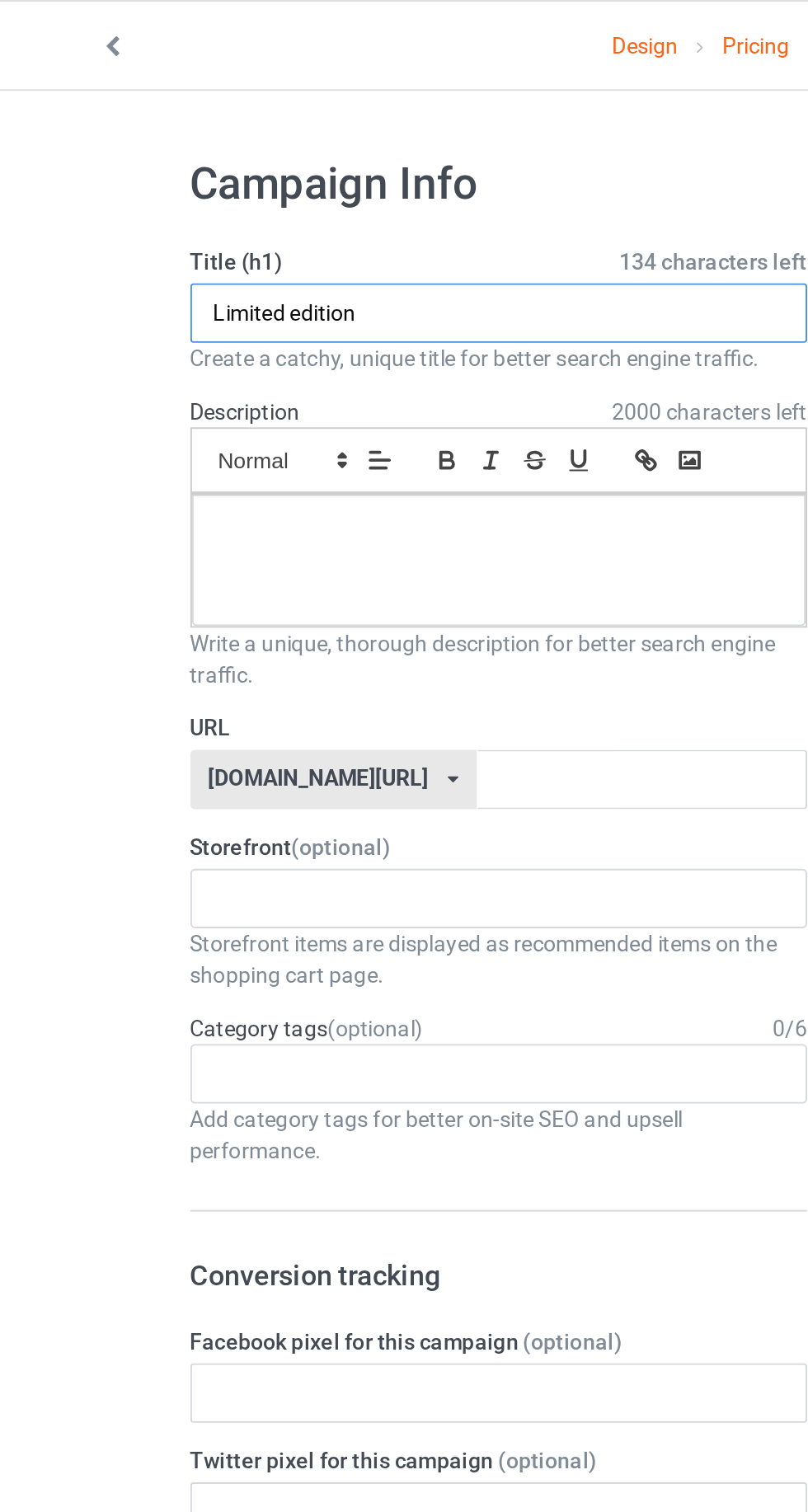
type input "Limited edition"
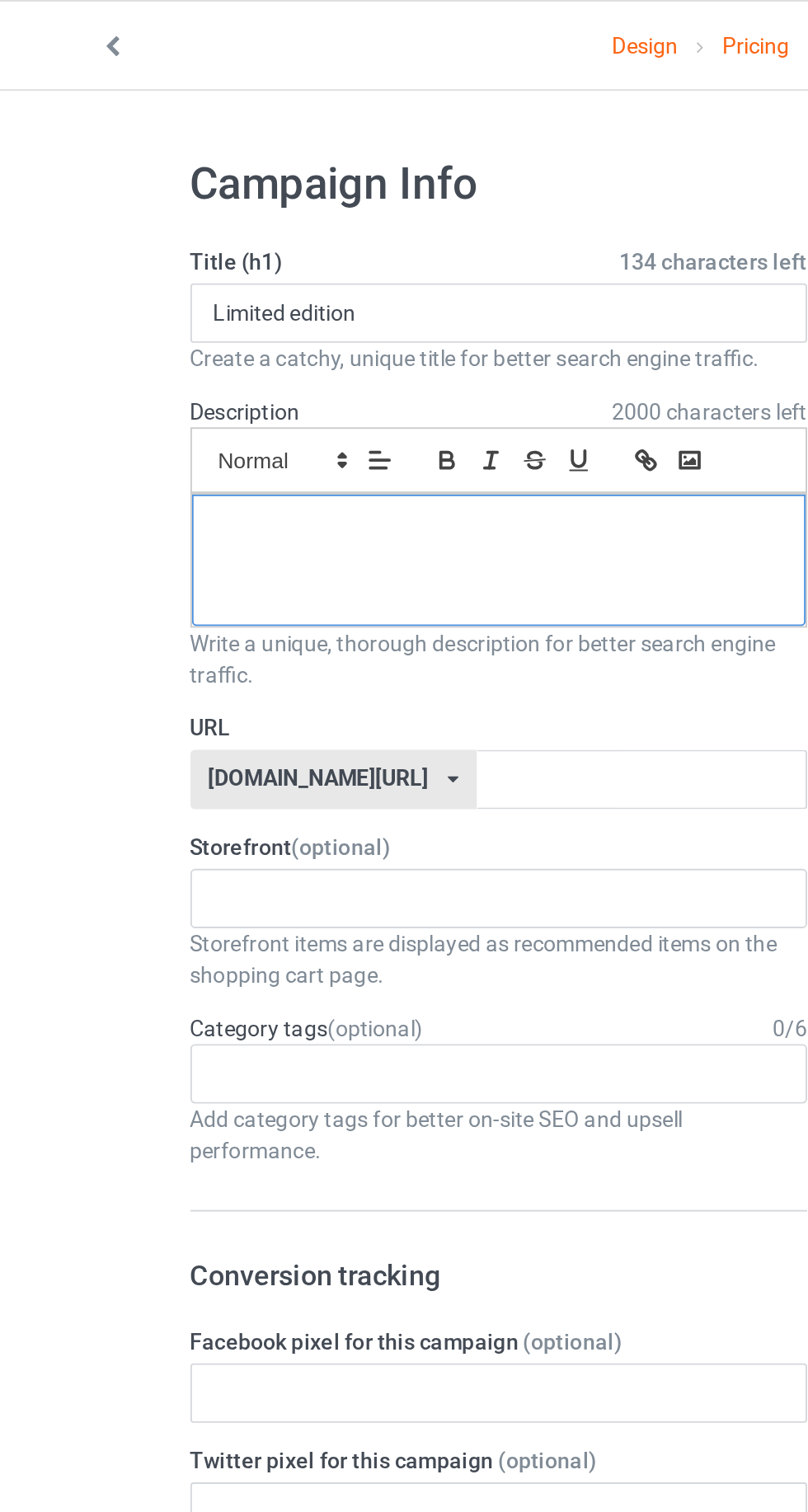
click at [131, 302] on div at bounding box center [268, 295] width 323 height 69
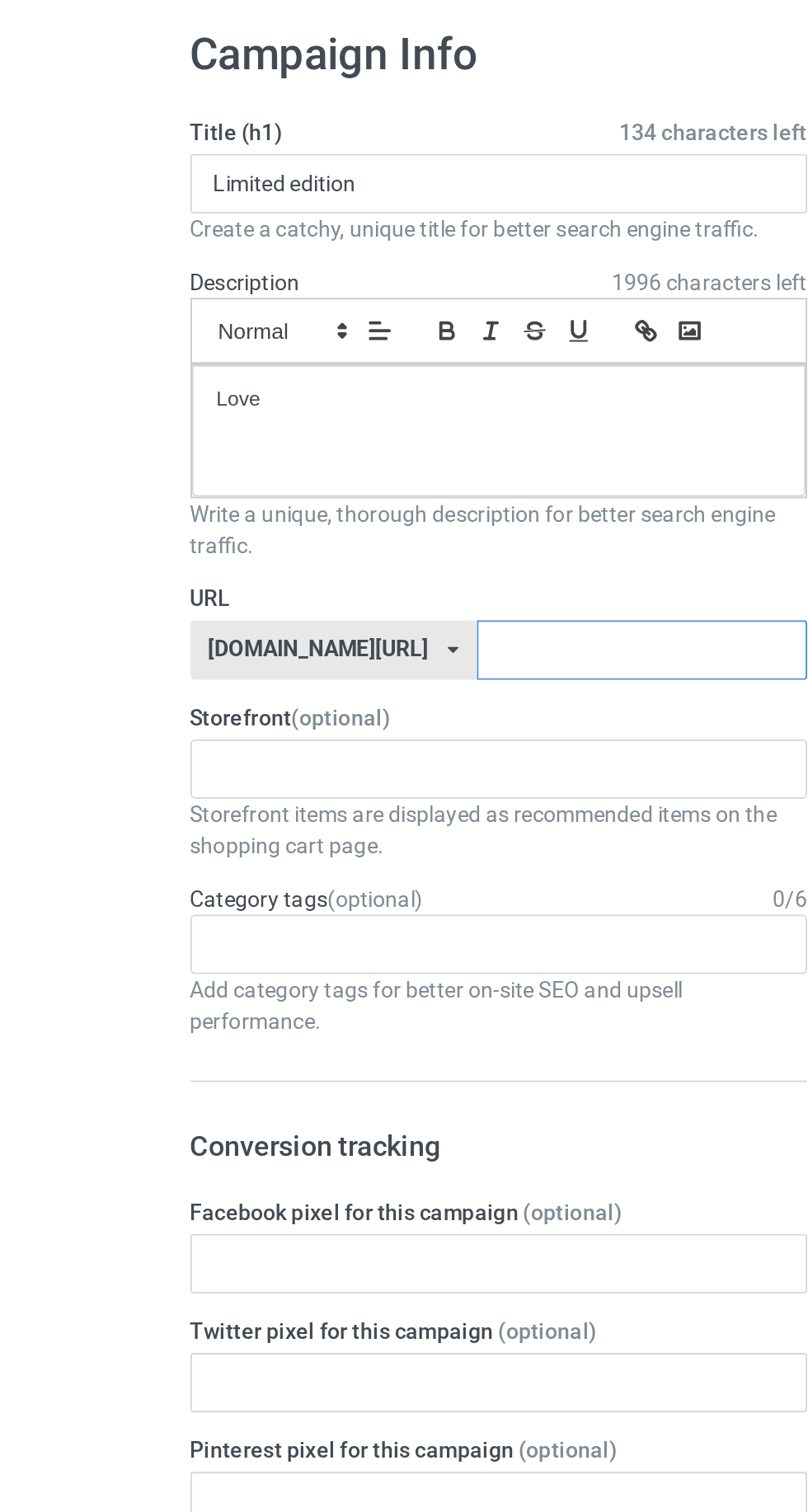
click at [380, 413] on input "text" at bounding box center [344, 411] width 174 height 32
type input "Limitededitionlove"
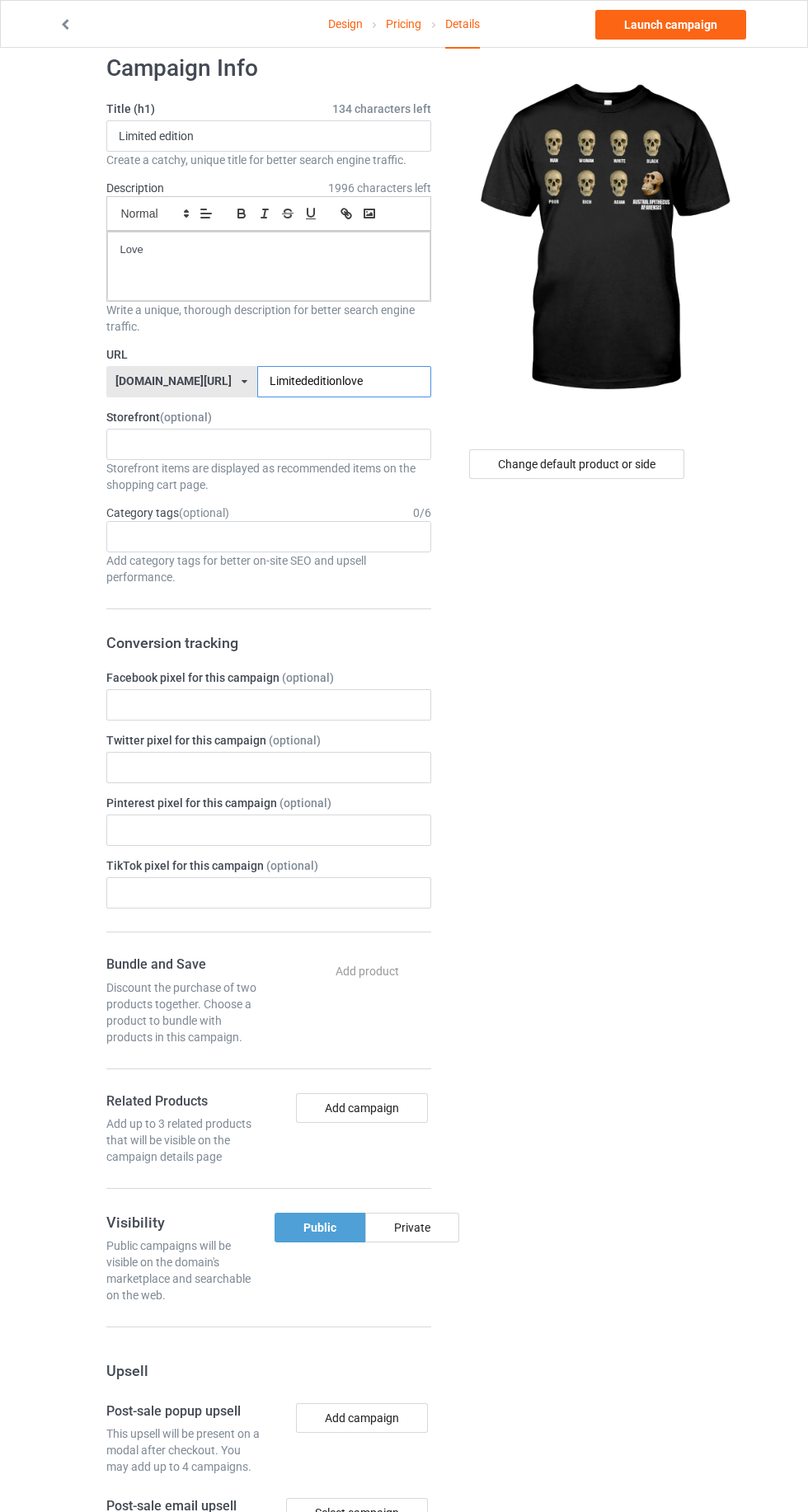
scroll to position [33, 0]
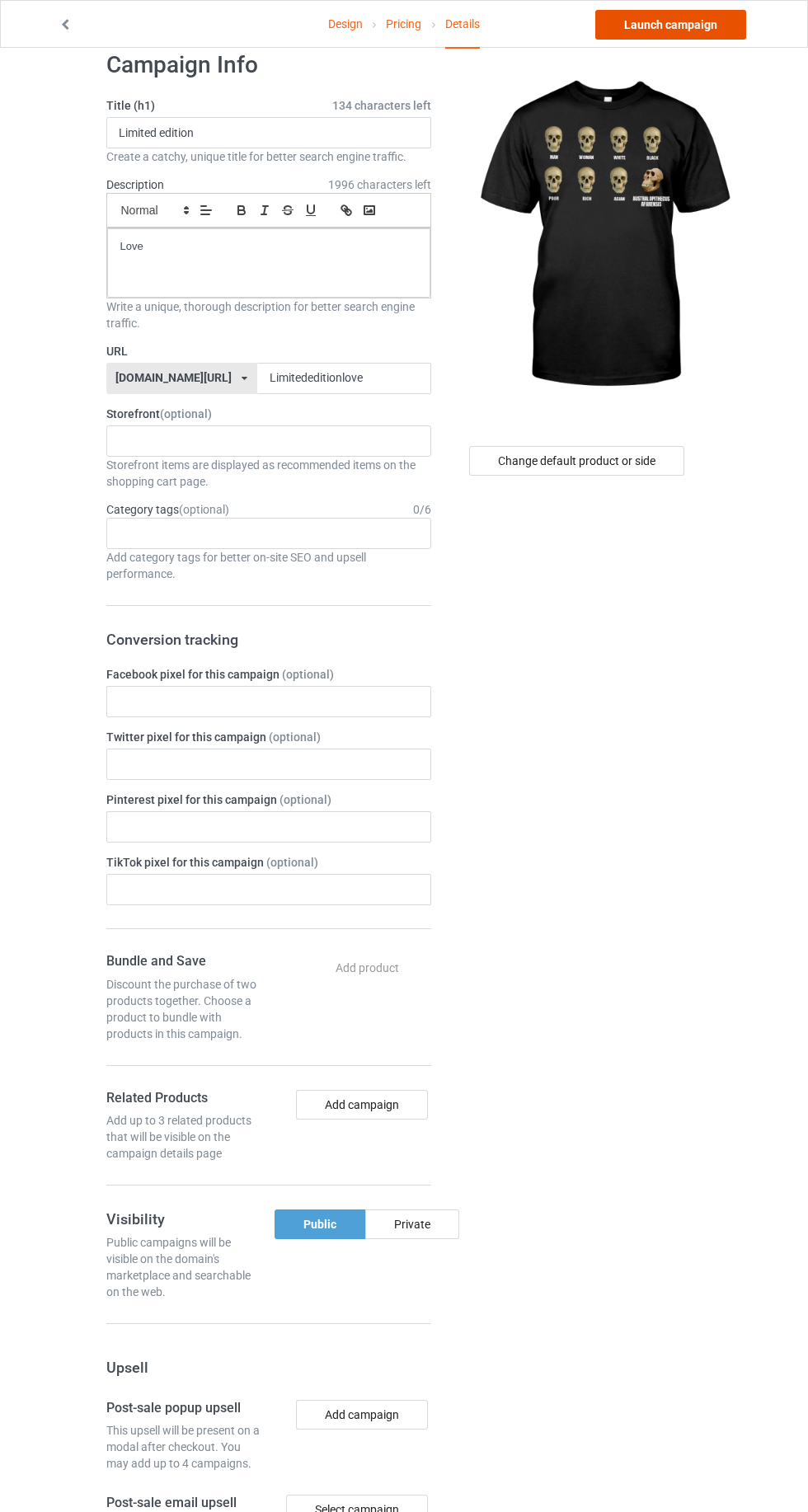
click at [659, 31] on link "Launch campaign" at bounding box center [671, 25] width 151 height 30
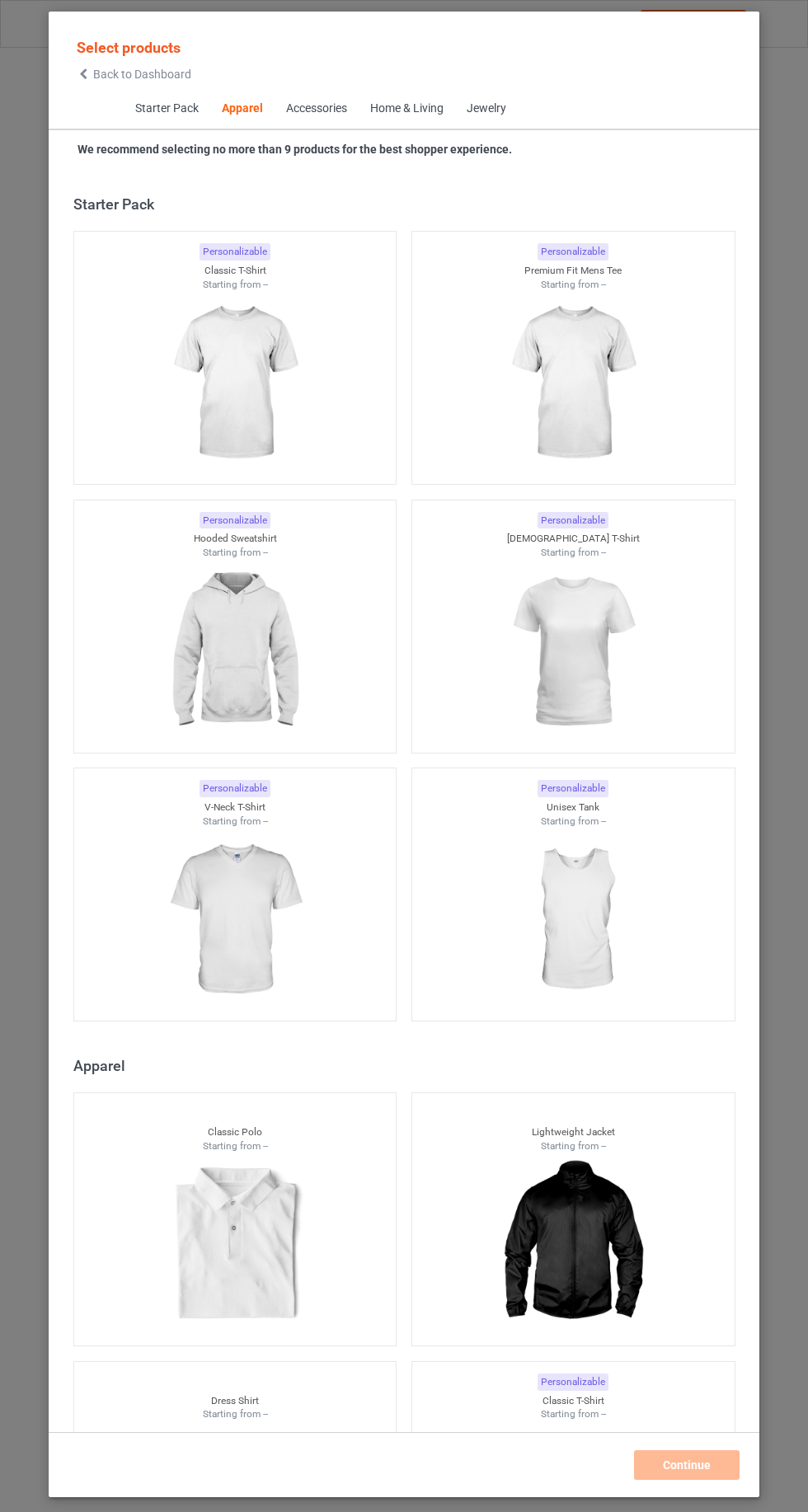
click at [141, 121] on span "Starter Pack" at bounding box center [166, 108] width 86 height 40
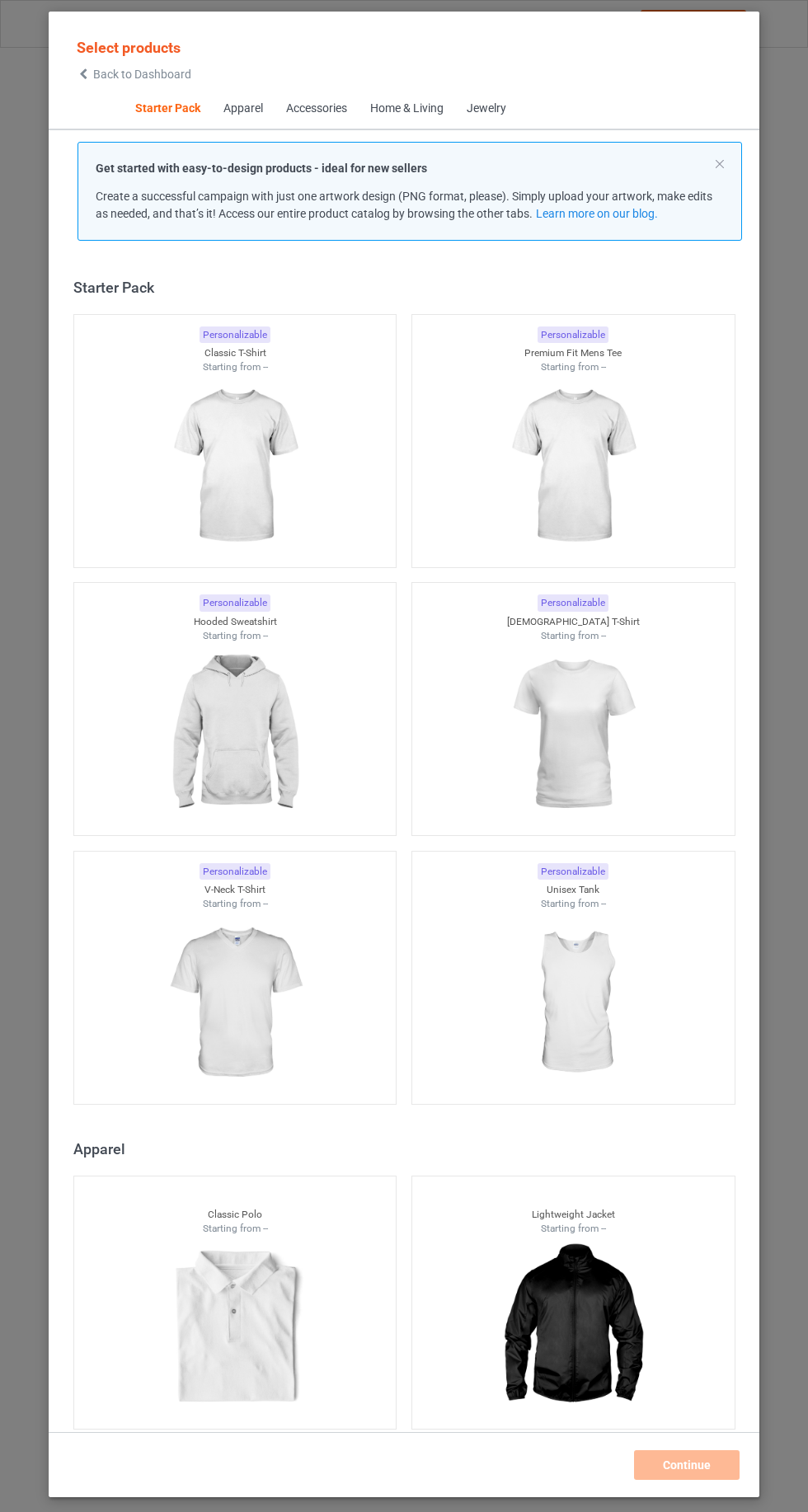
scroll to position [20, 0]
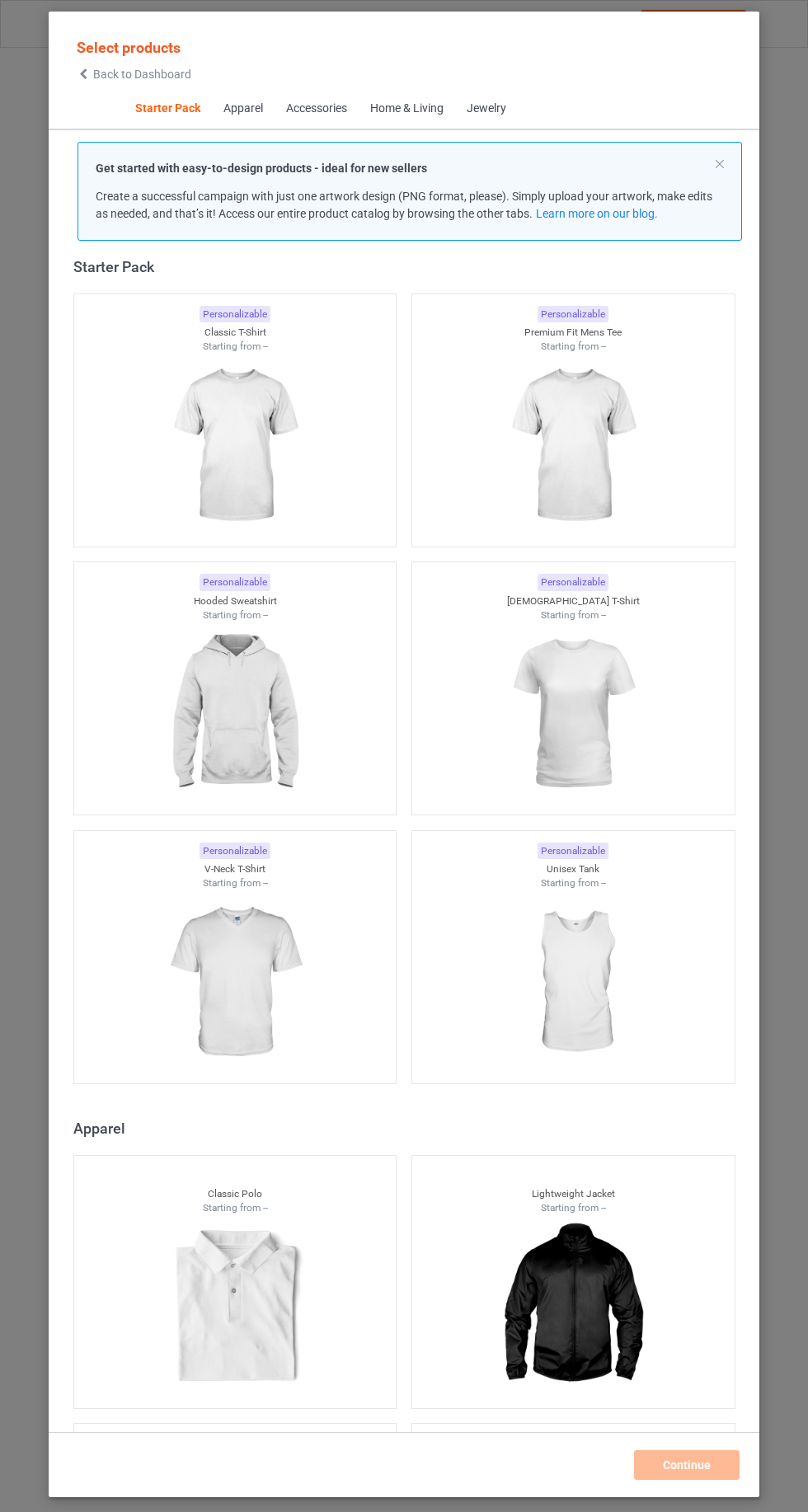
click at [84, 73] on icon at bounding box center [84, 74] width 14 height 11
